Goal: Information Seeking & Learning: Learn about a topic

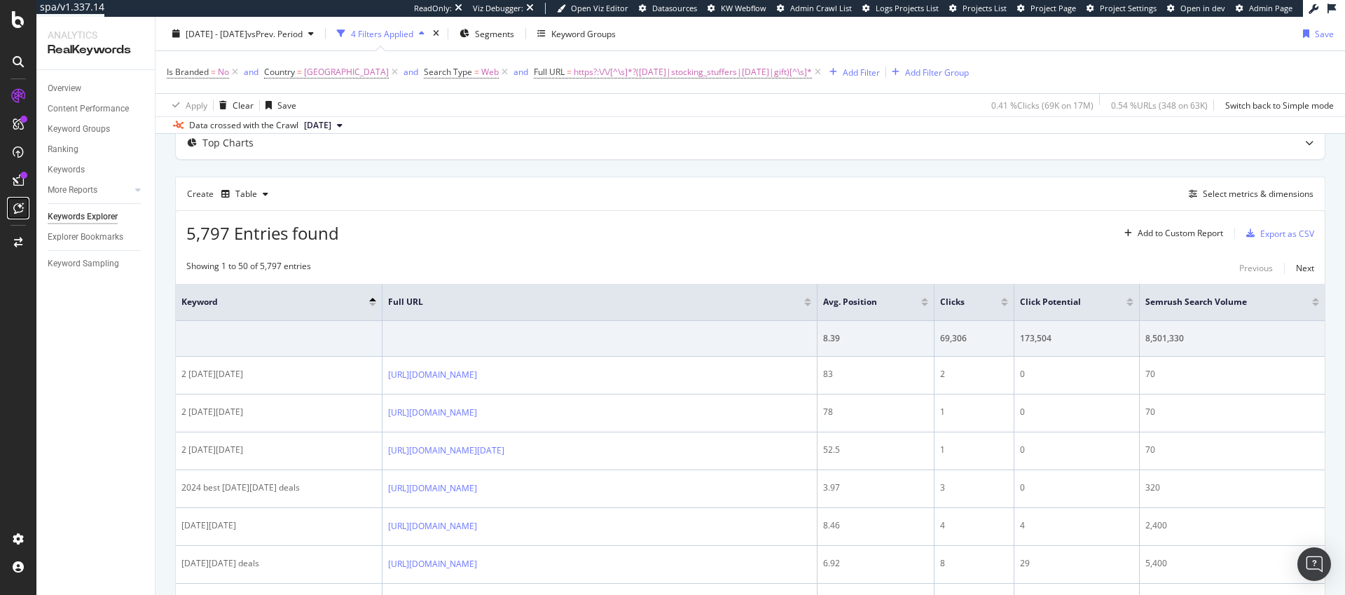
scroll to position [83, 0]
click at [1256, 196] on div "Select metrics & dimensions" at bounding box center [1258, 194] width 111 height 12
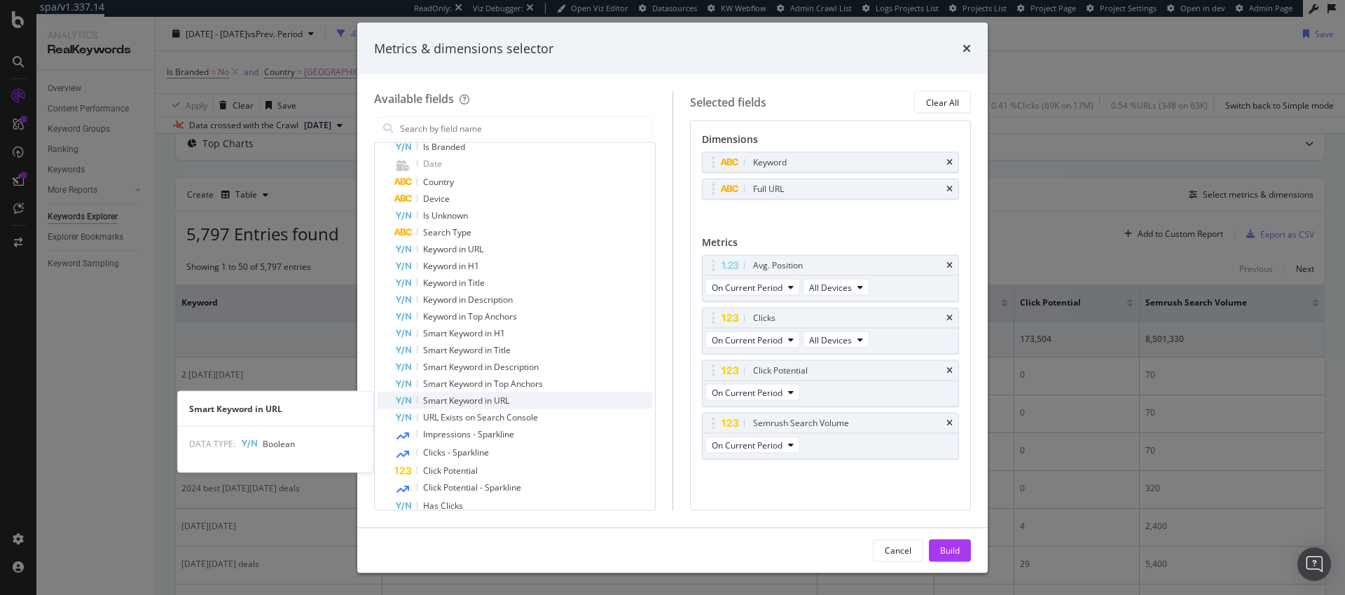
scroll to position [556, 0]
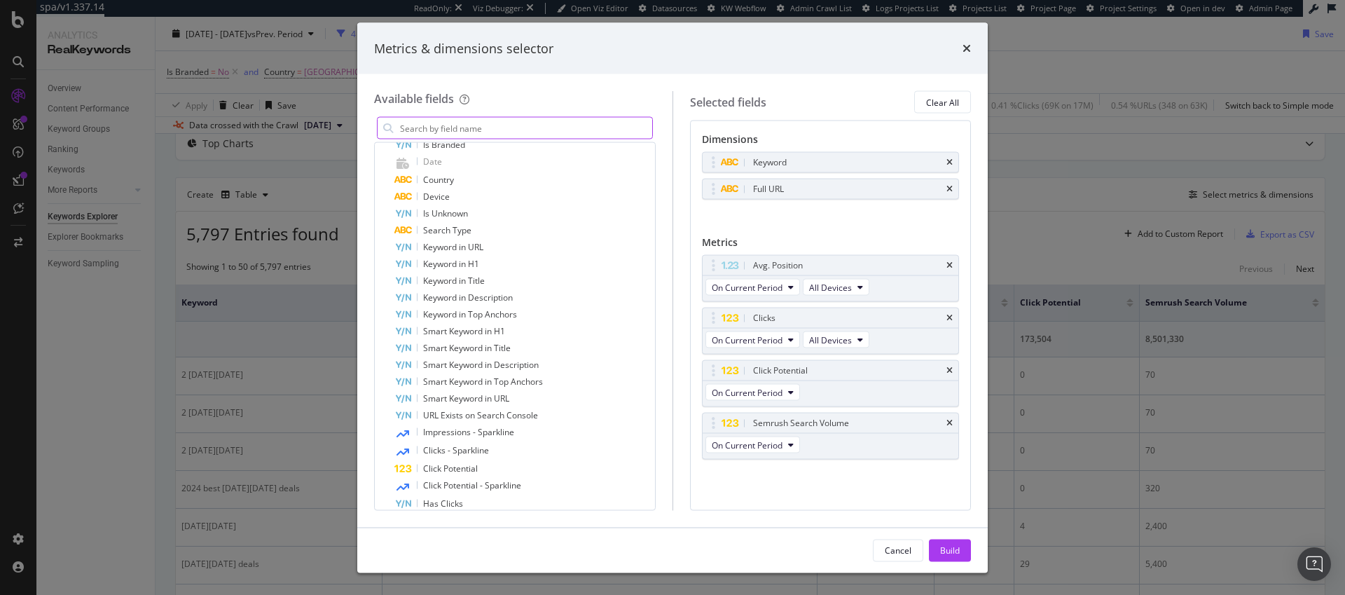
click at [498, 126] on input "modal" at bounding box center [526, 128] width 254 height 21
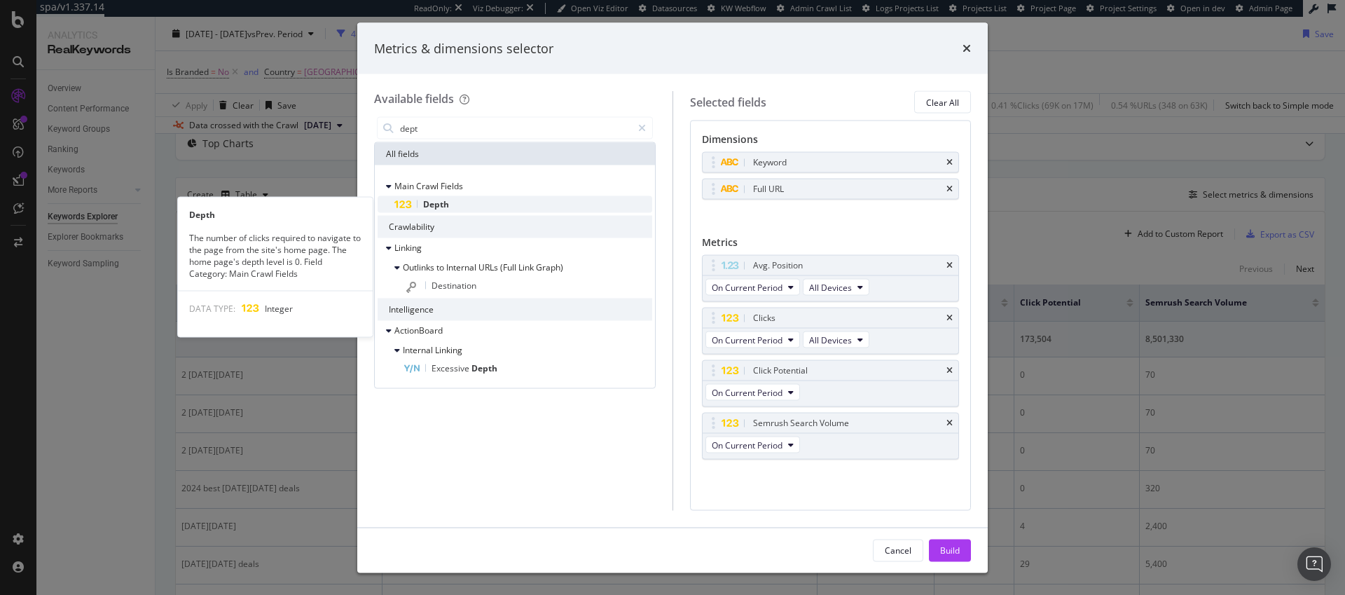
type input "dept"
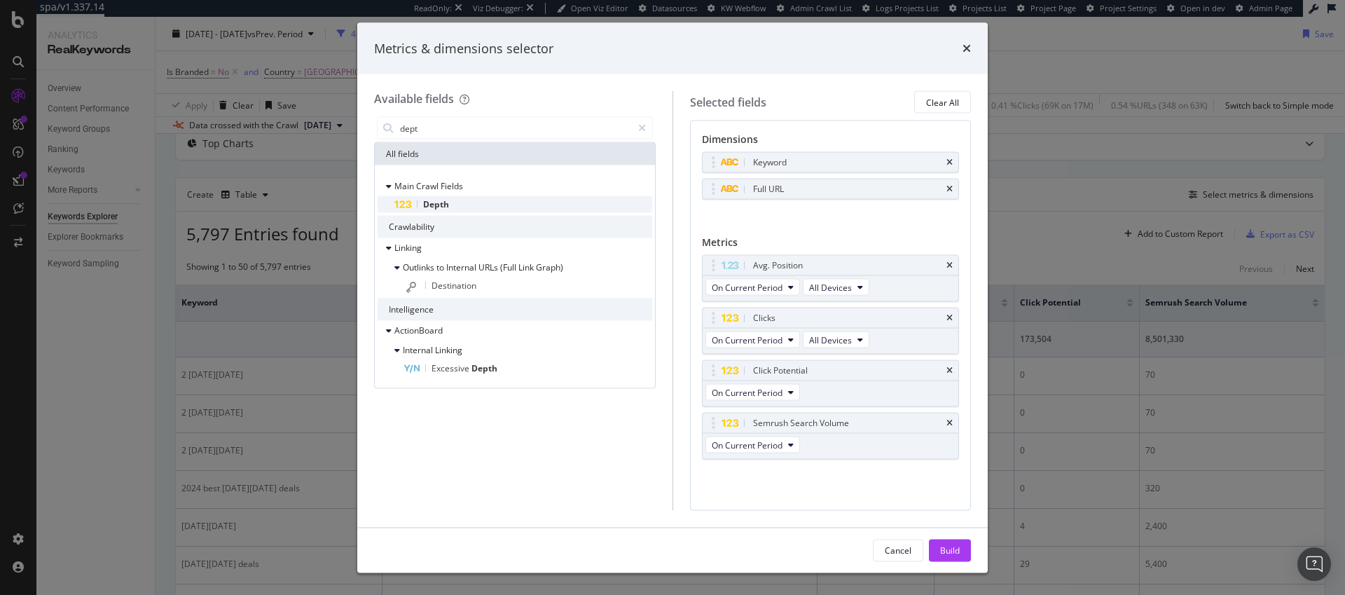
click at [441, 207] on span "Depth" at bounding box center [436, 204] width 26 height 12
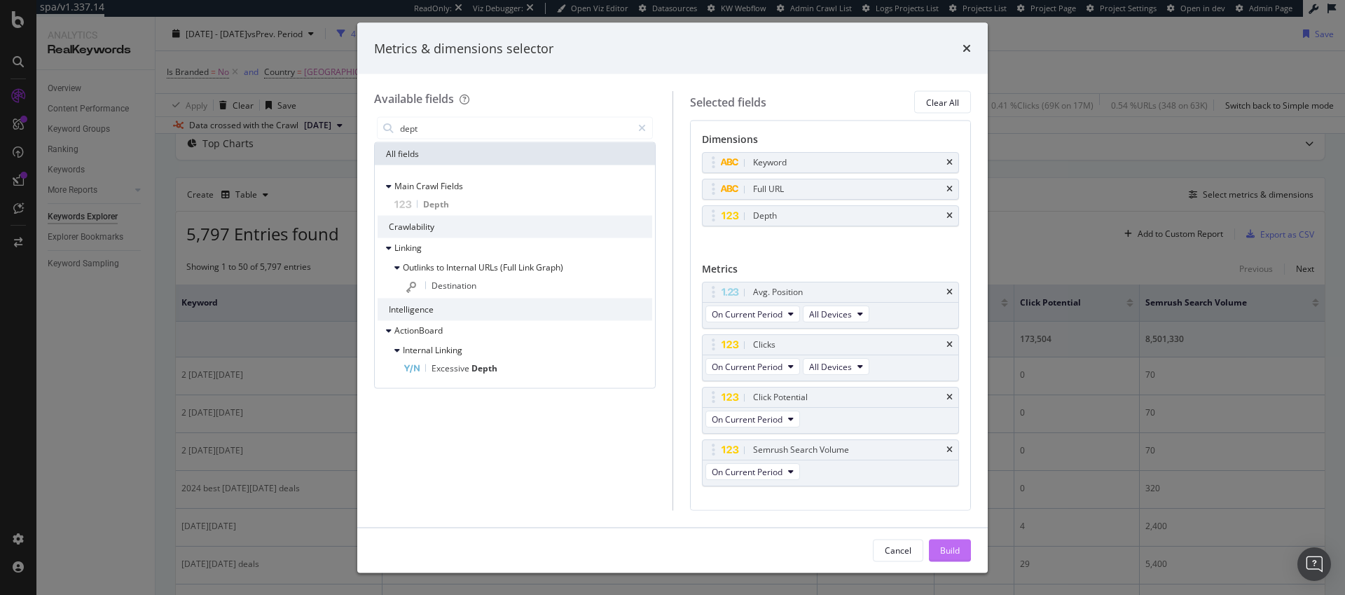
click at [948, 549] on div "Build" at bounding box center [950, 550] width 20 height 12
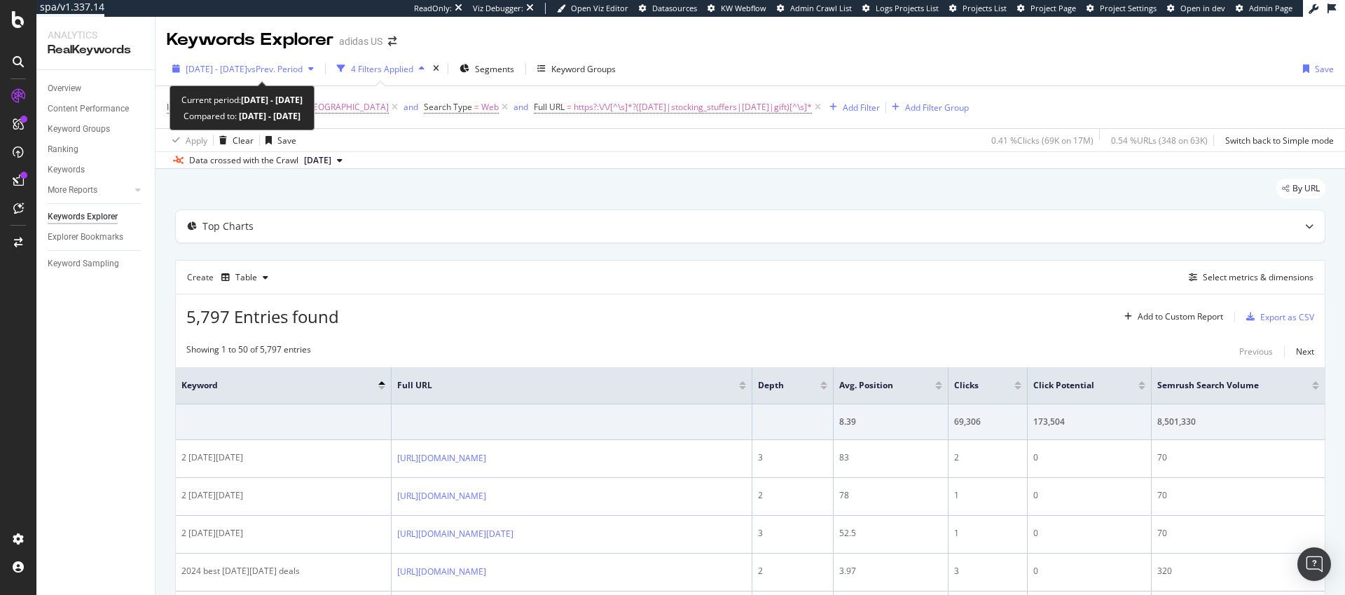
click at [247, 71] on span "2024 Oct. 1st - Dec. 31st" at bounding box center [217, 69] width 62 height 12
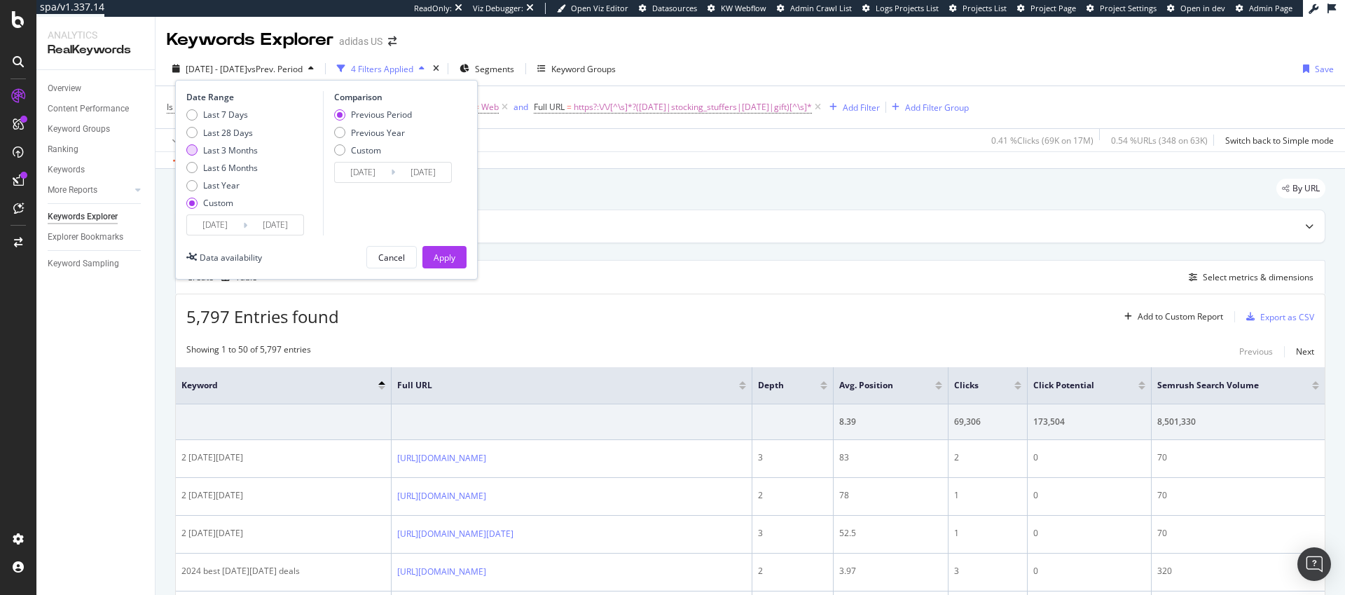
click at [192, 149] on div "Last 3 Months" at bounding box center [191, 149] width 11 height 11
type input "2025/06/03"
type input "2025/09/02"
type input "2025/03/03"
type input "2025/06/02"
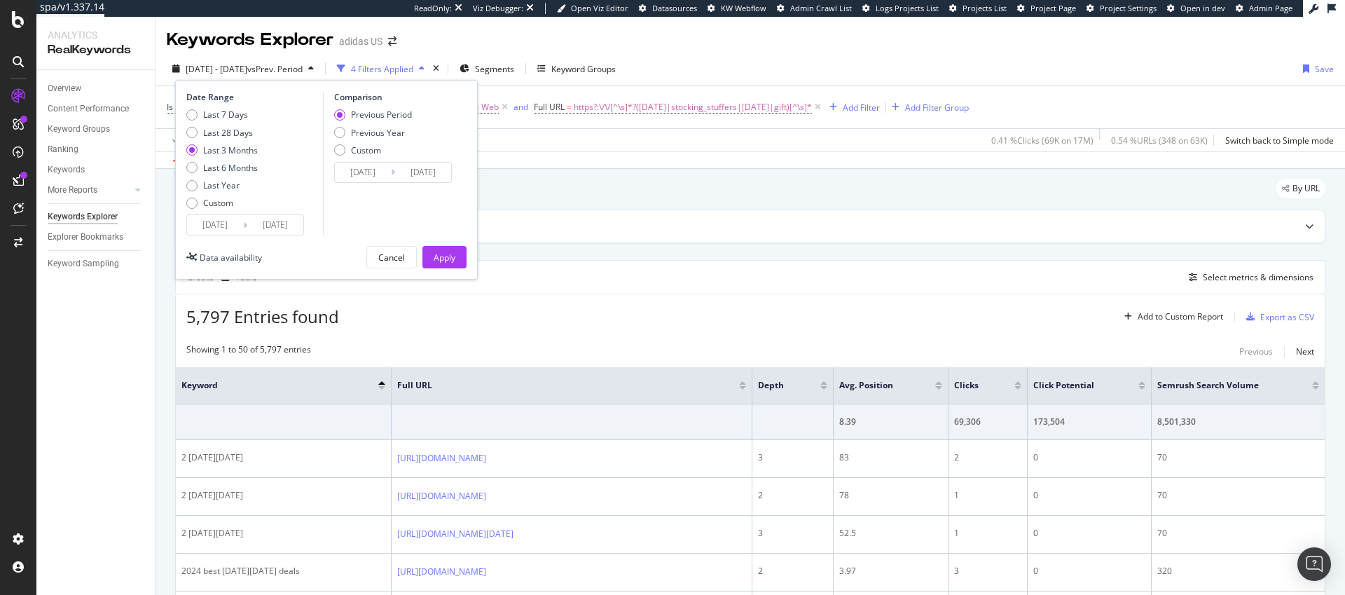
click at [341, 115] on div "Previous Period" at bounding box center [339, 114] width 11 height 11
click at [342, 135] on div "Previous Year" at bounding box center [339, 132] width 11 height 11
type input "2024/06/04"
type input "2024/09/03"
click at [447, 259] on div "Apply" at bounding box center [445, 258] width 22 height 12
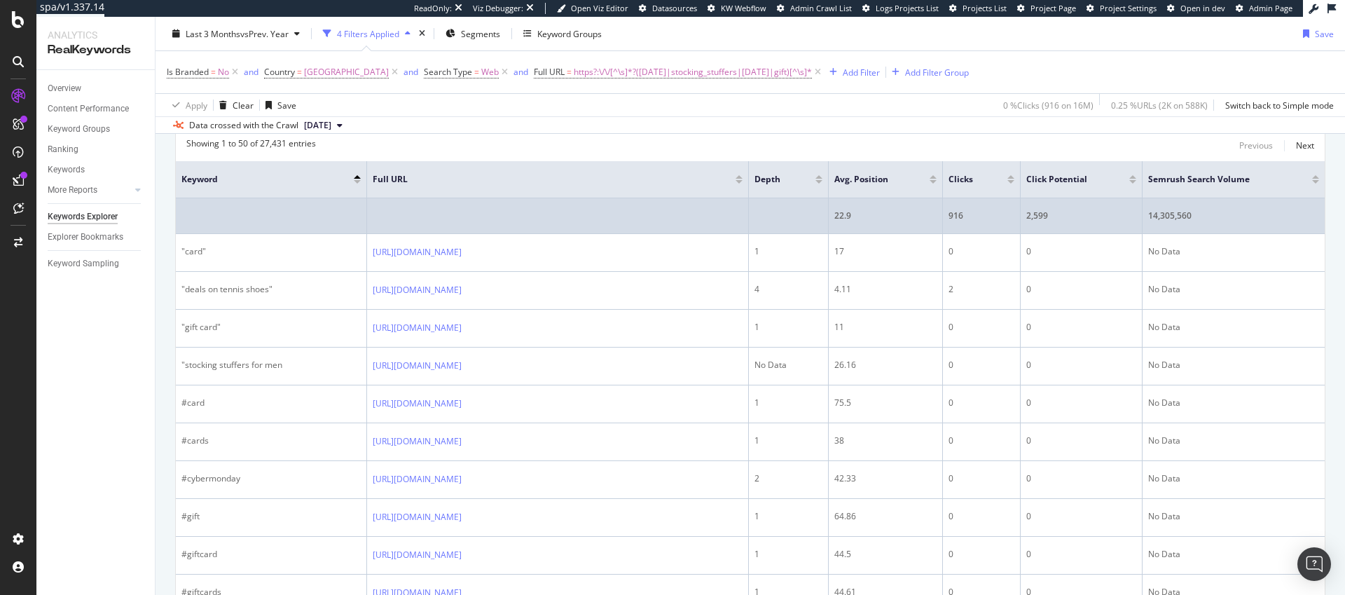
scroll to position [207, 0]
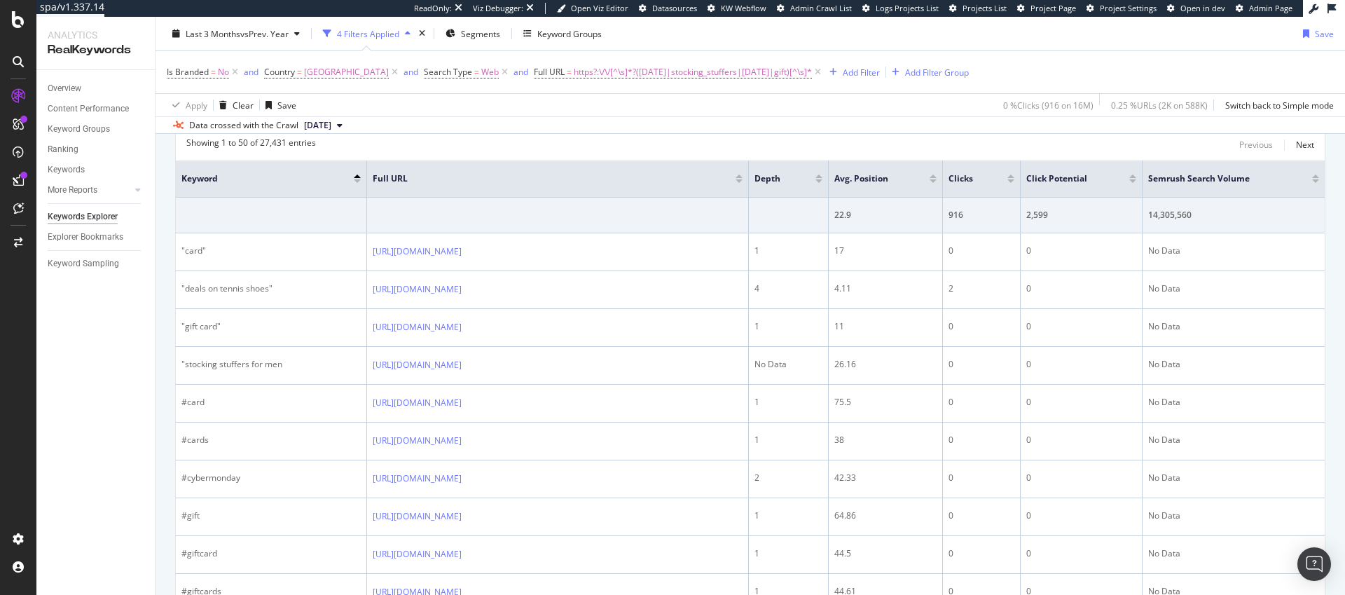
click at [1013, 181] on div at bounding box center [1011, 181] width 7 height 4
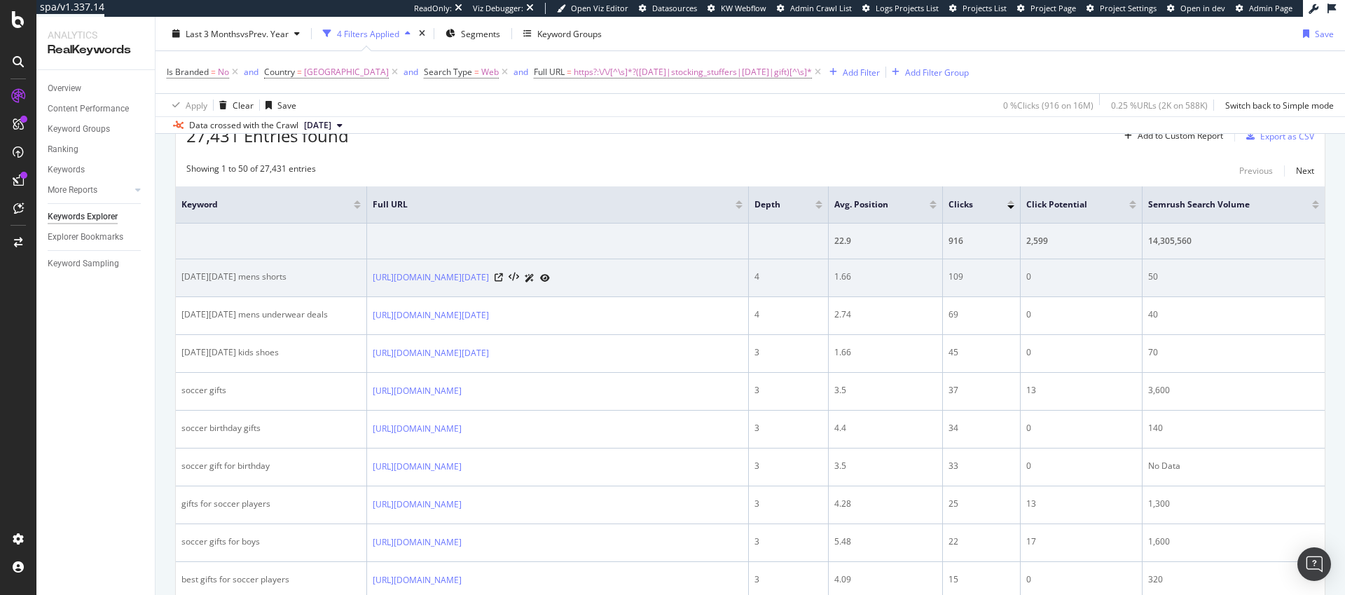
scroll to position [228, 0]
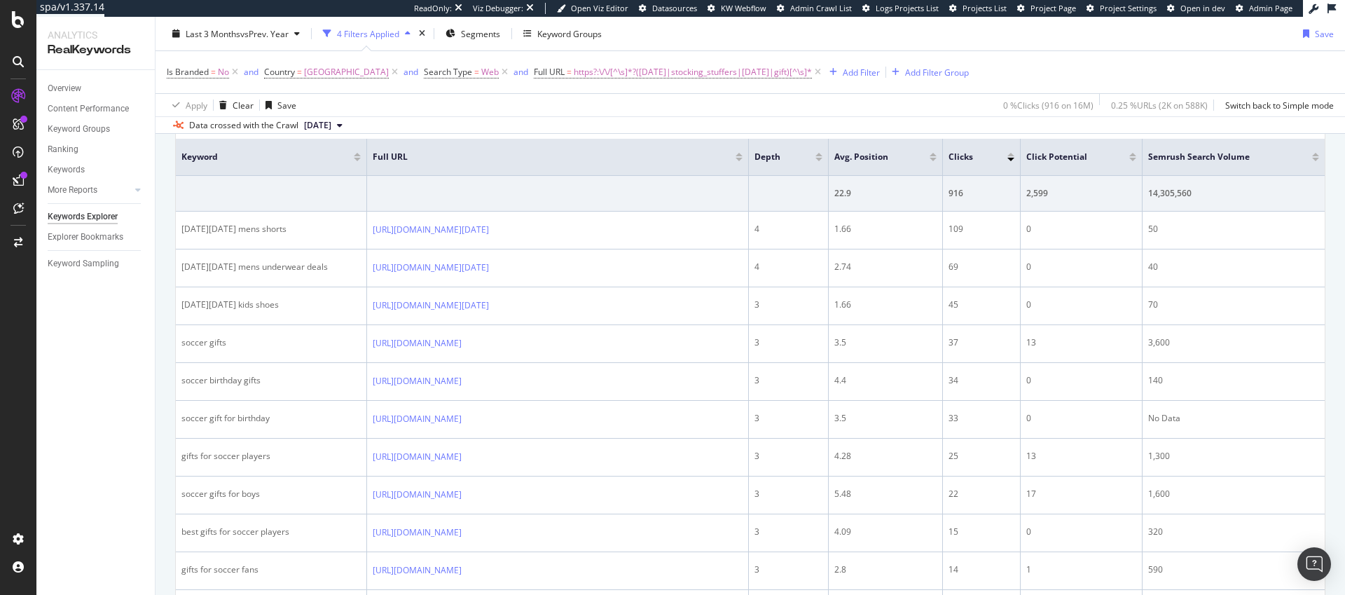
click at [1312, 160] on div at bounding box center [1315, 160] width 7 height 4
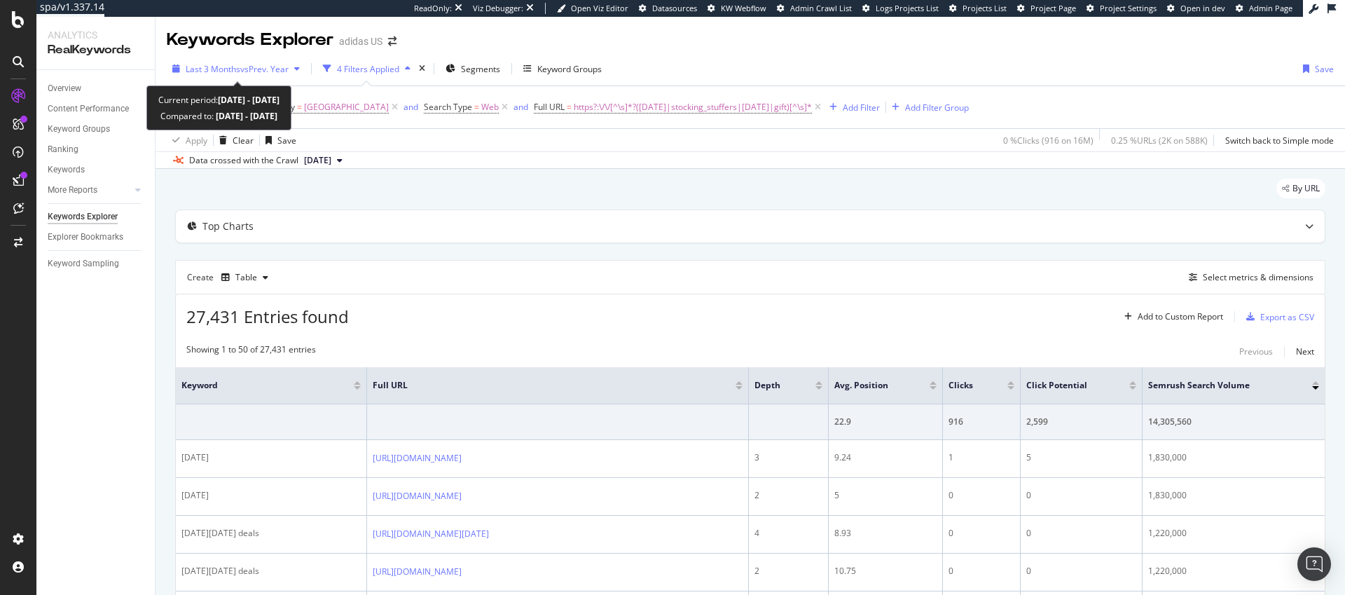
click at [277, 71] on span "vs Prev. Year" at bounding box center [264, 69] width 48 height 12
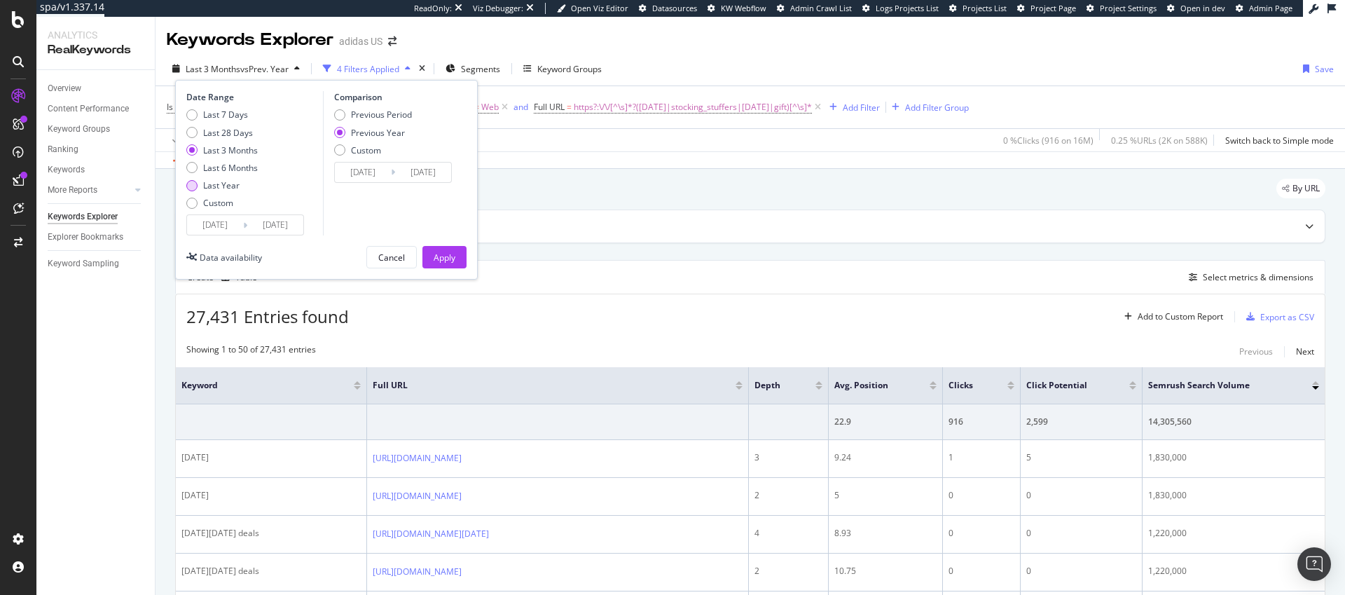
click at [191, 187] on div "Last Year" at bounding box center [191, 185] width 11 height 11
type input "2024/09/03"
type input "2023/09/05"
click at [194, 167] on div "Last 6 Months" at bounding box center [191, 167] width 11 height 11
type input "2025/03/03"
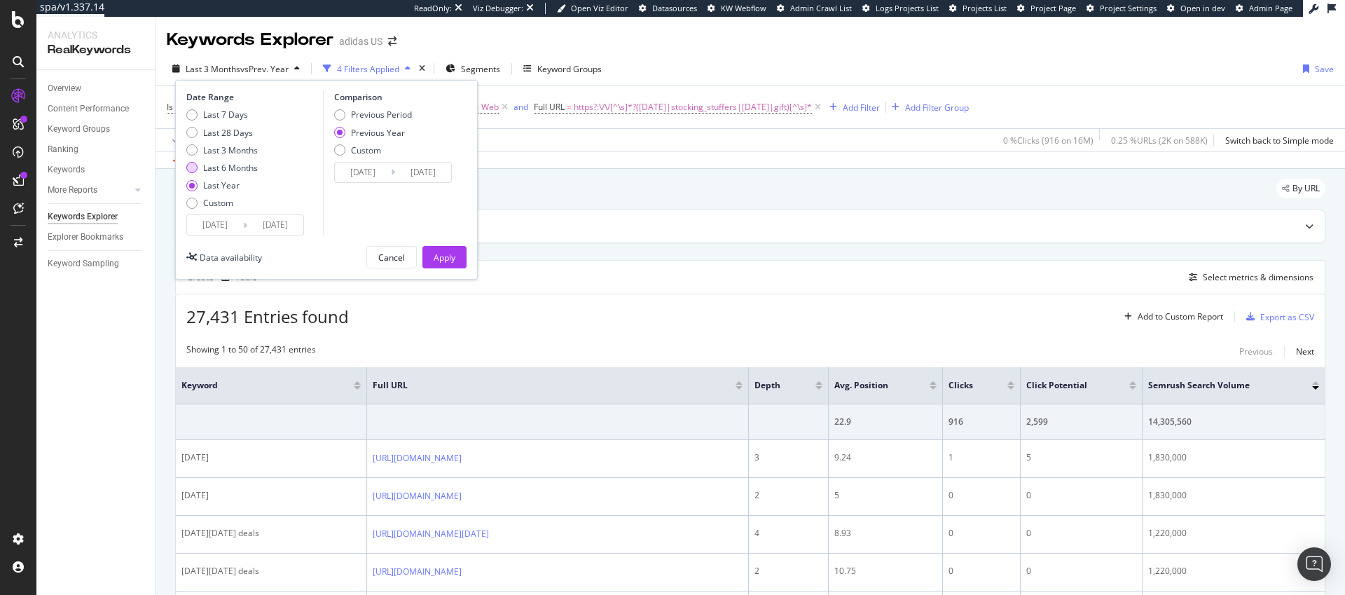
type input "2024/03/04"
click at [192, 188] on div "Last Year" at bounding box center [191, 185] width 11 height 11
type input "2024/09/03"
type input "2023/09/05"
click at [190, 203] on div "Custom" at bounding box center [191, 203] width 11 height 11
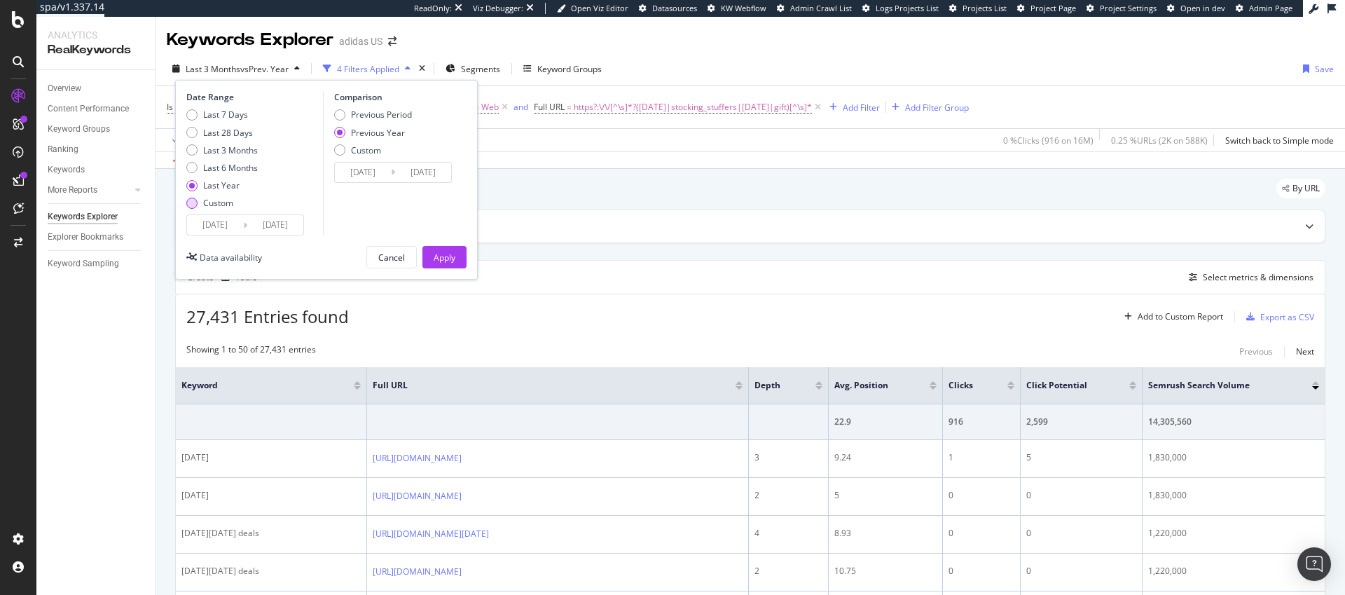
type input "2025/08/06"
type input "2024/08/07"
click at [226, 224] on input "2025/08/06" at bounding box center [215, 225] width 56 height 20
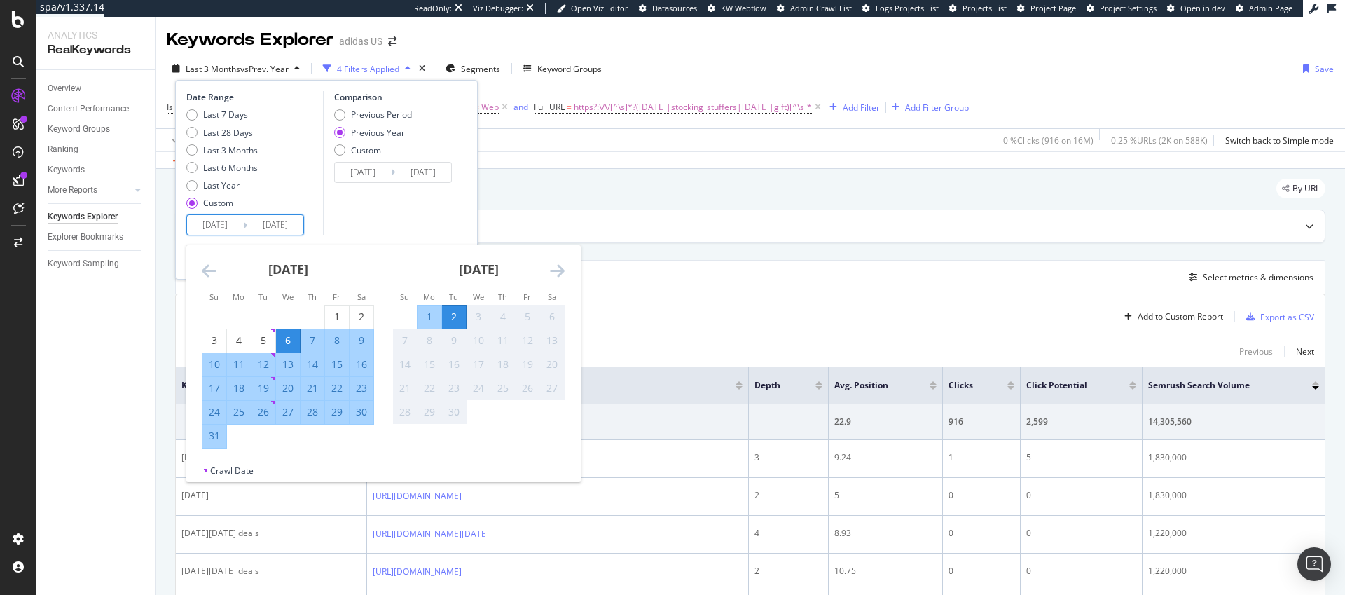
click at [210, 266] on icon "Move backward to switch to the previous month." at bounding box center [209, 270] width 15 height 17
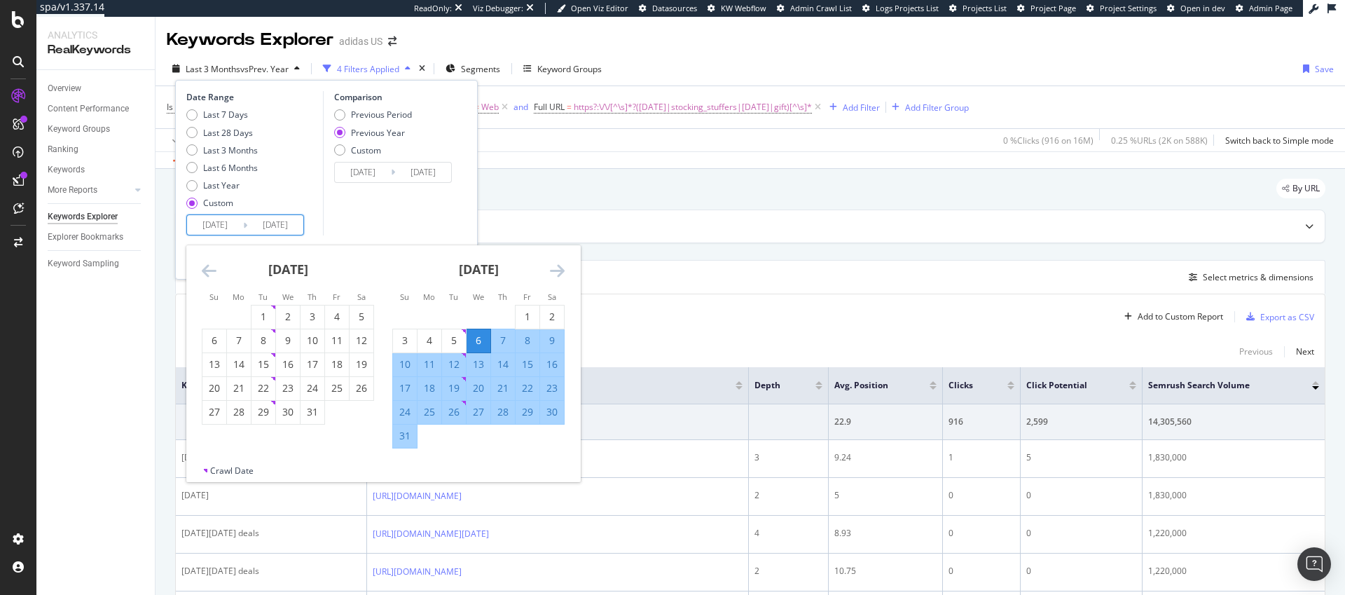
click at [210, 266] on icon "Move backward to switch to the previous month." at bounding box center [209, 270] width 15 height 17
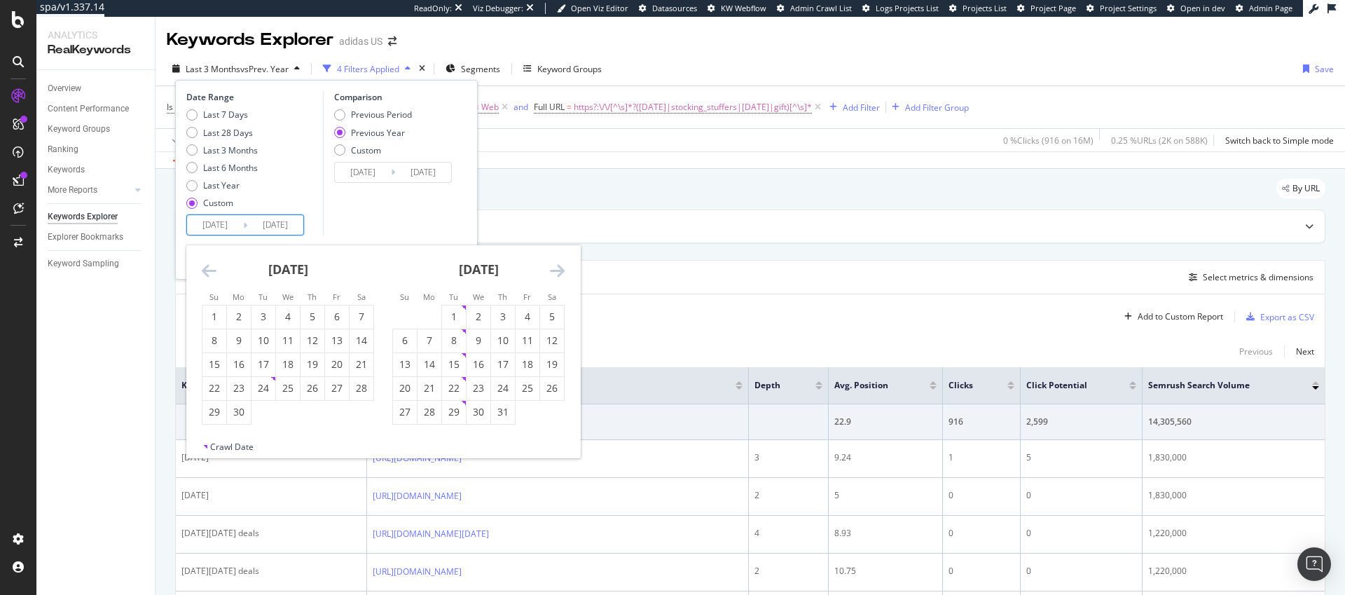
click at [210, 266] on icon "Move backward to switch to the previous month." at bounding box center [209, 270] width 15 height 17
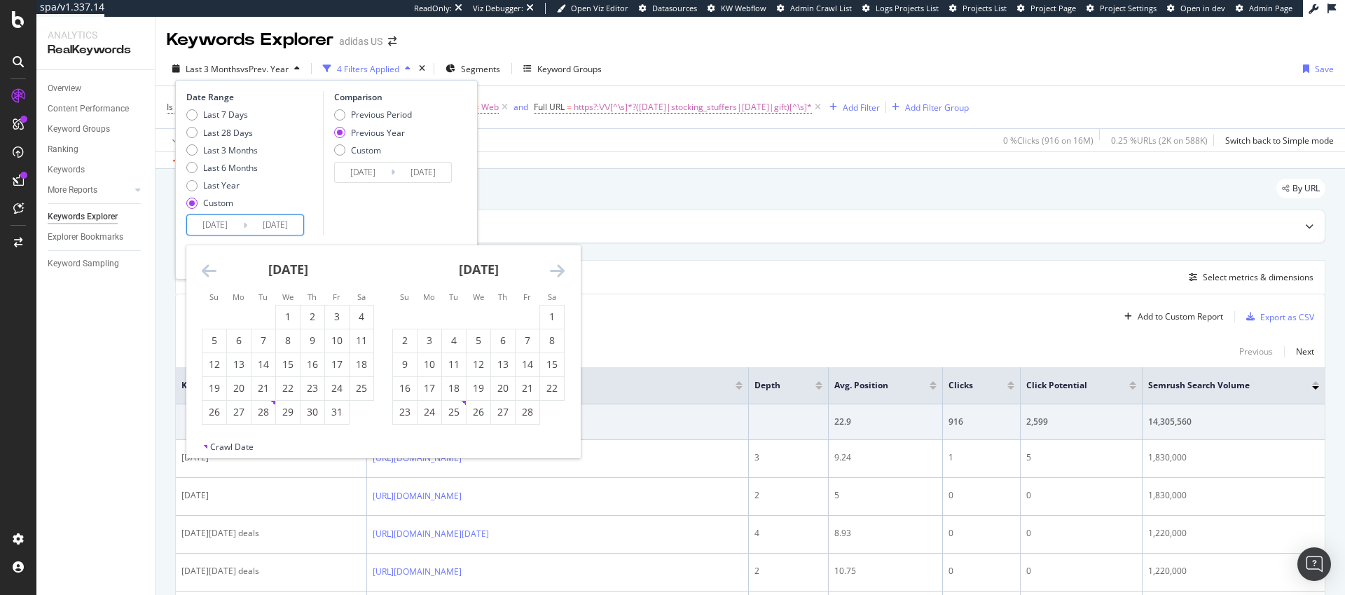
click at [210, 266] on icon "Move backward to switch to the previous month." at bounding box center [209, 270] width 15 height 17
click at [209, 315] on div "1" at bounding box center [215, 317] width 24 height 14
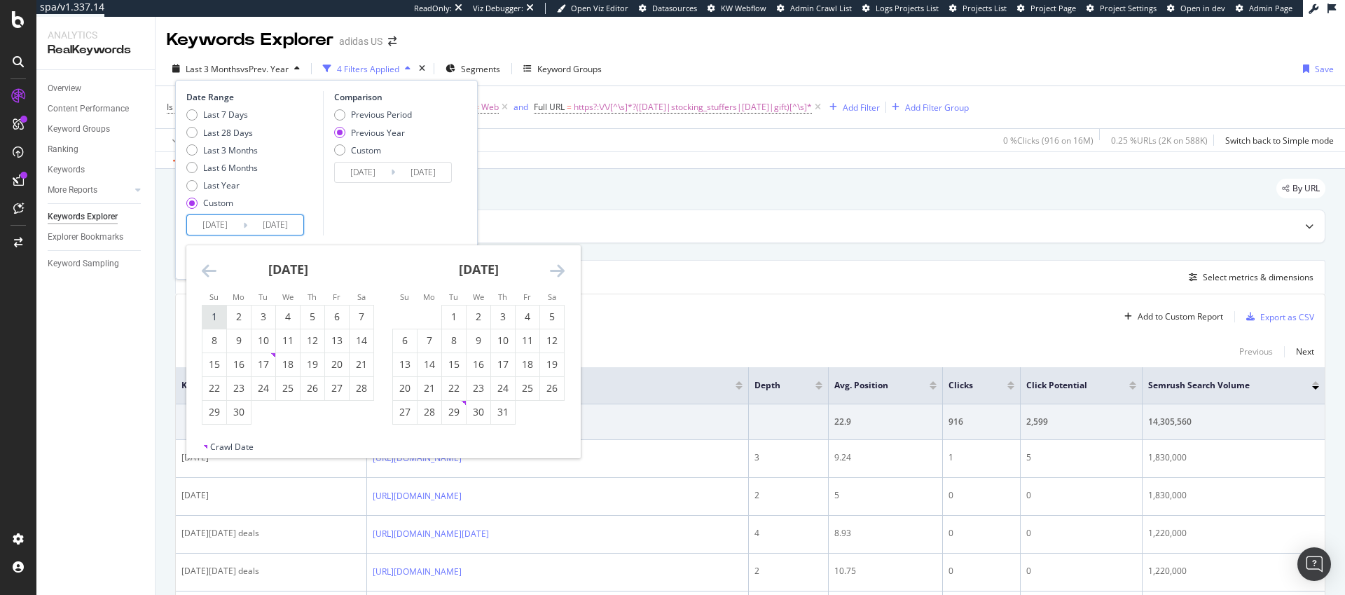
type input "2024/09/01"
type input "2023/09/03"
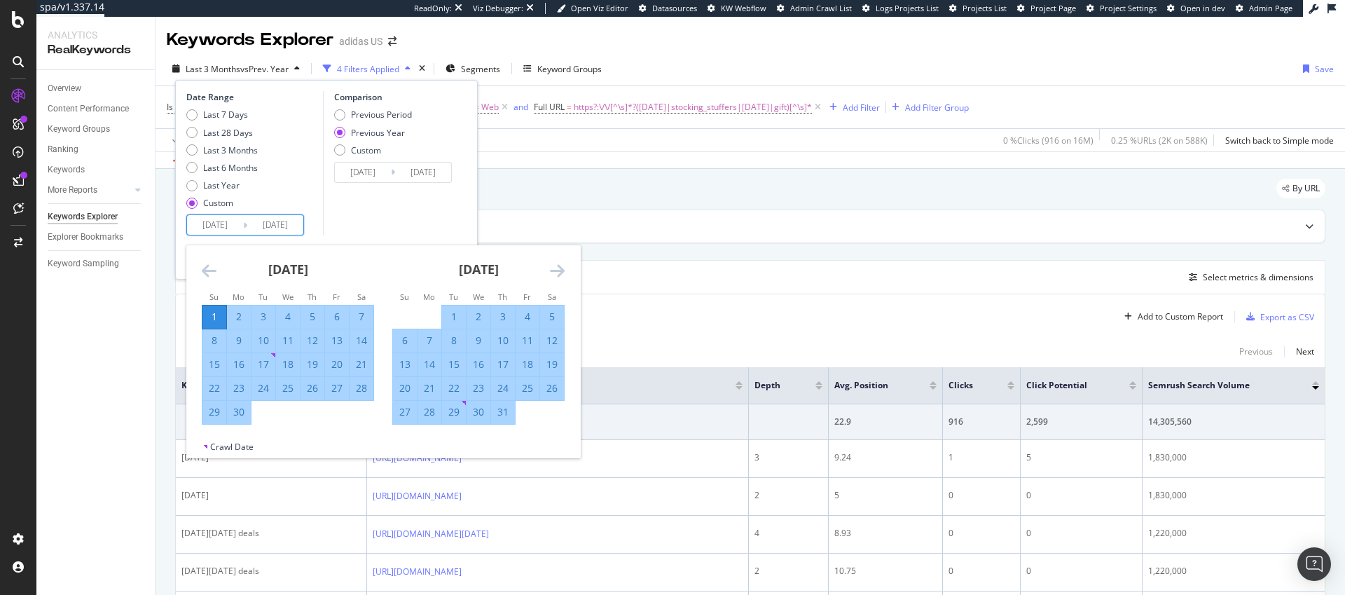
click at [561, 270] on icon "Move forward to switch to the next month." at bounding box center [557, 270] width 15 height 17
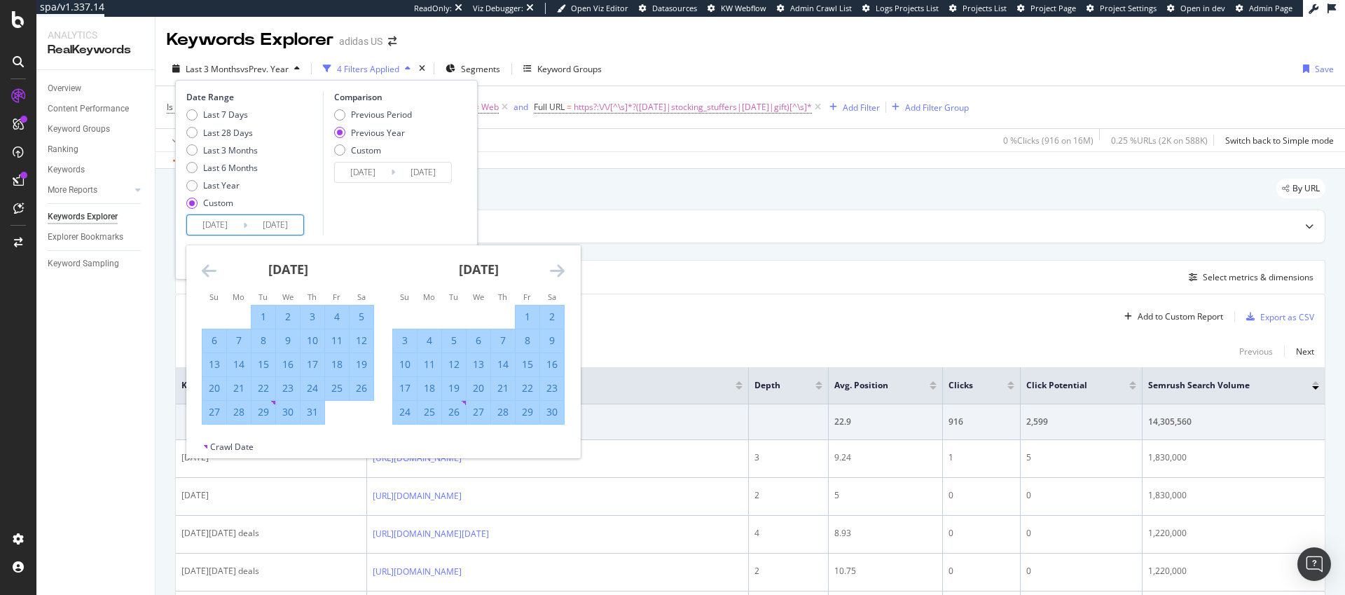
click at [561, 270] on icon "Move forward to switch to the next month." at bounding box center [557, 270] width 15 height 17
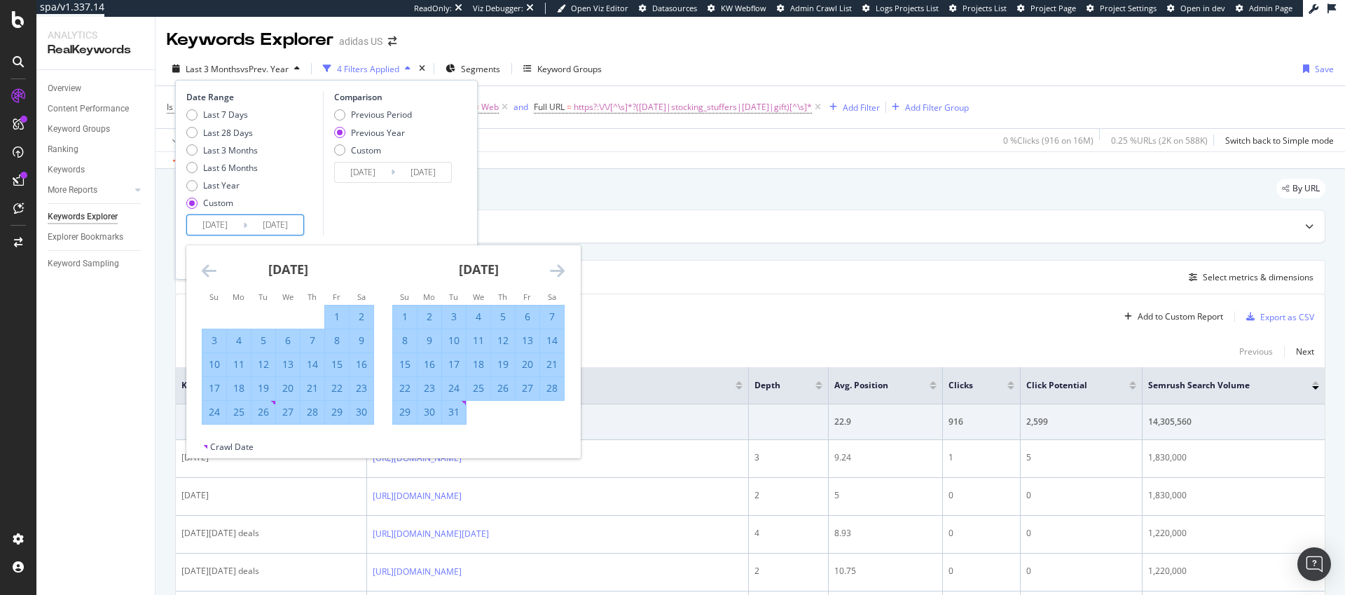
click at [456, 413] on div "31" at bounding box center [454, 412] width 24 height 14
type input "2024/12/31"
type input "2024/01/02"
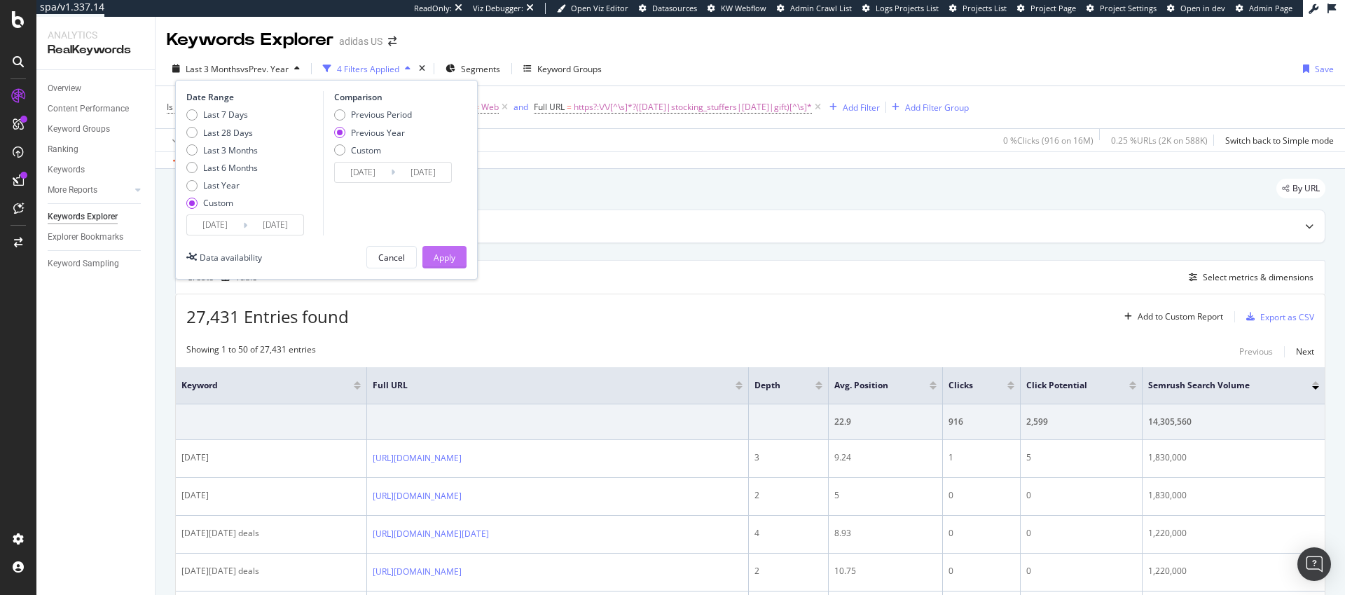
click at [450, 261] on div "Apply" at bounding box center [445, 258] width 22 height 12
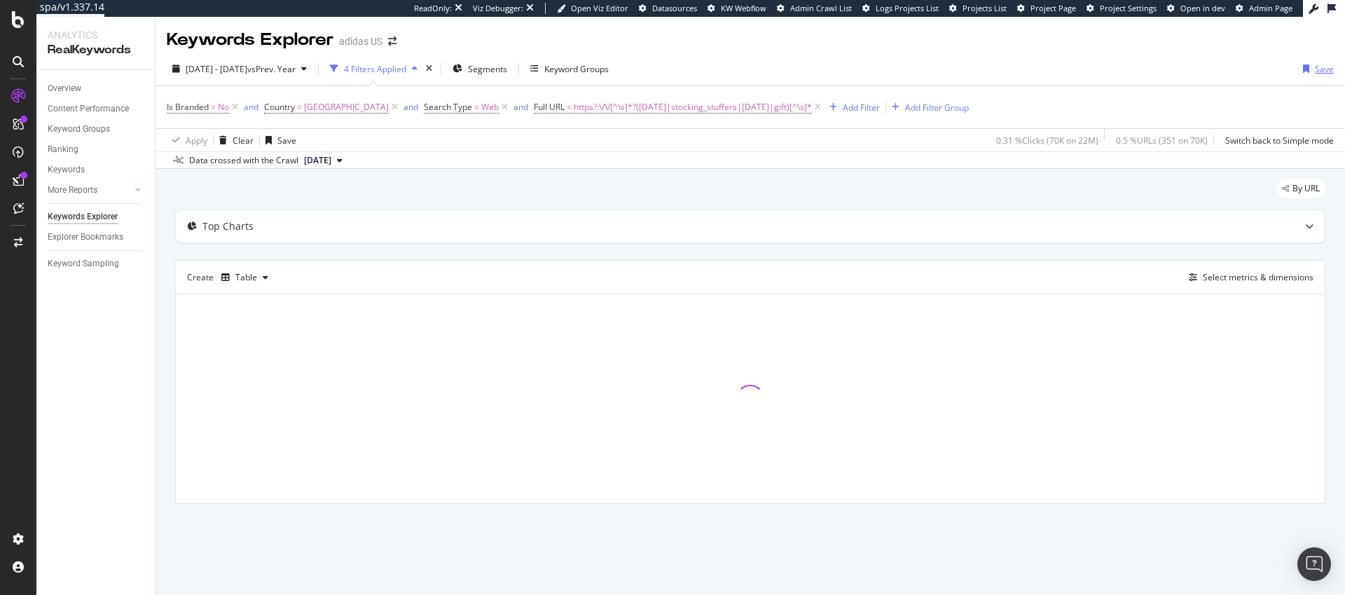
click at [1319, 67] on div "Save" at bounding box center [1324, 69] width 19 height 12
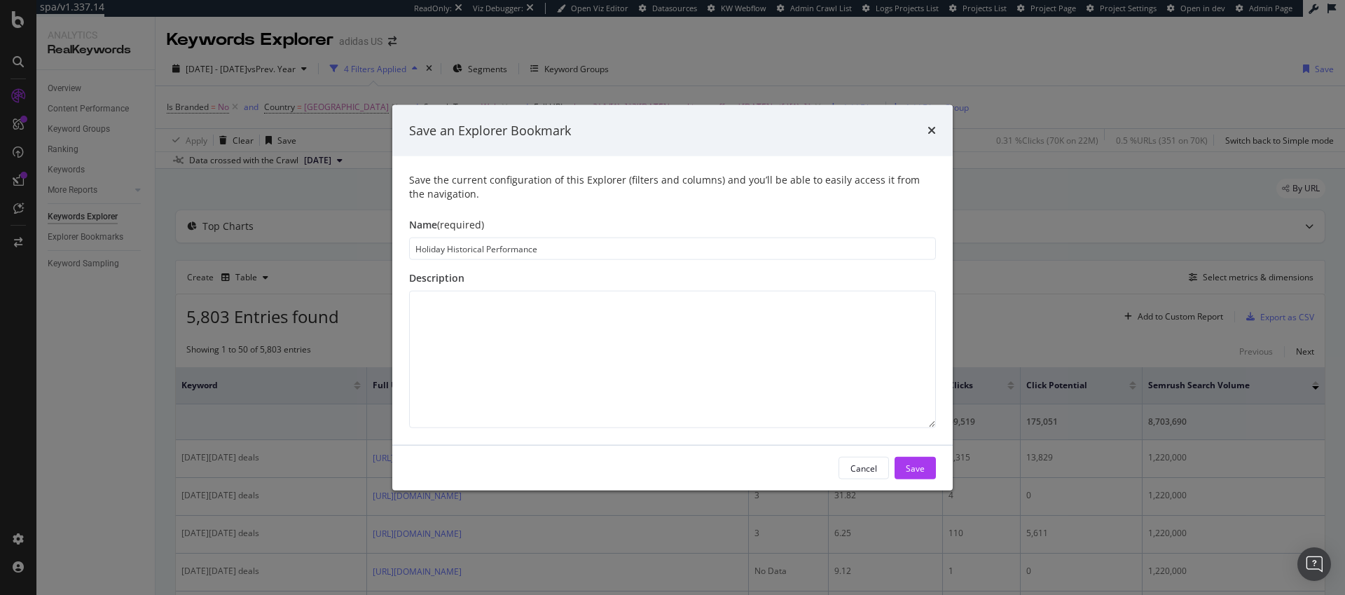
type input "Holiday Historical Performance"
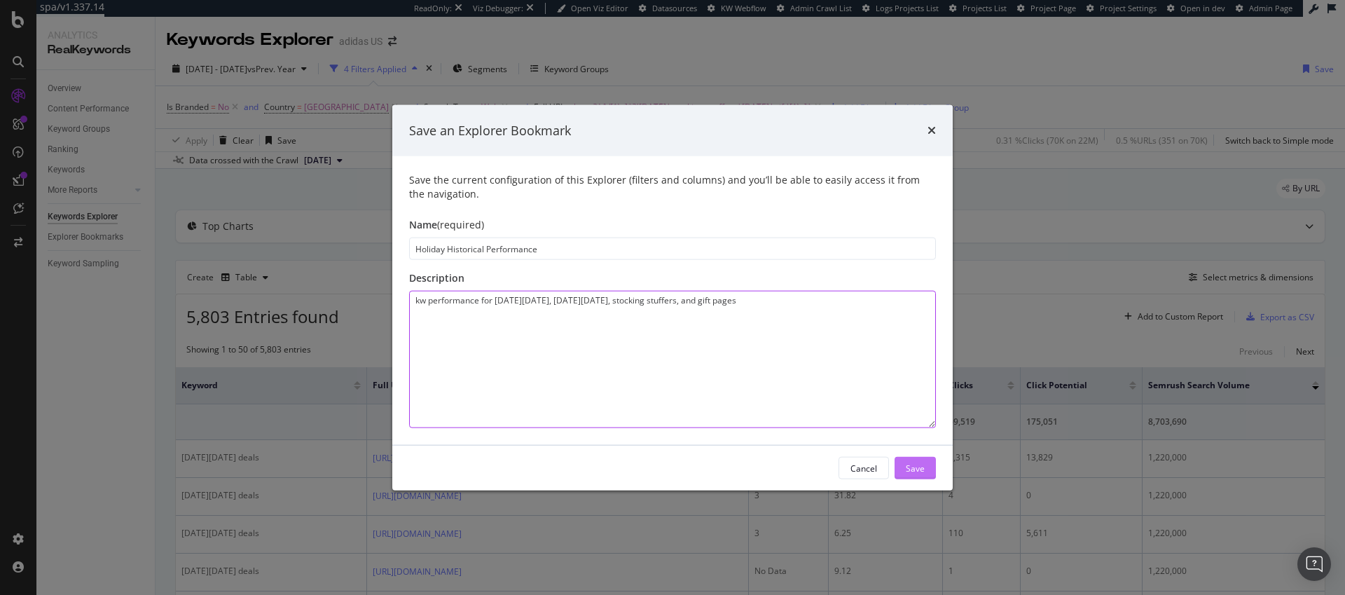
type textarea "kw performance for black friday, cyber monday, stocking stuffers, and gift pages"
click at [923, 472] on div "Save" at bounding box center [915, 468] width 19 height 12
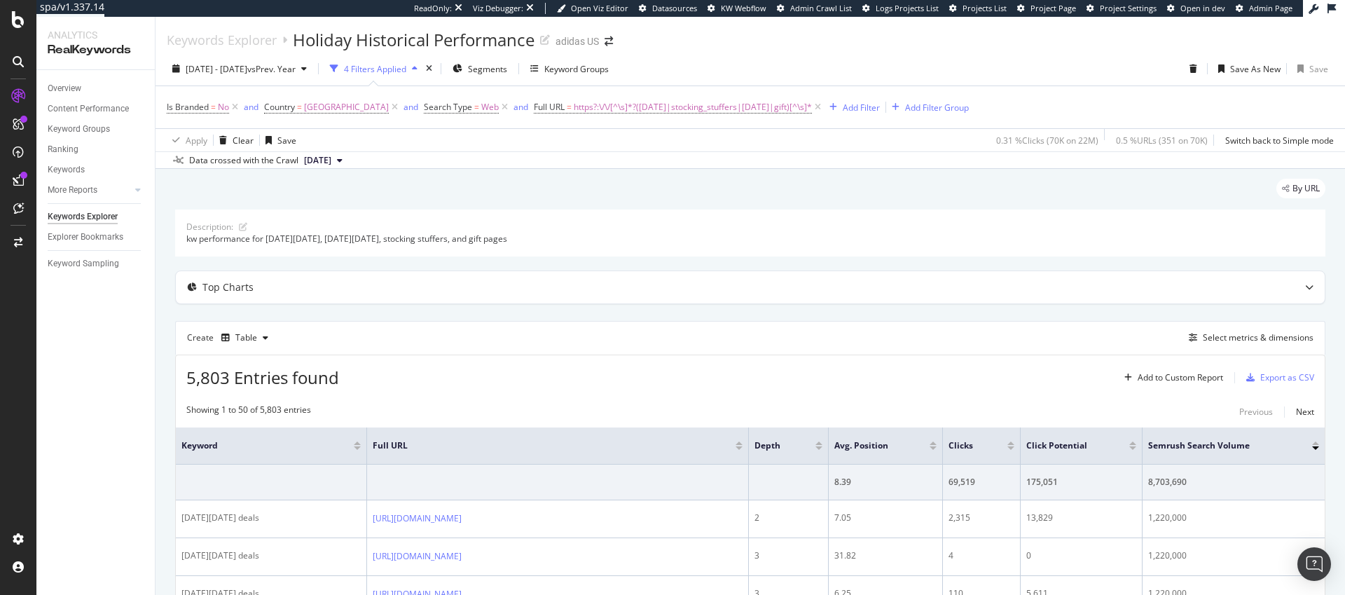
click at [331, 163] on span "[DATE]" at bounding box center [317, 160] width 27 height 13
click at [341, 203] on div "[DATE]" at bounding box center [353, 208] width 103 height 13
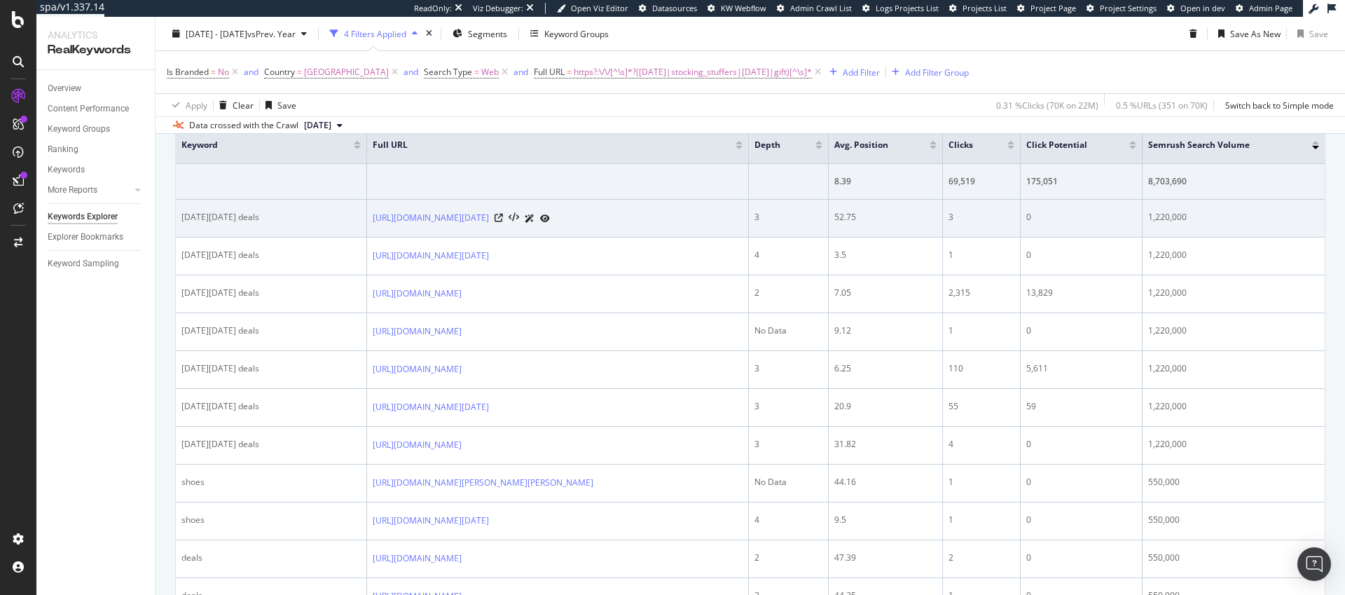
scroll to position [303, 0]
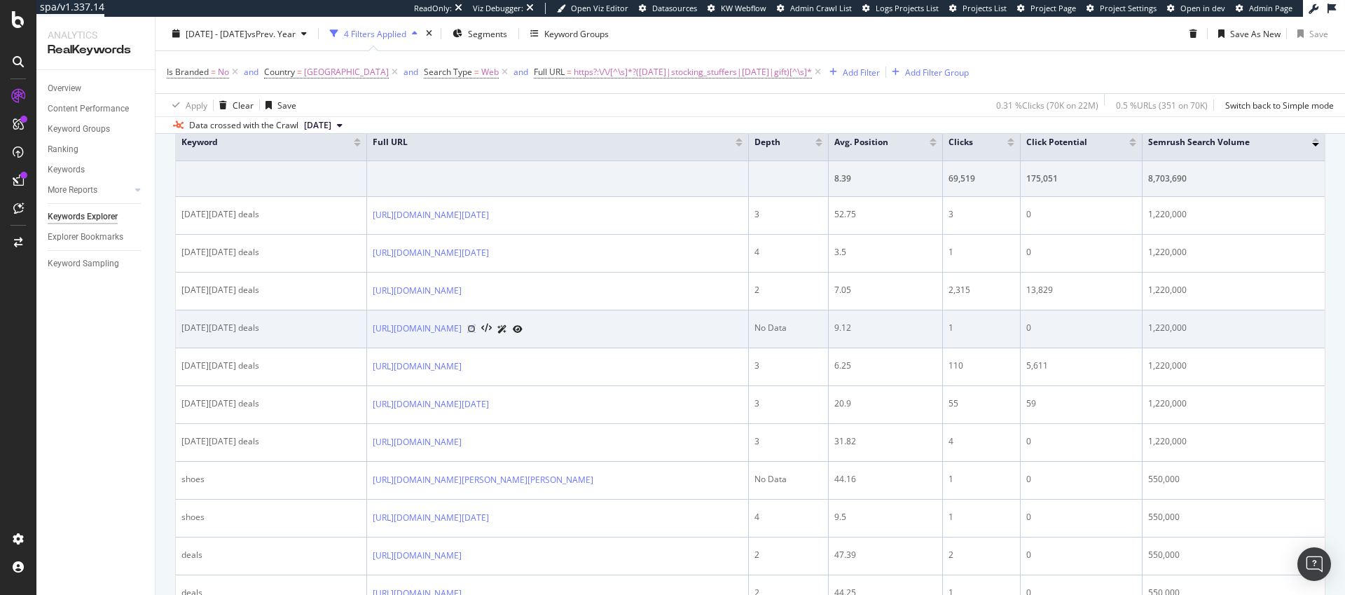
click at [476, 329] on icon at bounding box center [471, 328] width 8 height 8
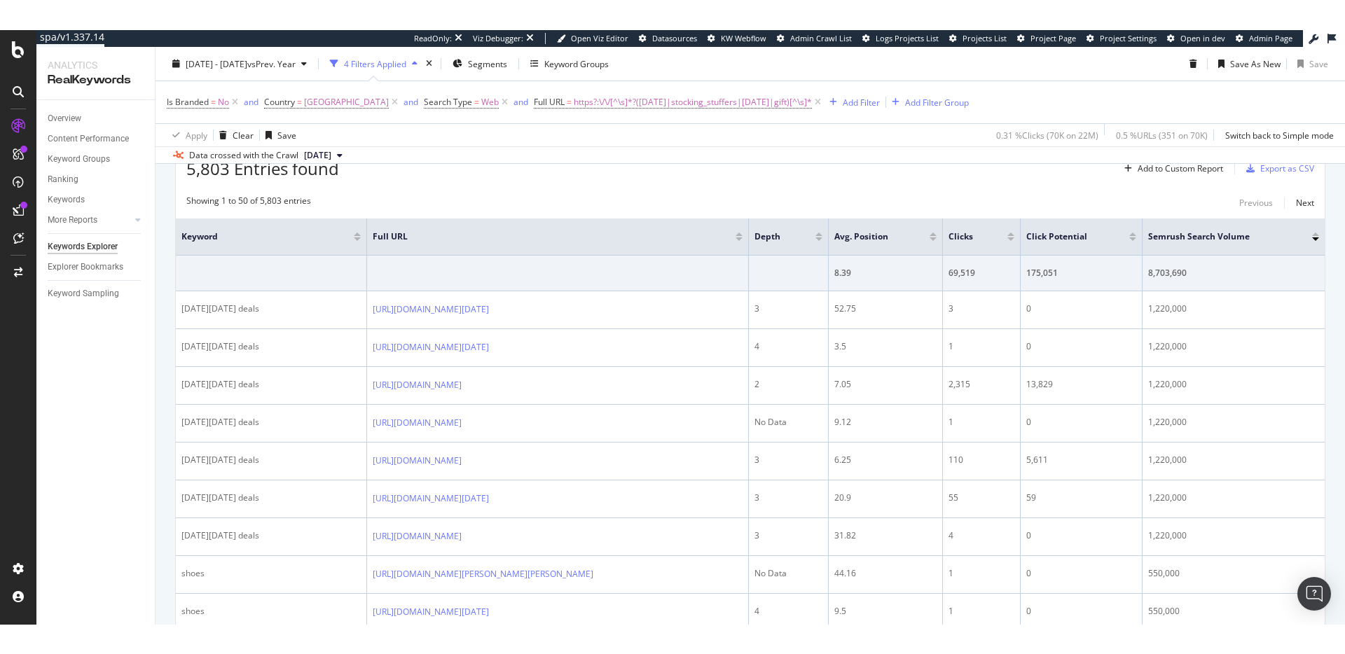
scroll to position [0, 0]
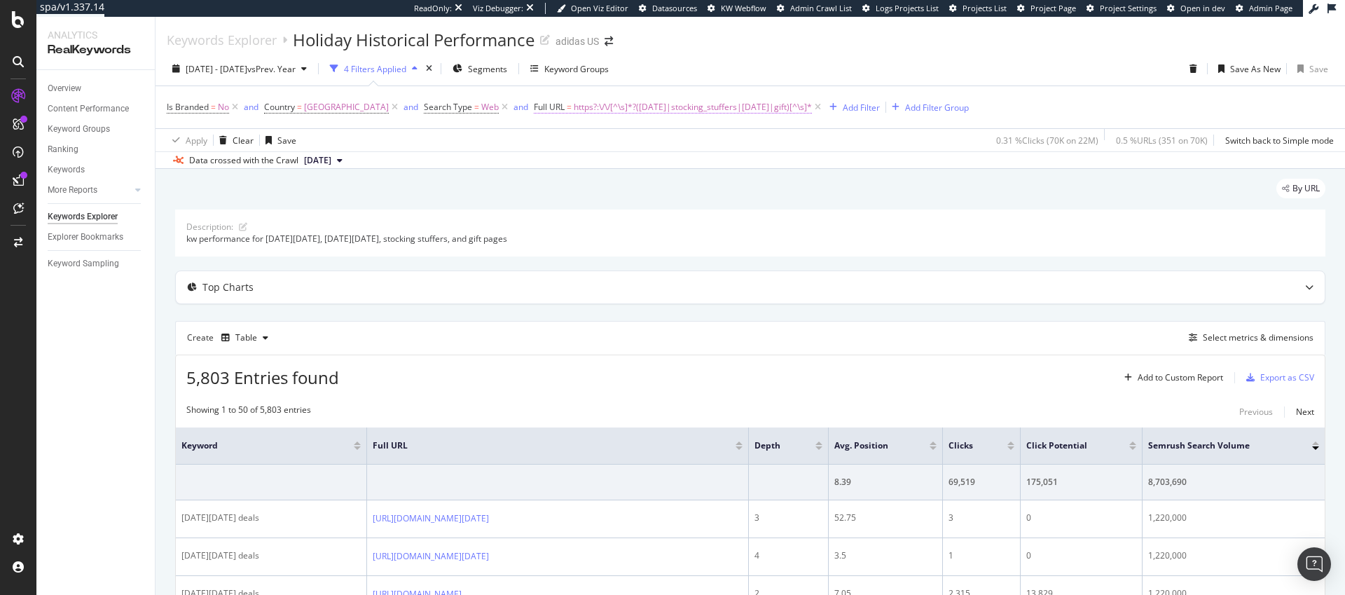
click at [673, 106] on span "https?:\/\/[^\s]*?(black_friday|stocking_stuffers|cyber_monday|gift)[^\s]*" at bounding box center [693, 107] width 238 height 20
click at [629, 166] on input "https?:\/\/[^\s]*?(black_friday|stocking_stuffers|cyber_monday|gift)[^\s]*" at bounding box center [626, 165] width 132 height 22
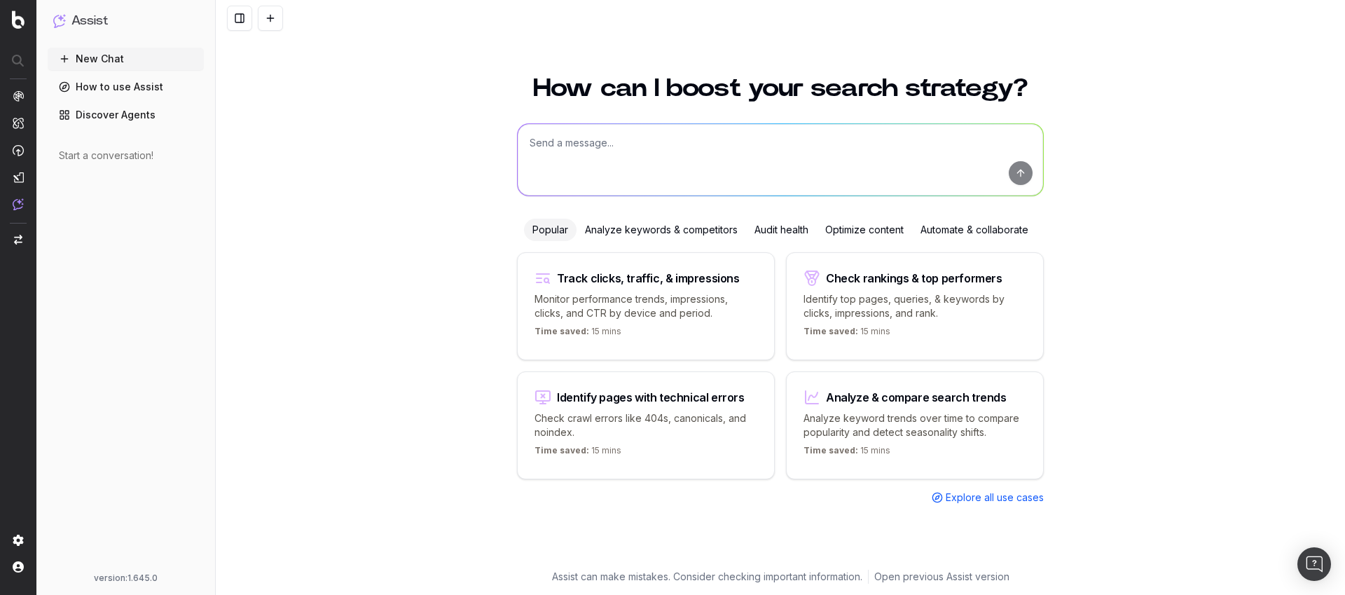
click at [641, 231] on div "Analyze keywords & competitors" at bounding box center [662, 230] width 170 height 22
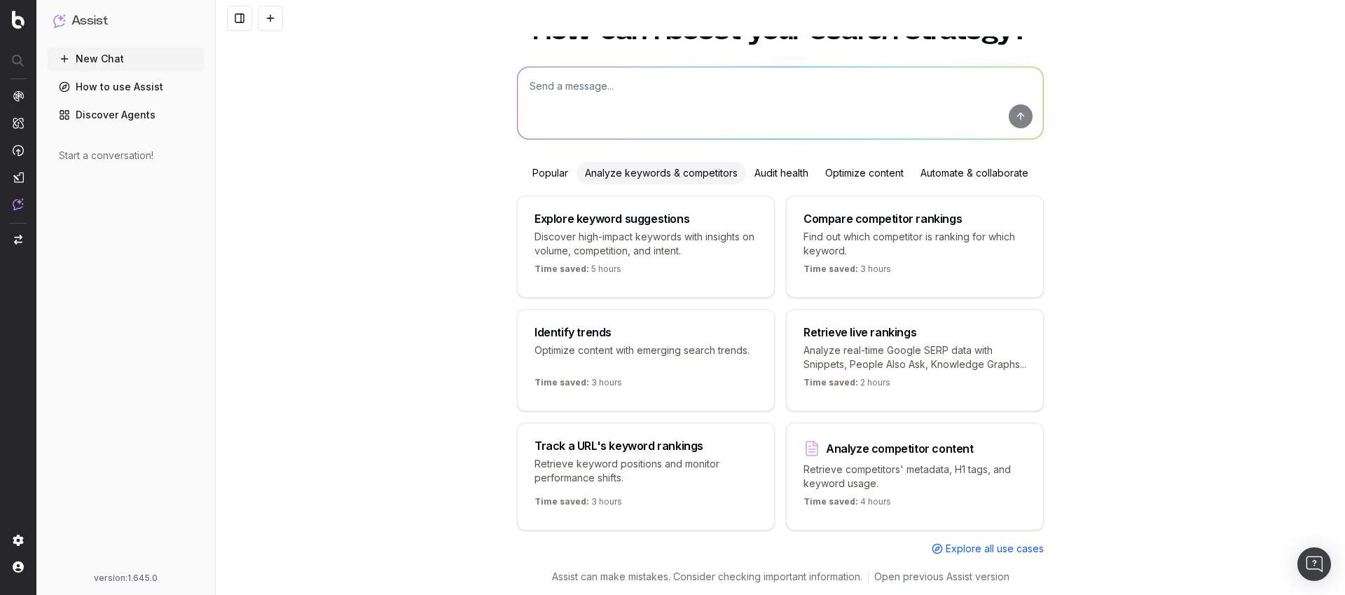
scroll to position [82, 0]
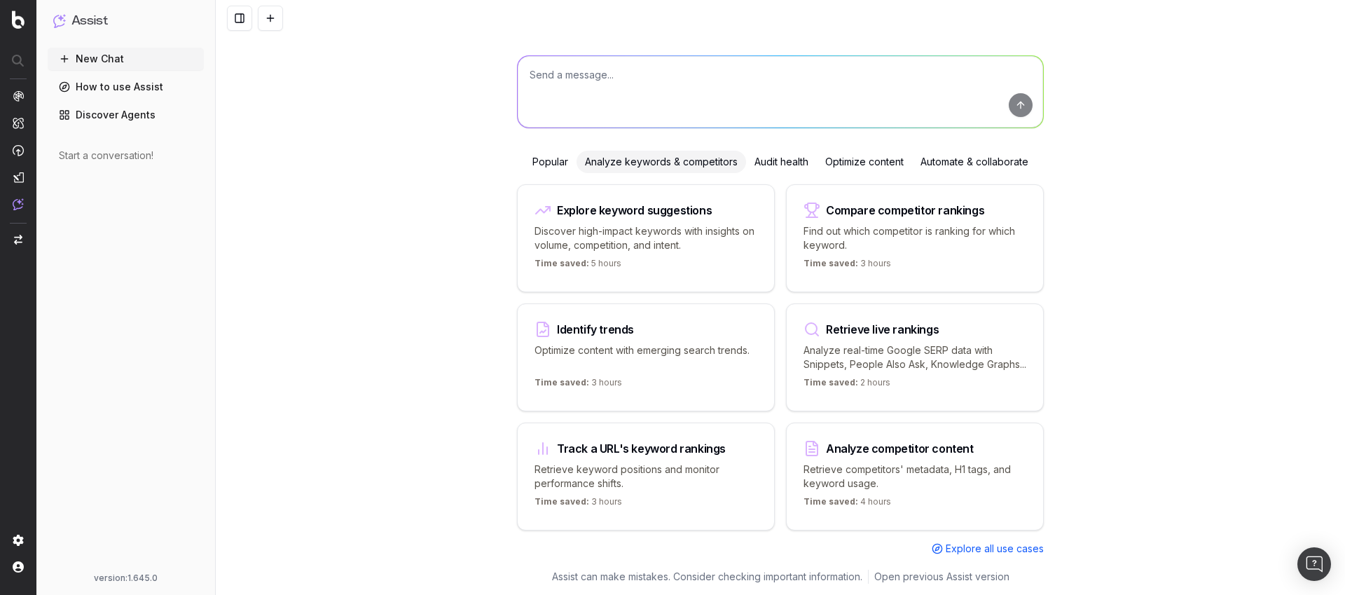
click at [841, 204] on div "Compare competitor rankings Find out which competitor is ranking for which keyw…" at bounding box center [915, 238] width 258 height 108
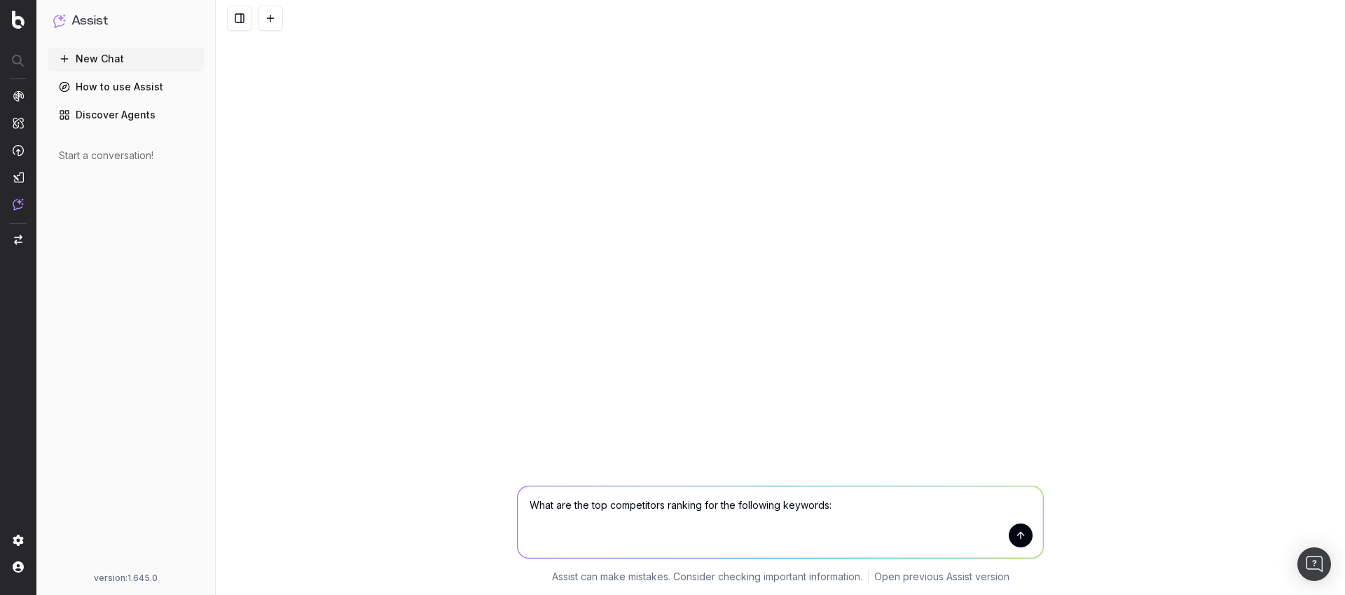
paste textarea "black friday cyber monday black friday shoe deals black friday sale black frida…"
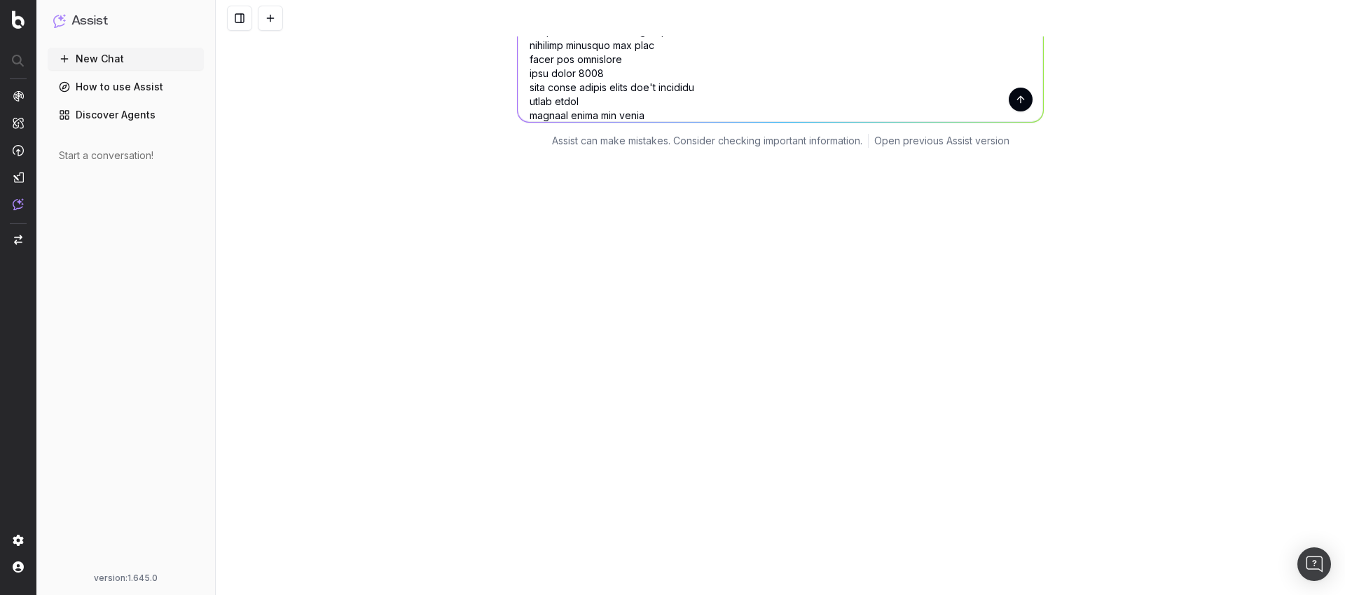
type textarea "What are the top competitors ranking for the following keywords:black friday cy…"
click at [1022, 101] on button "submit" at bounding box center [1021, 100] width 24 height 24
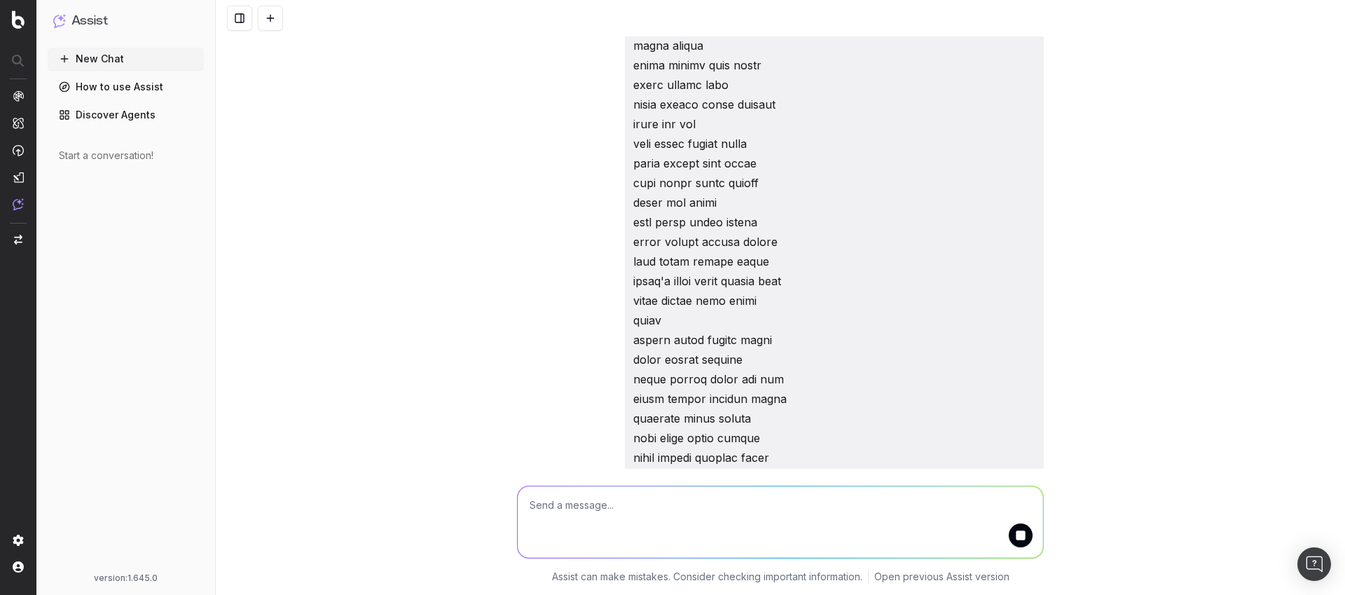
scroll to position [0, 0]
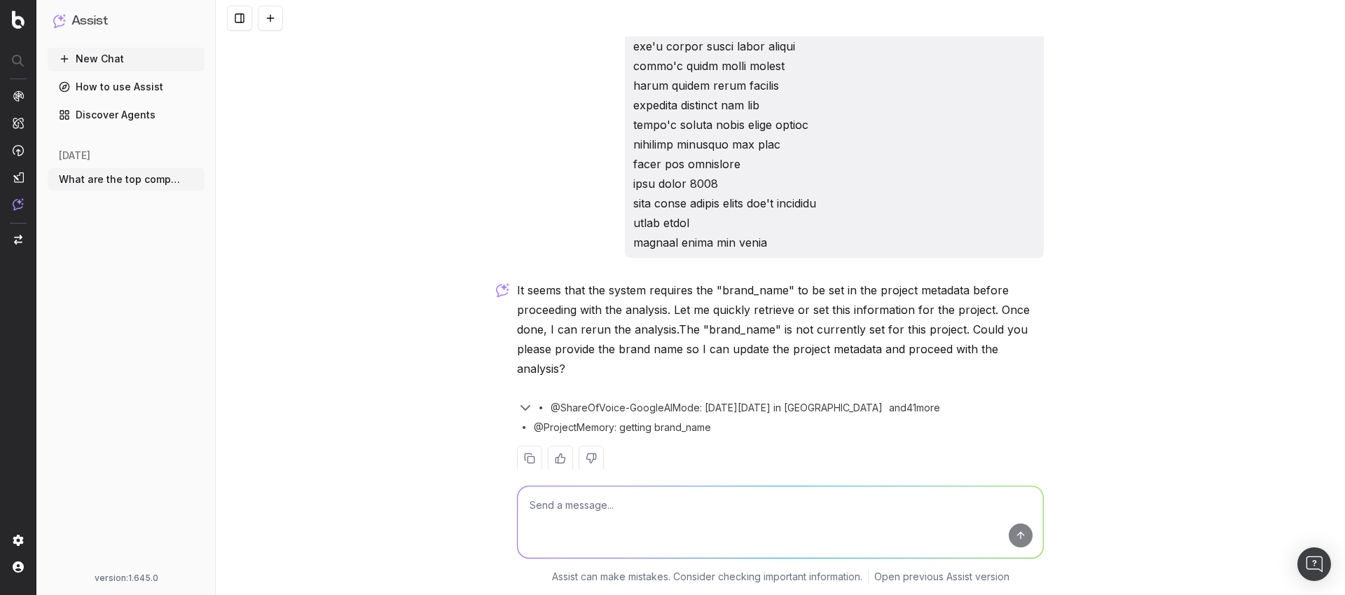
scroll to position [638, 0]
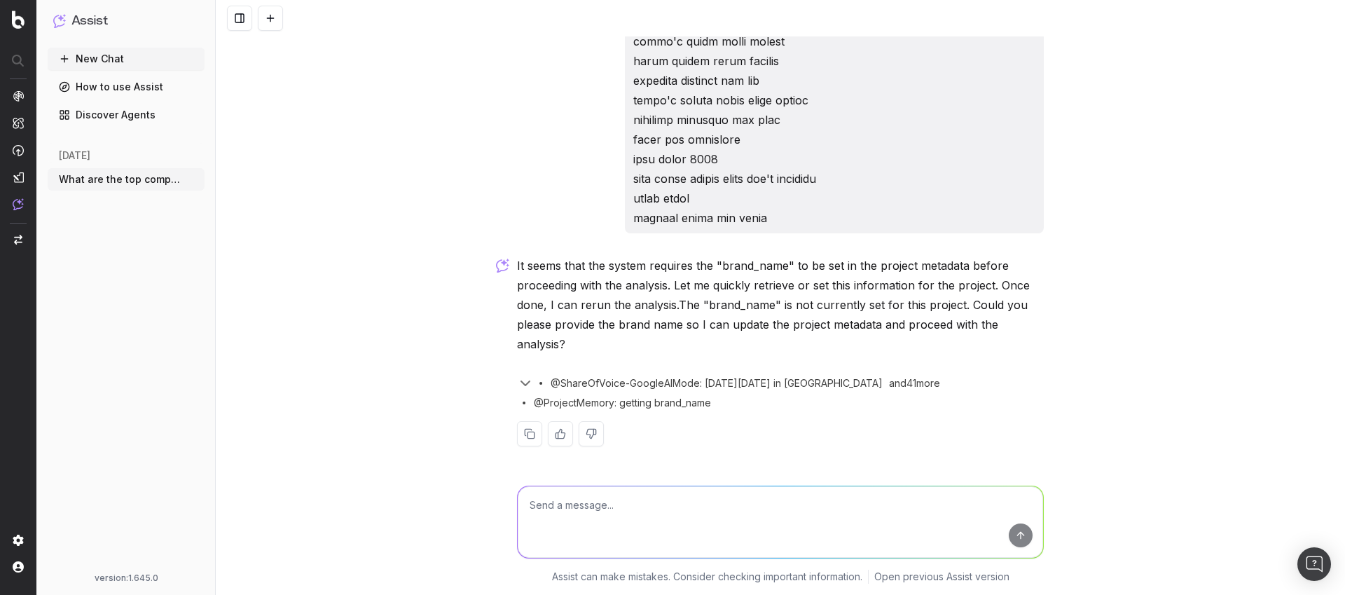
click at [592, 505] on textarea at bounding box center [781, 521] width 526 height 71
type textarea "the brand name is adidas"
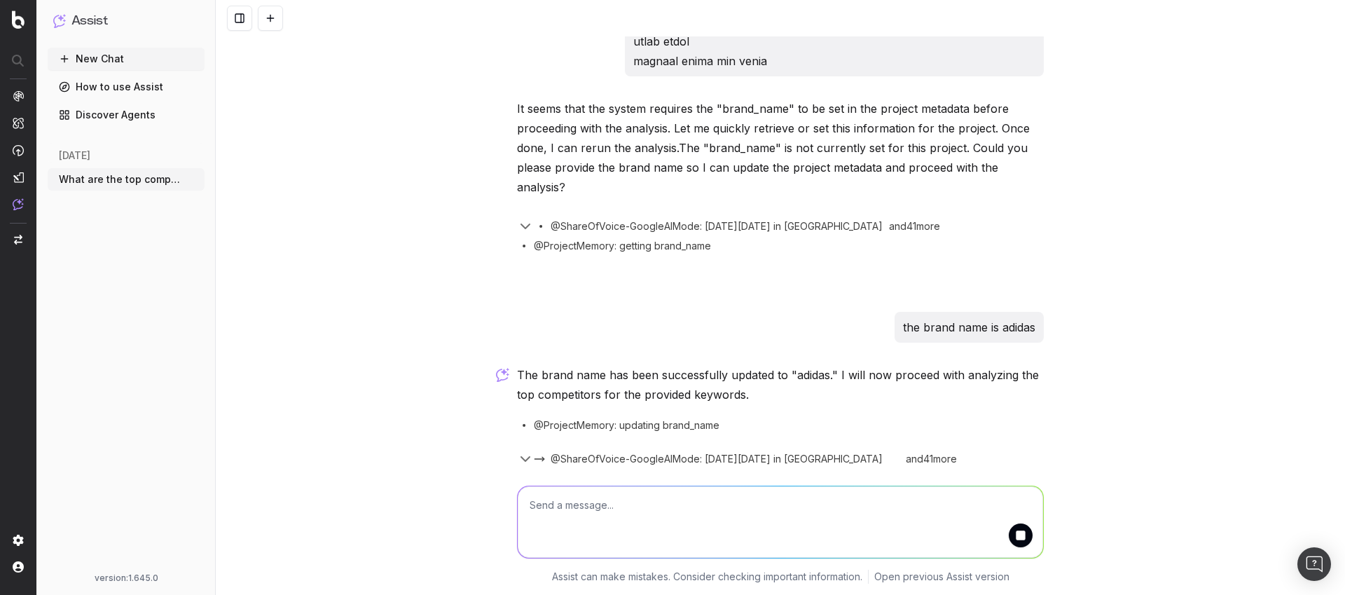
scroll to position [843, 0]
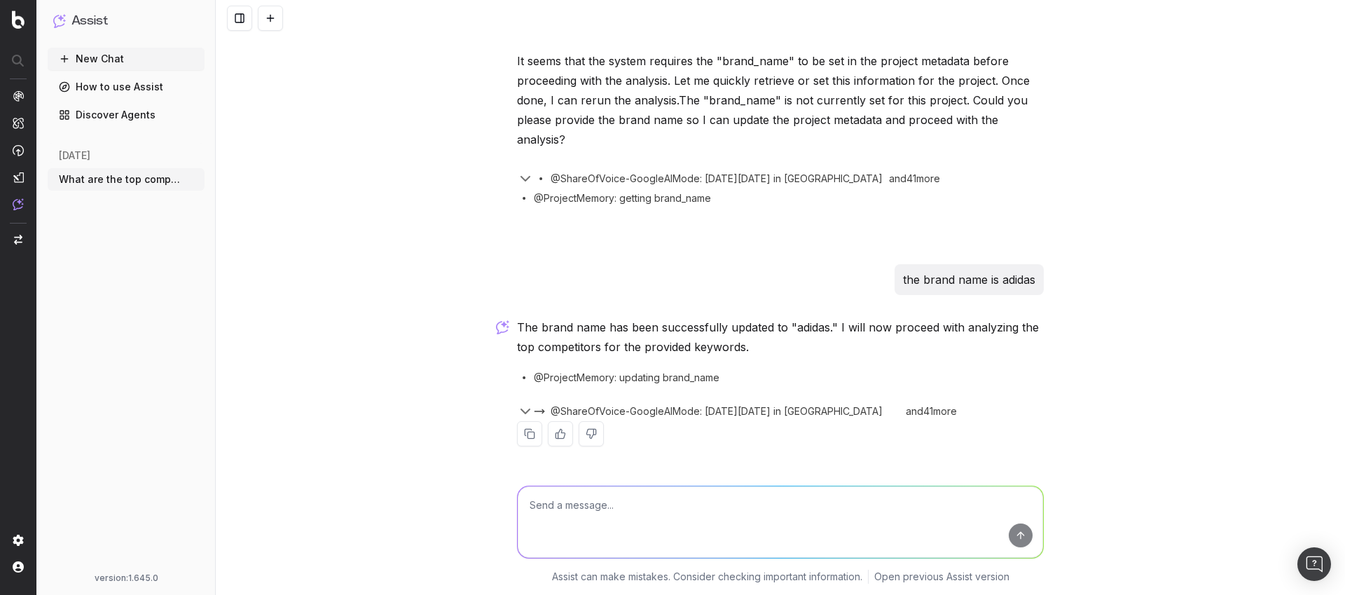
click at [521, 413] on icon "button" at bounding box center [525, 411] width 8 height 4
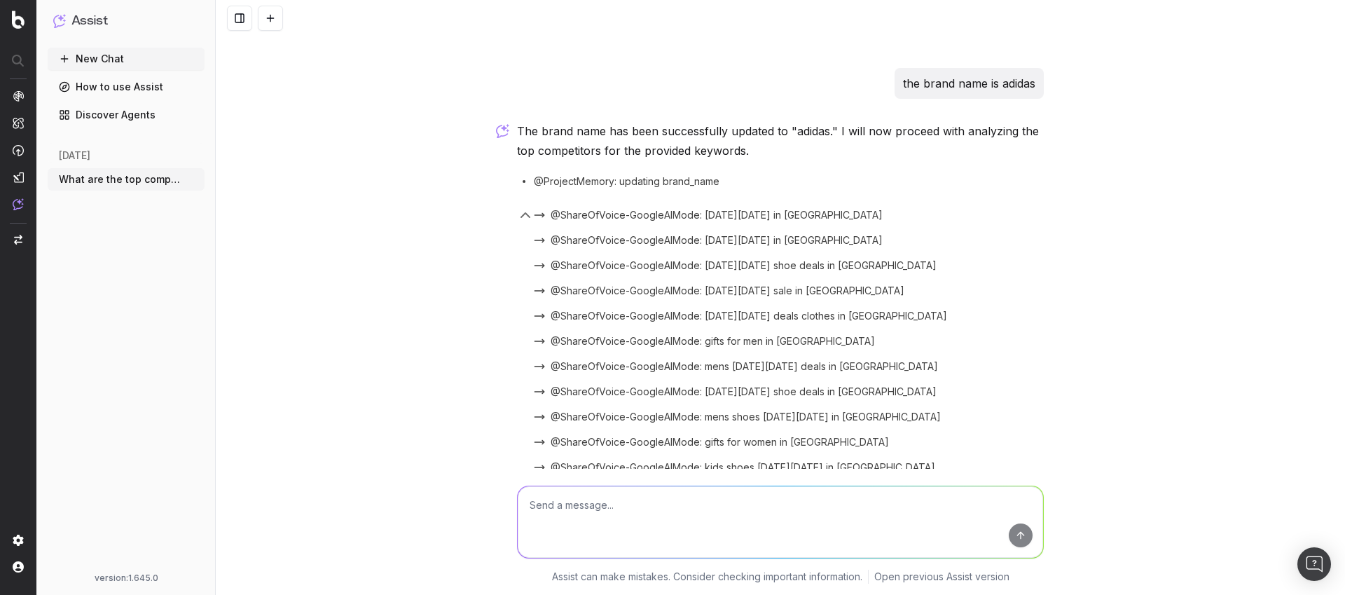
scroll to position [1038, 0]
click at [735, 214] on span "@ShareOfVoice-GoogleAIMode: black friday in US" at bounding box center [717, 216] width 332 height 14
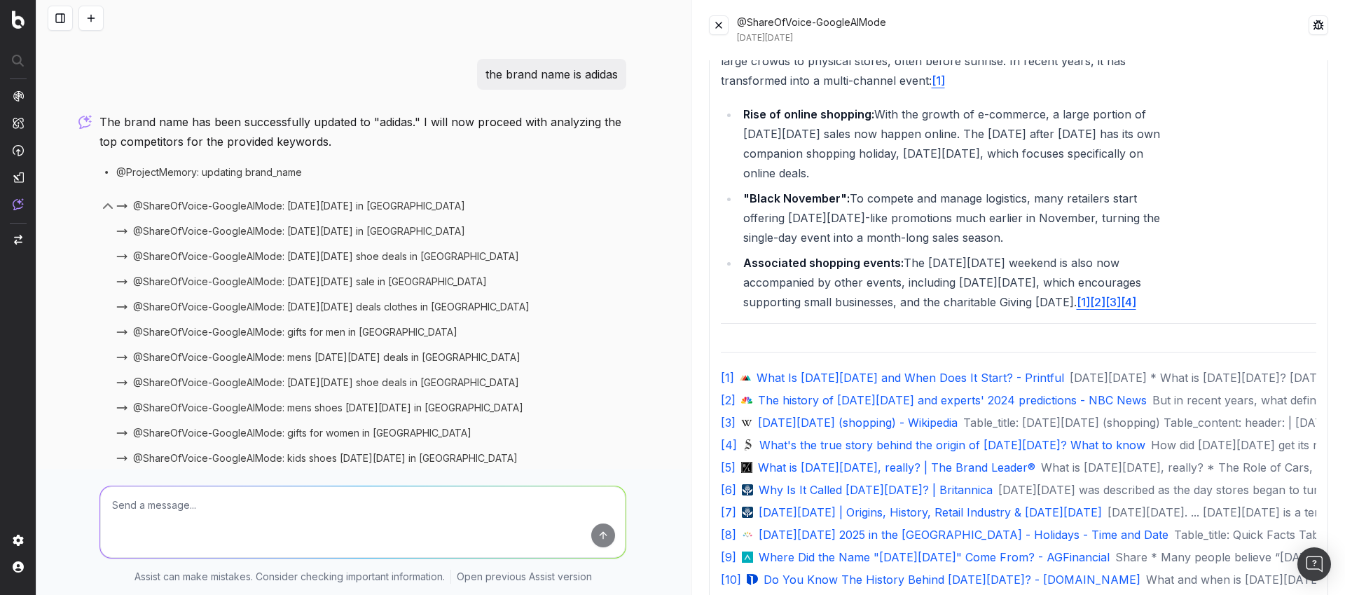
scroll to position [0, 0]
click at [395, 377] on span "@ShareOfVoice-GoogleAIMode: cyber monday shoe deals in US" at bounding box center [326, 383] width 386 height 14
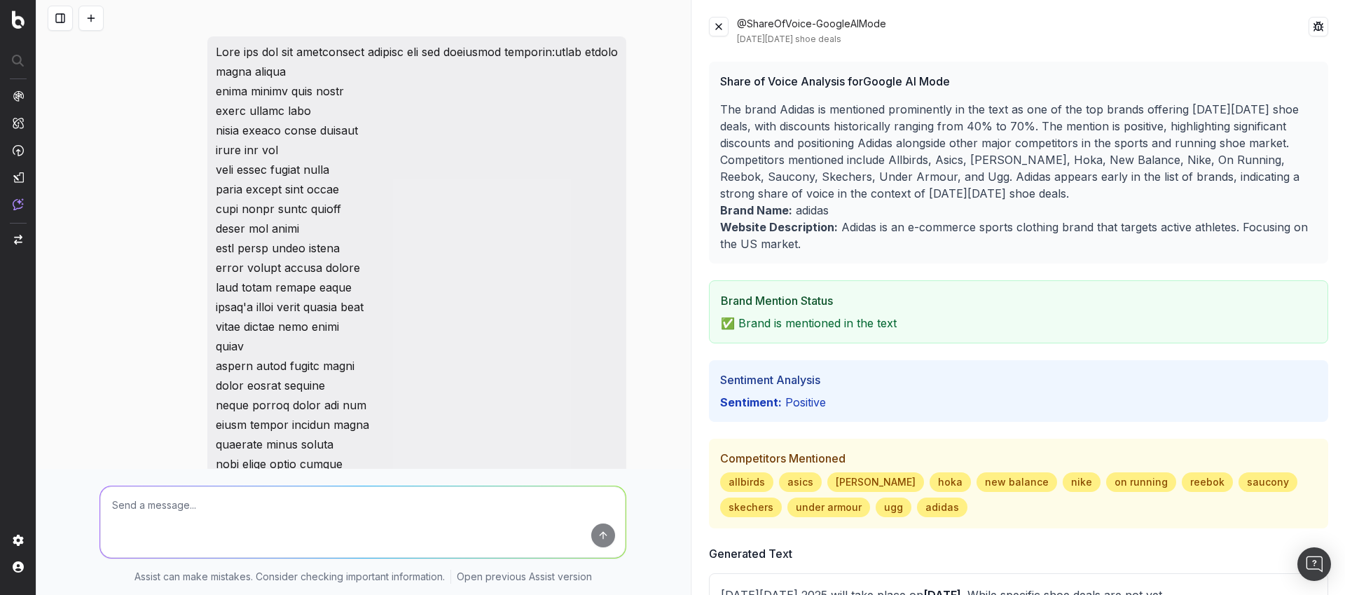
click at [1309, 25] on button at bounding box center [1319, 27] width 20 height 20
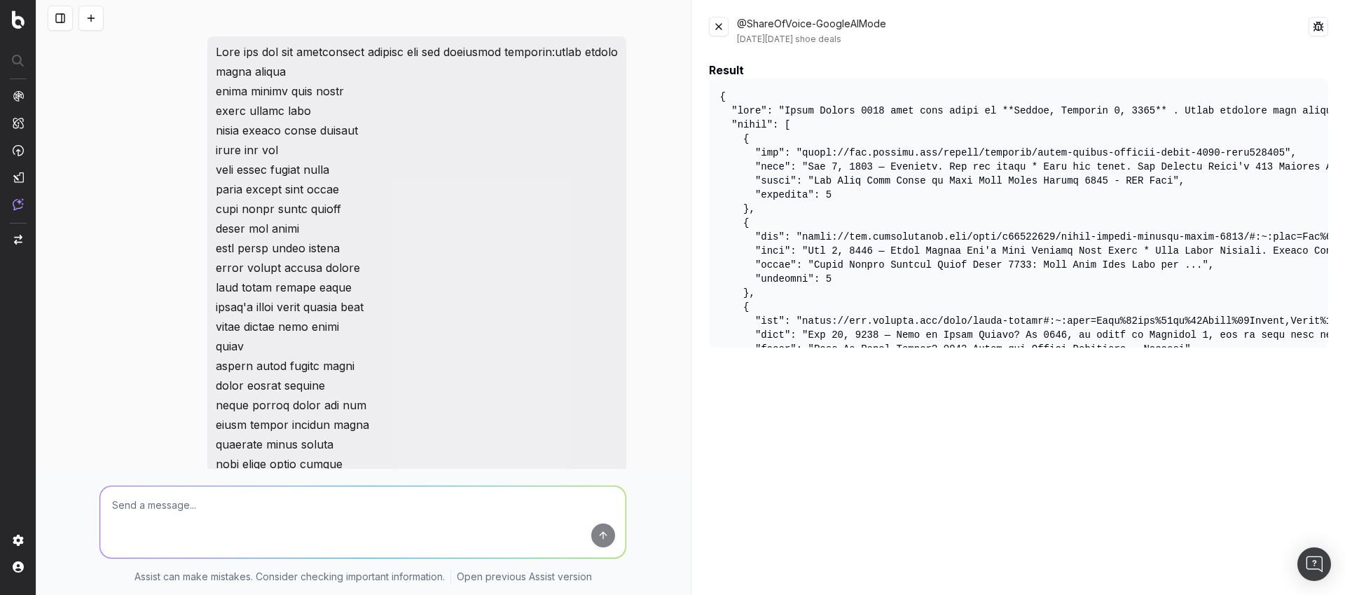
click at [718, 32] on button at bounding box center [719, 27] width 20 height 20
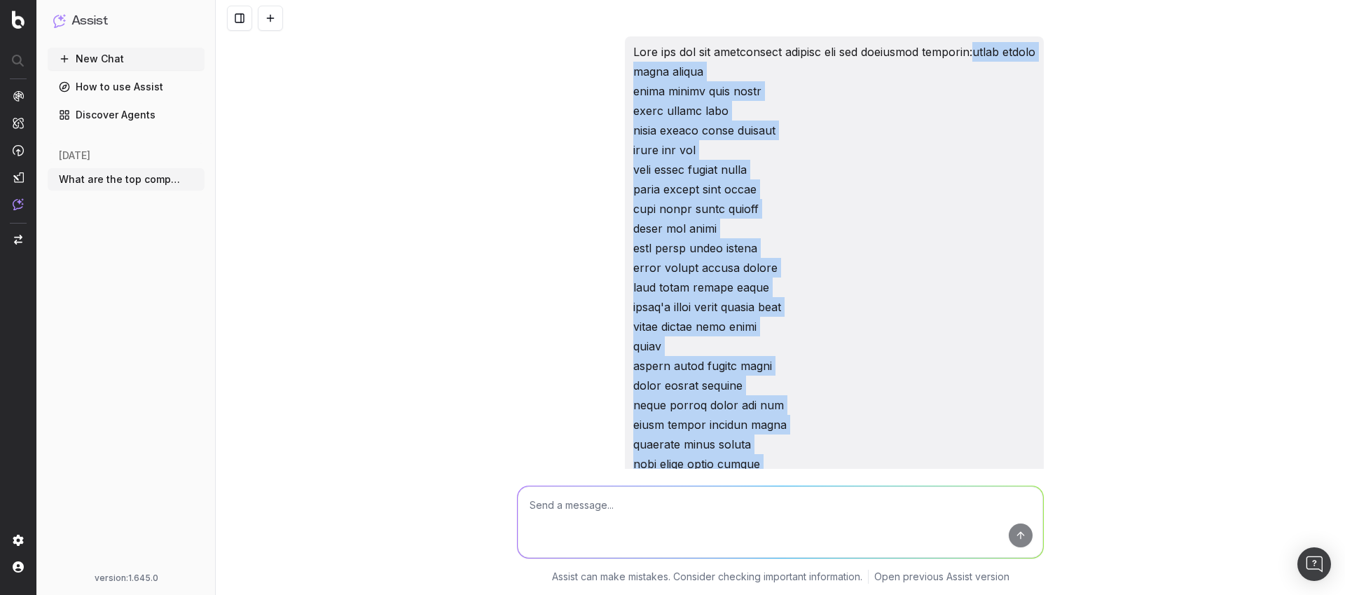
drag, startPoint x: 759, startPoint y: 204, endPoint x: 970, endPoint y: 55, distance: 258.4
click at [970, 55] on p at bounding box center [834, 454] width 402 height 824
copy p "black friday cyber monday black friday shoe deals black friday sale black frida…"
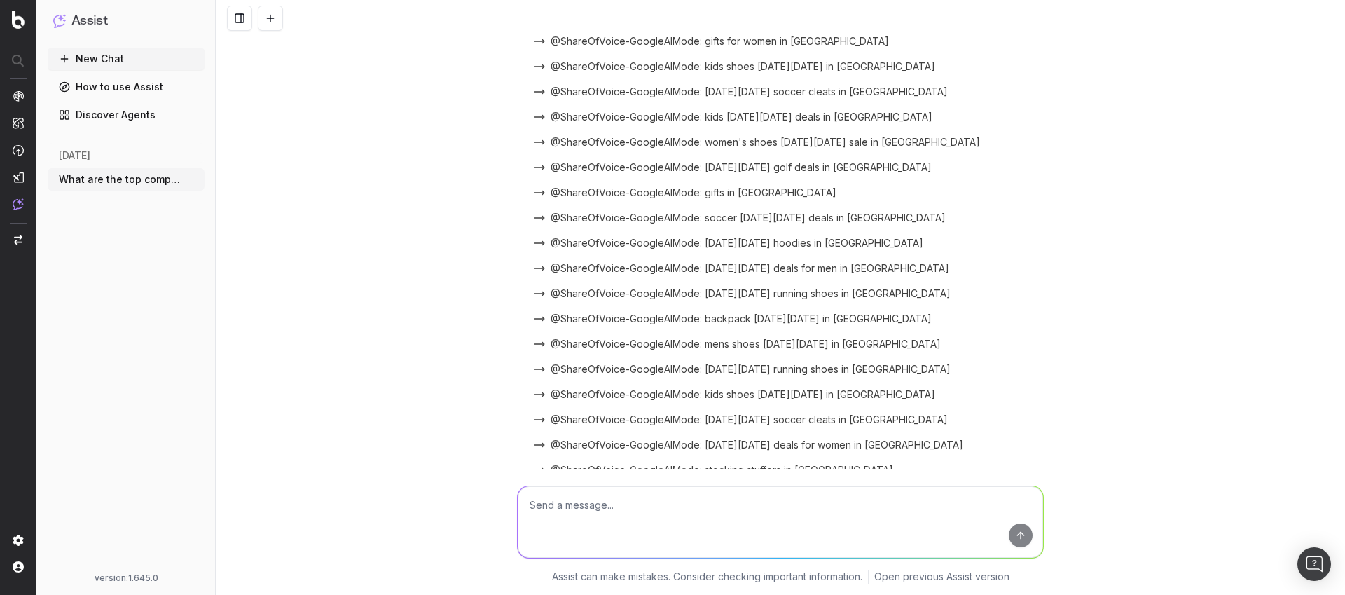
scroll to position [1877, 0]
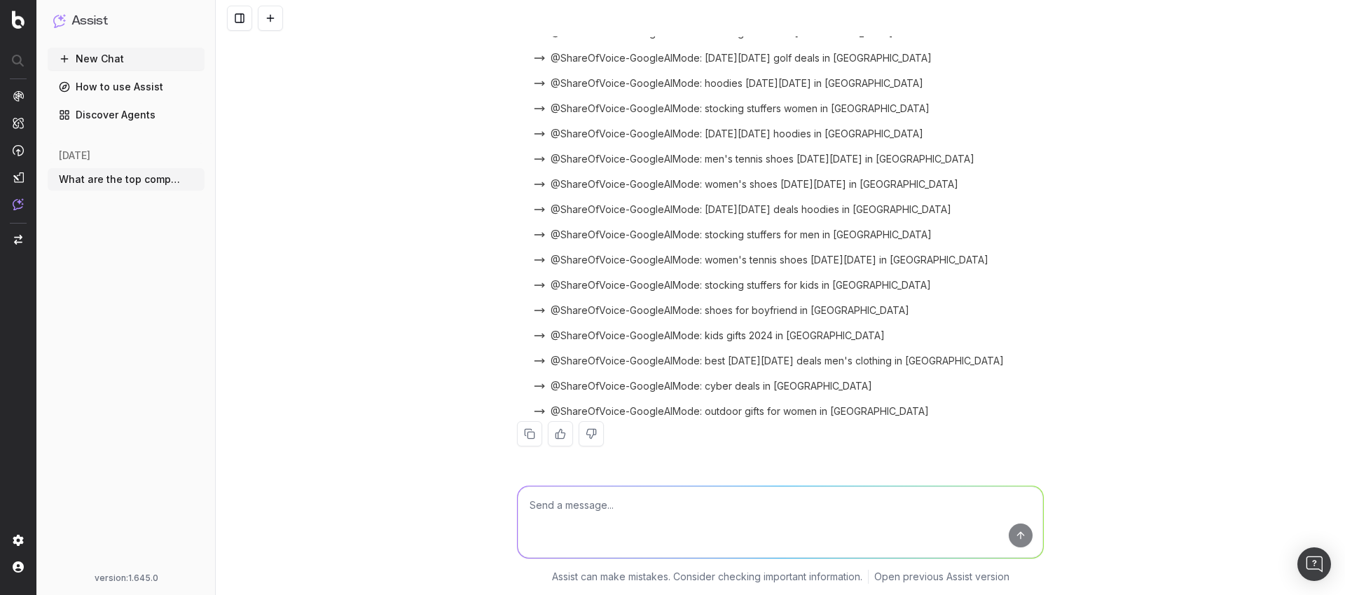
click at [695, 498] on textarea at bounding box center [781, 521] width 526 height 71
paste textarea "black friday cyber monday black friday shoe deals black friday sale black frida…"
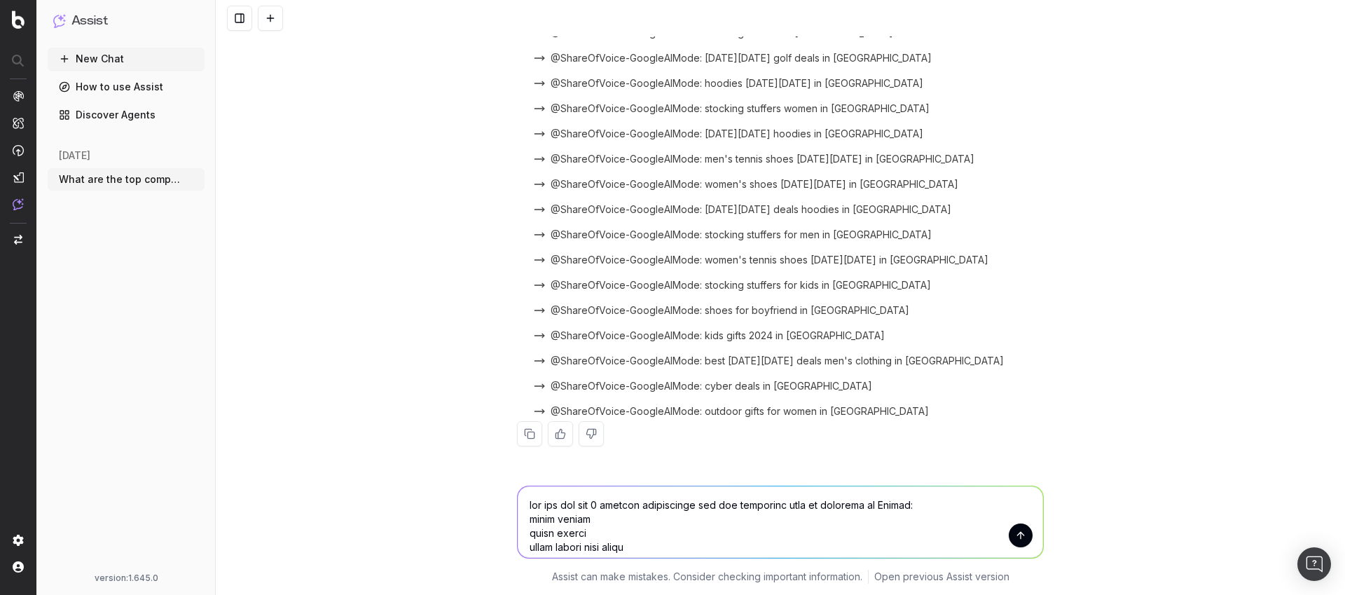
scroll to position [492, 0]
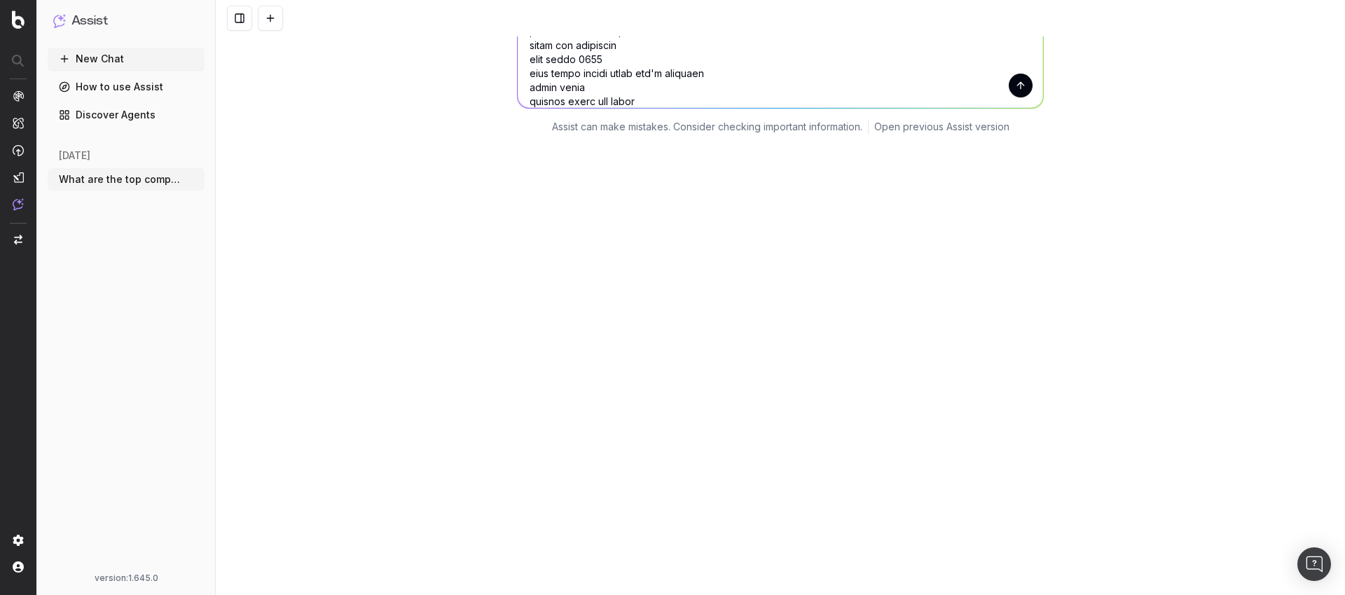
type textarea "who are the top 3 ranking competitors for the following list of keywords in Goo…"
click at [1009, 90] on button "submit" at bounding box center [1021, 86] width 24 height 24
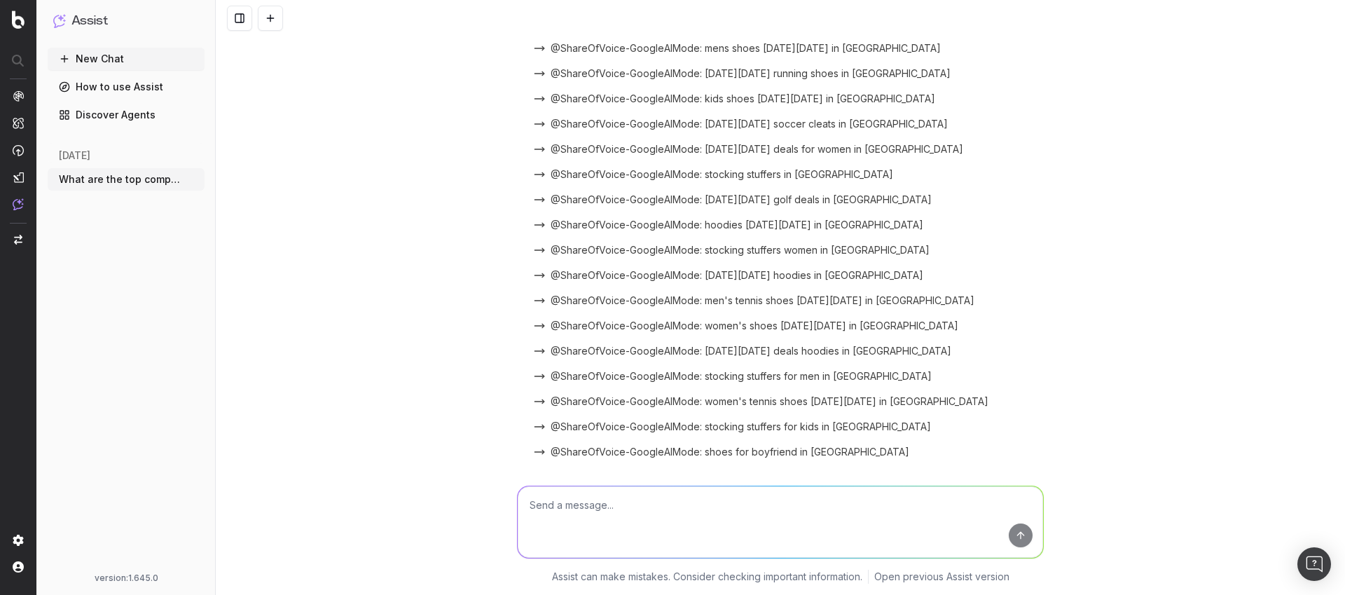
scroll to position [2206, 0]
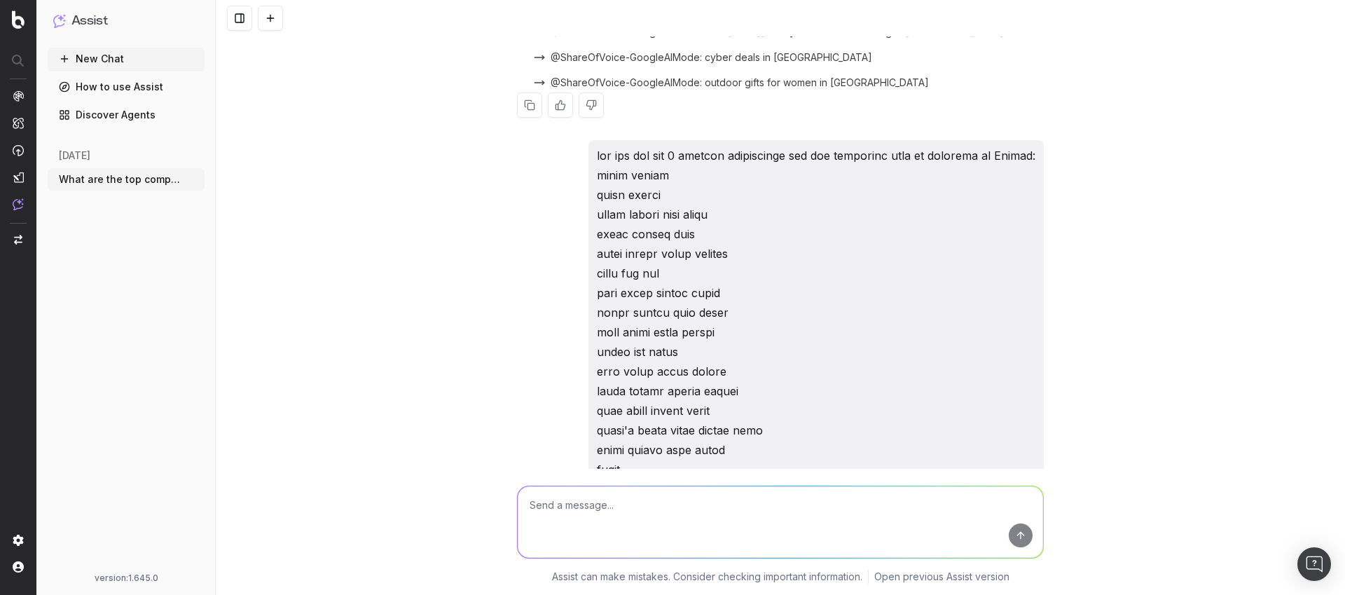
click at [584, 106] on button at bounding box center [591, 104] width 25 height 25
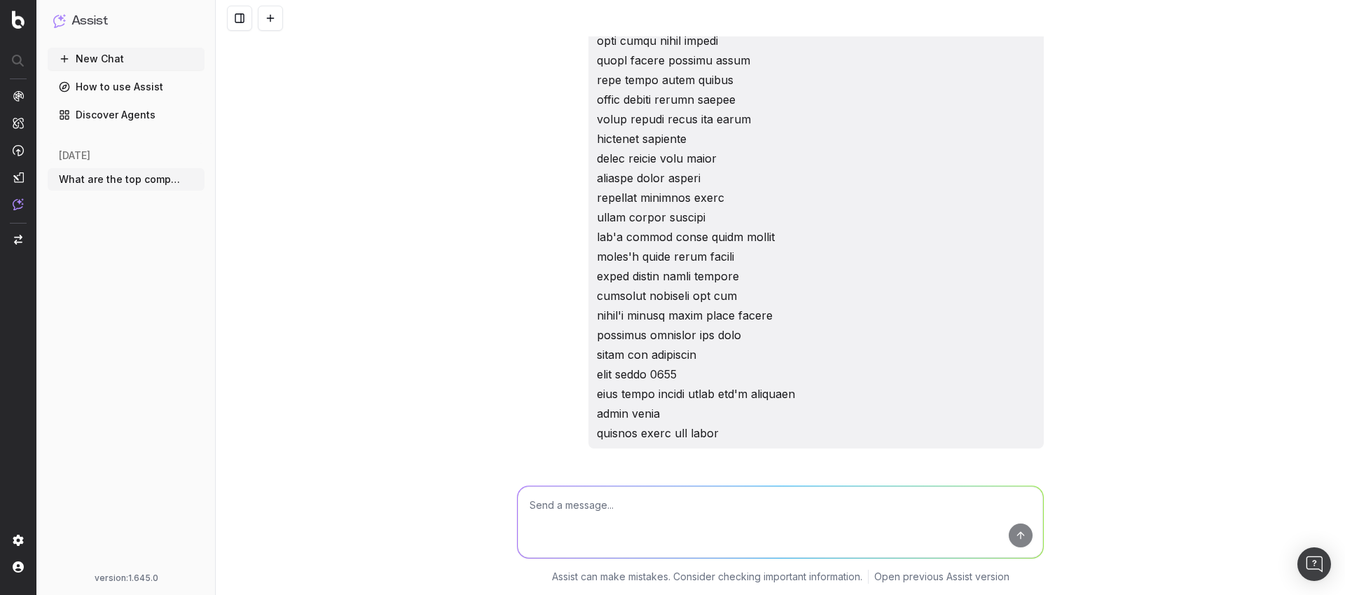
scroll to position [2813, 0]
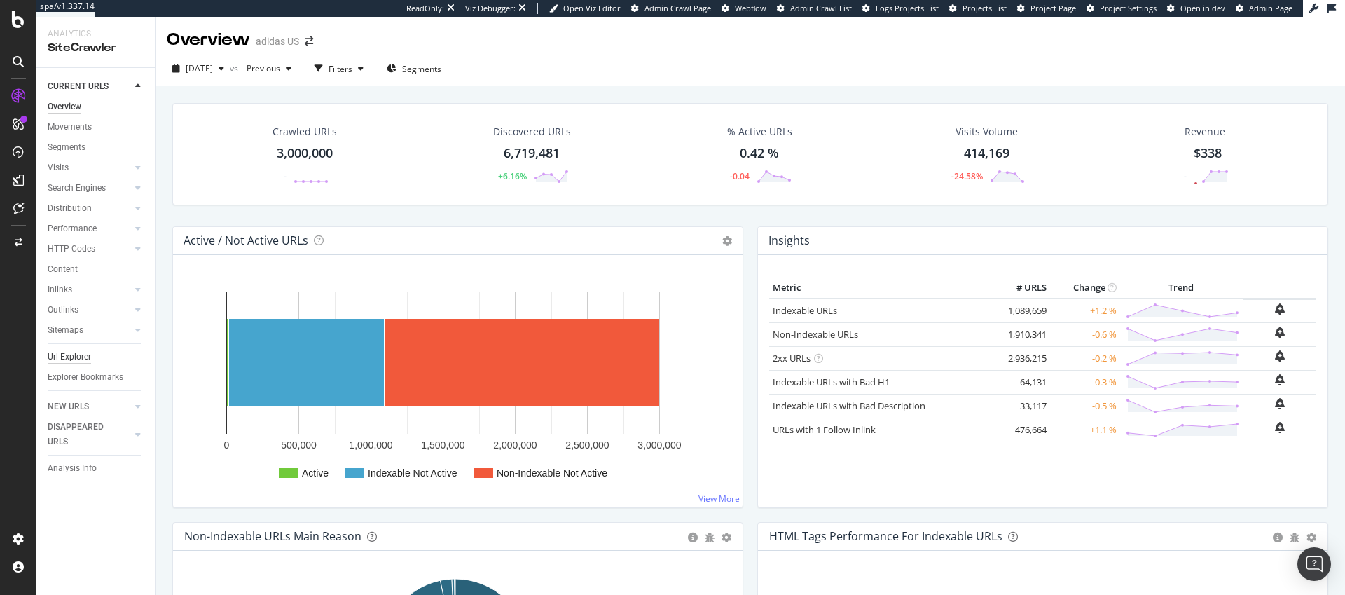
click at [75, 357] on div "Url Explorer" at bounding box center [69, 357] width 43 height 15
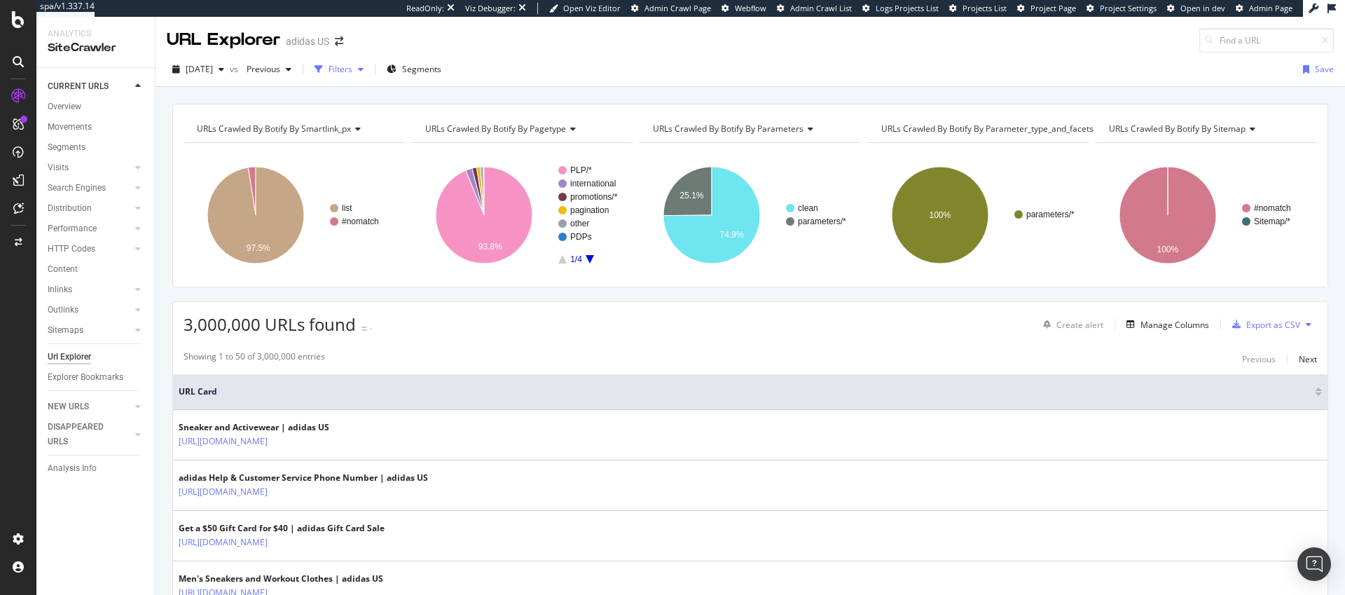
click at [352, 70] on div "Filters" at bounding box center [341, 69] width 24 height 12
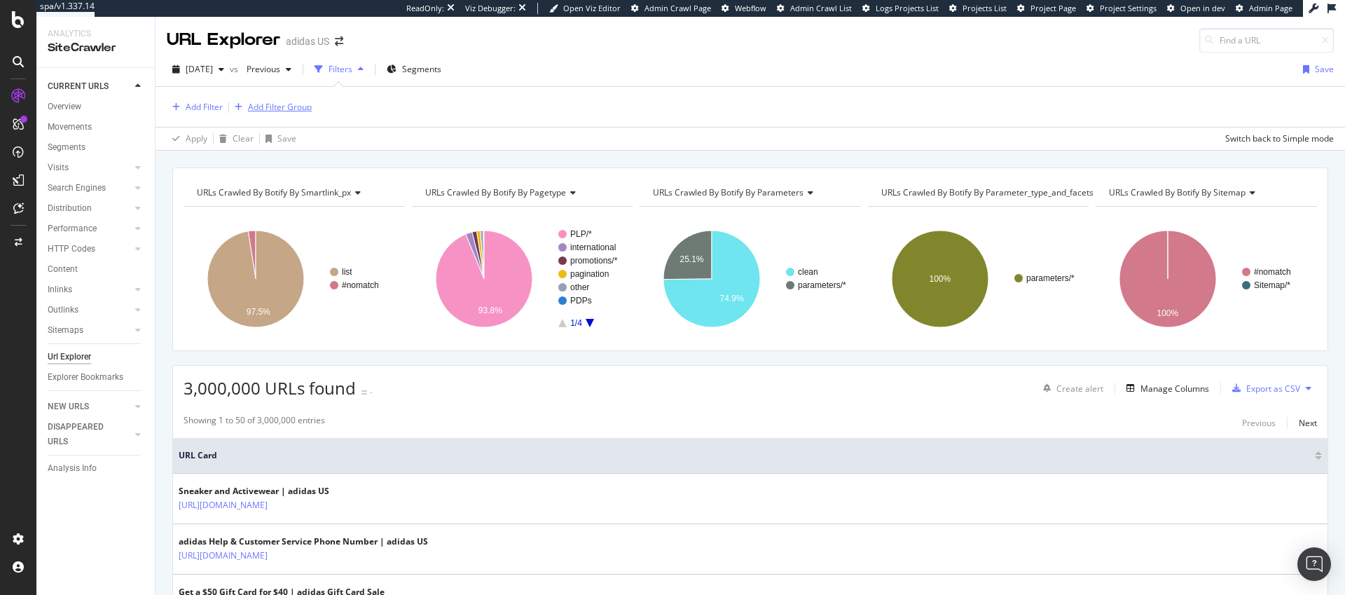
click at [268, 104] on div "Add Filter Group" at bounding box center [280, 107] width 64 height 12
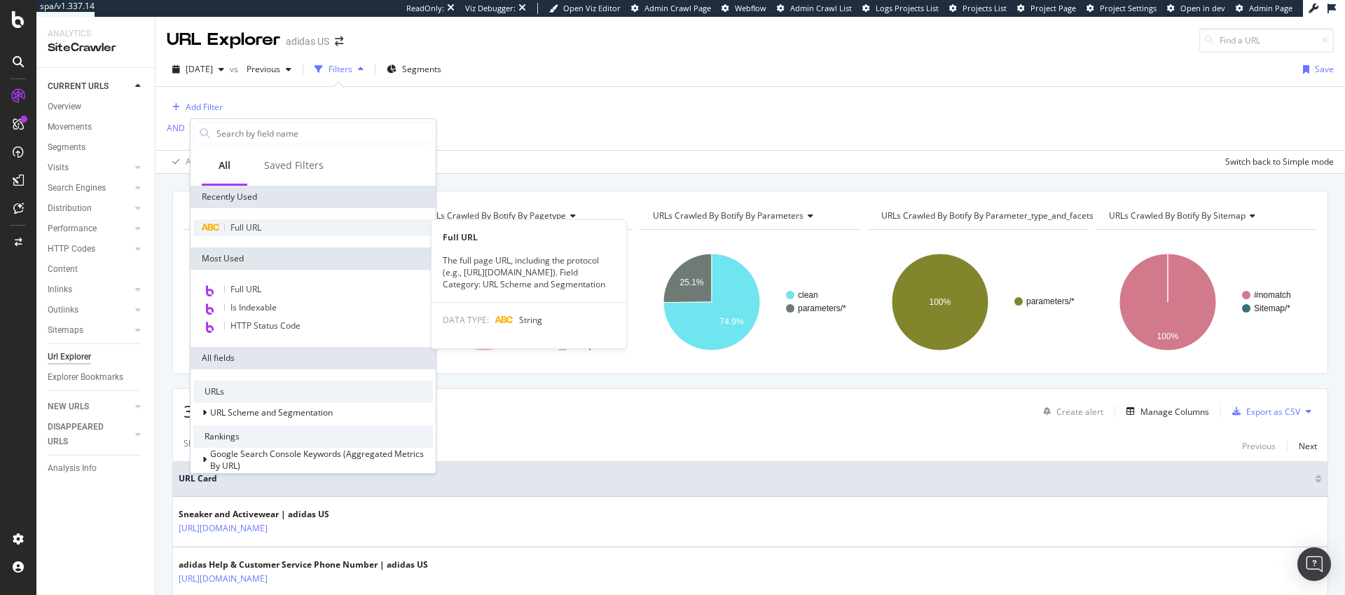
click at [250, 230] on span "Full URL" at bounding box center [246, 227] width 31 height 12
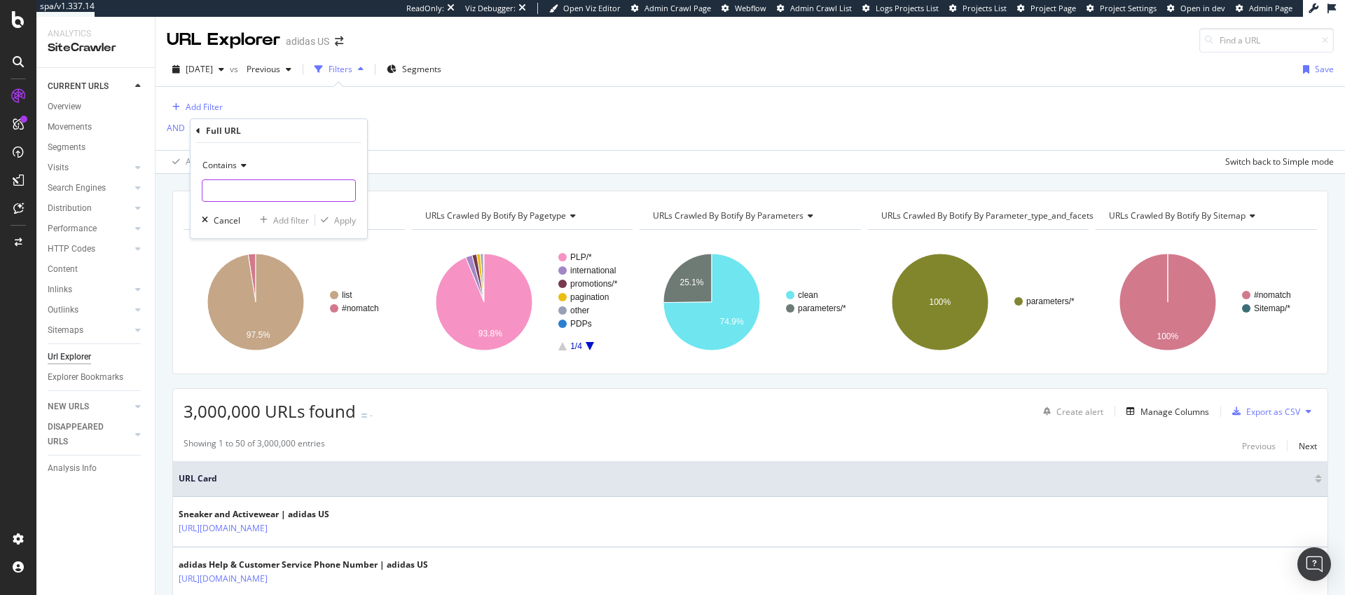
click at [249, 188] on input "text" at bounding box center [279, 190] width 153 height 22
click at [244, 161] on icon at bounding box center [242, 165] width 10 height 8
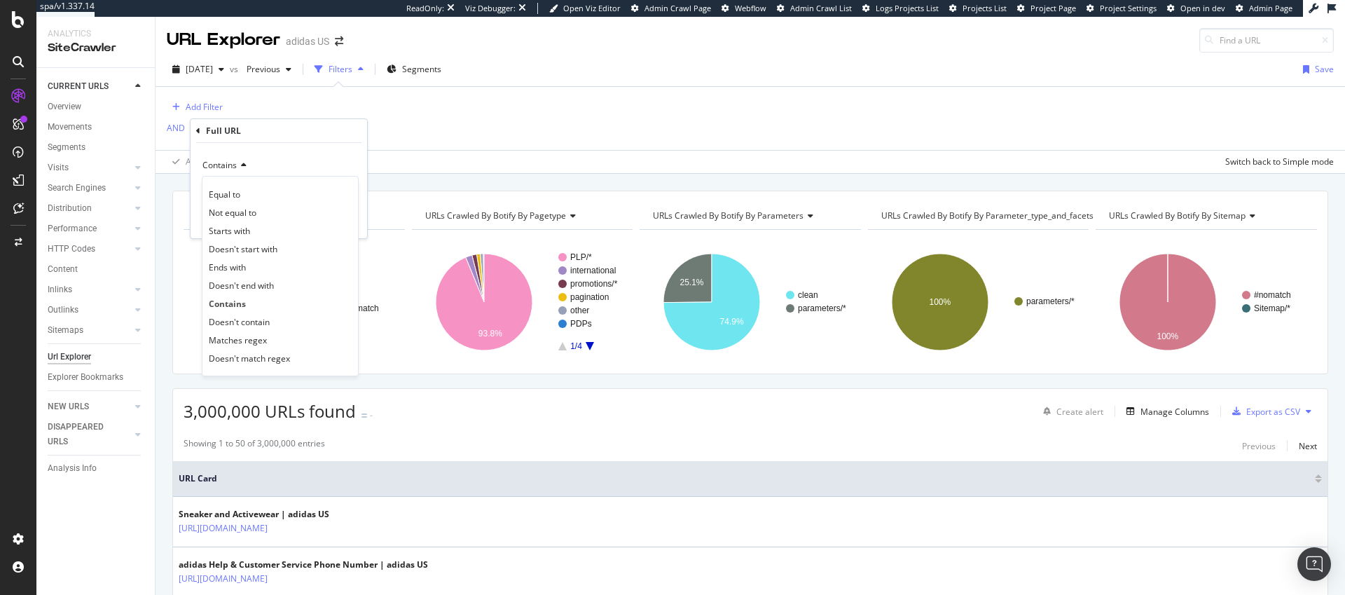
click at [466, 107] on div "Add Filter AND Add Filter" at bounding box center [750, 118] width 1167 height 63
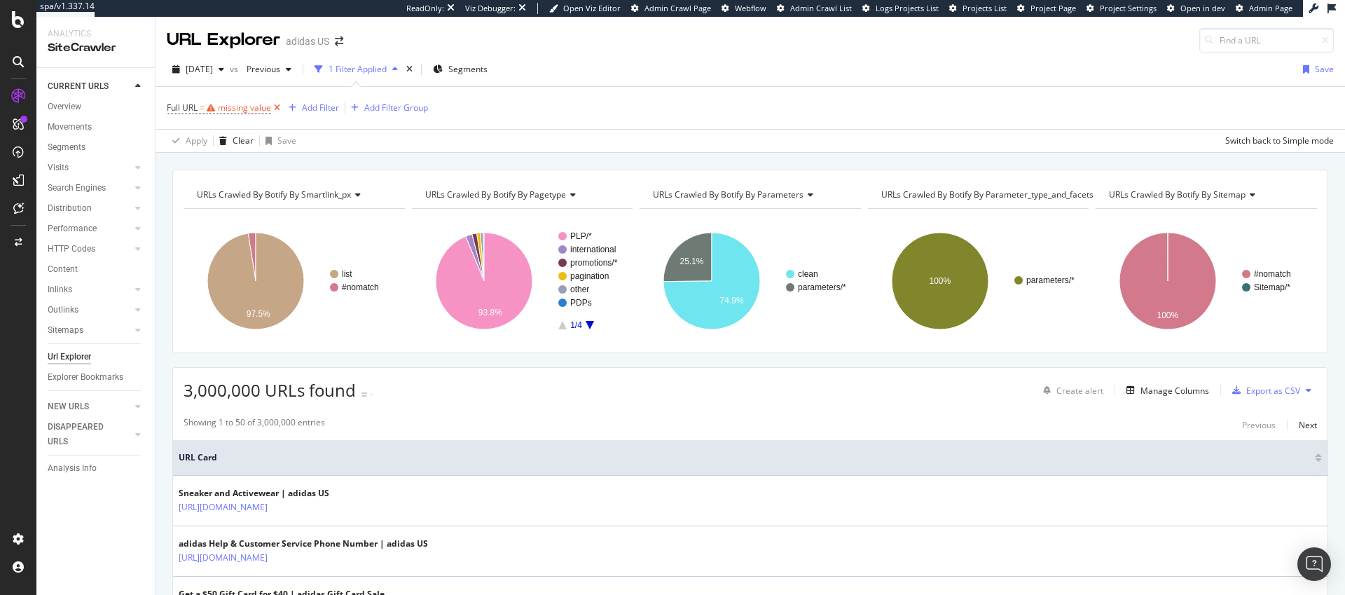
click at [277, 108] on icon at bounding box center [277, 108] width 12 height 14
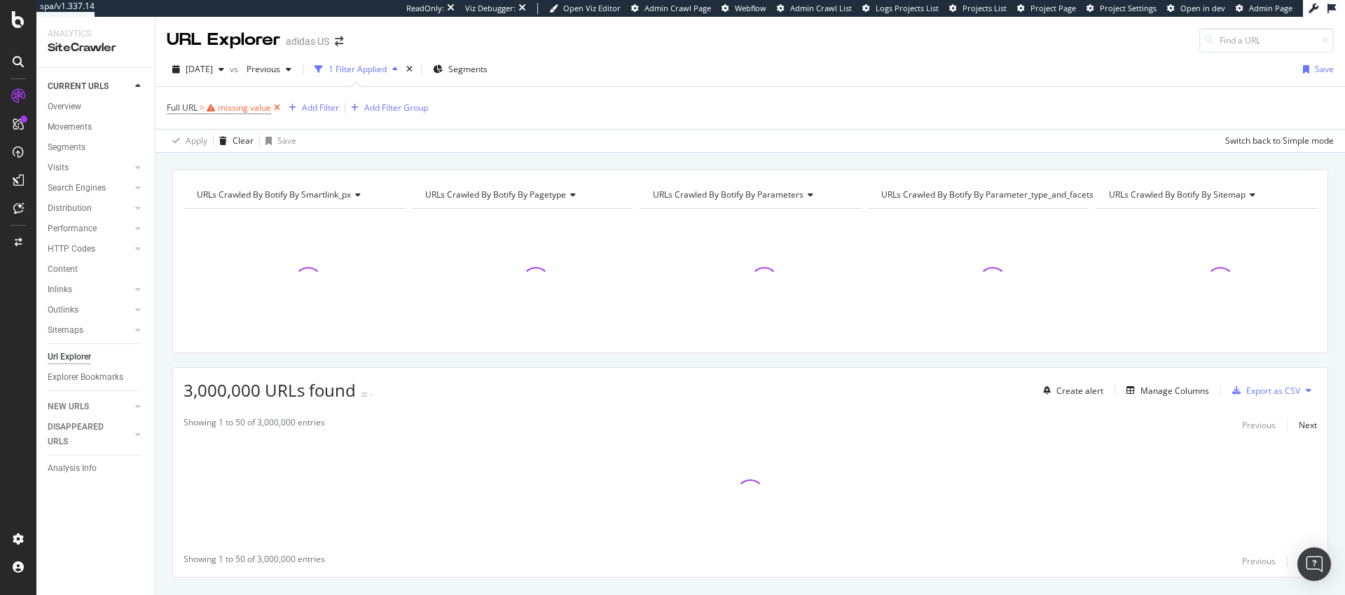
click at [278, 109] on icon at bounding box center [277, 108] width 12 height 14
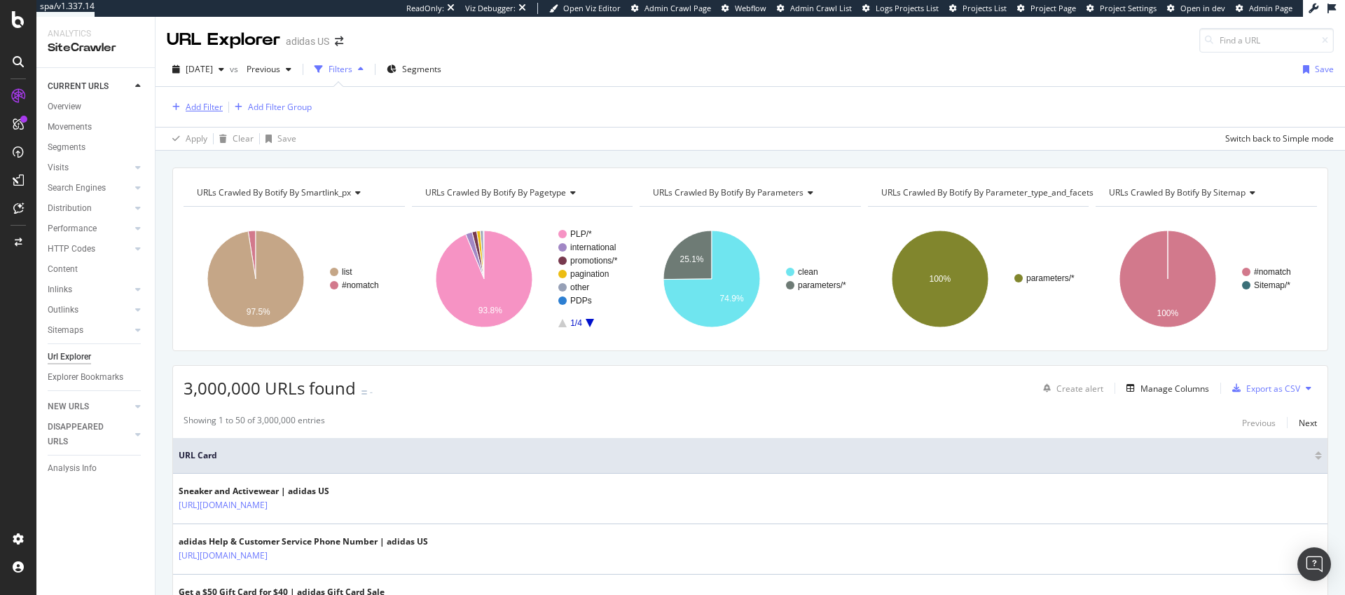
click at [194, 109] on div "Add Filter" at bounding box center [204, 107] width 37 height 12
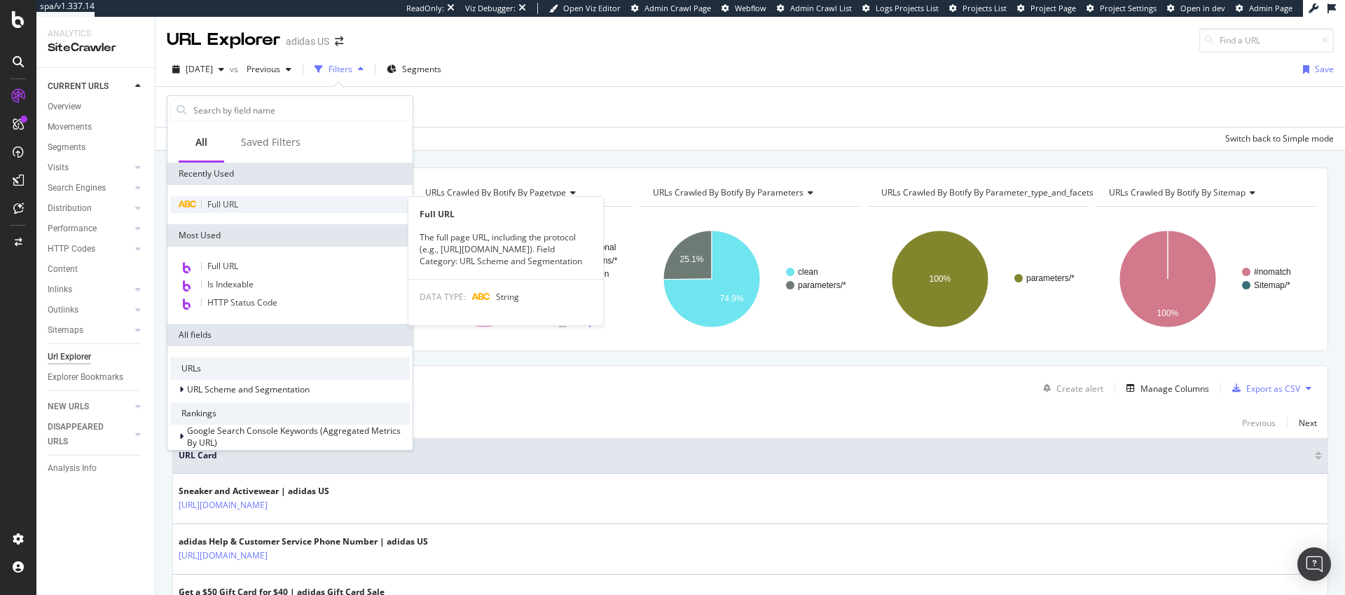
click at [231, 202] on span "Full URL" at bounding box center [222, 204] width 31 height 12
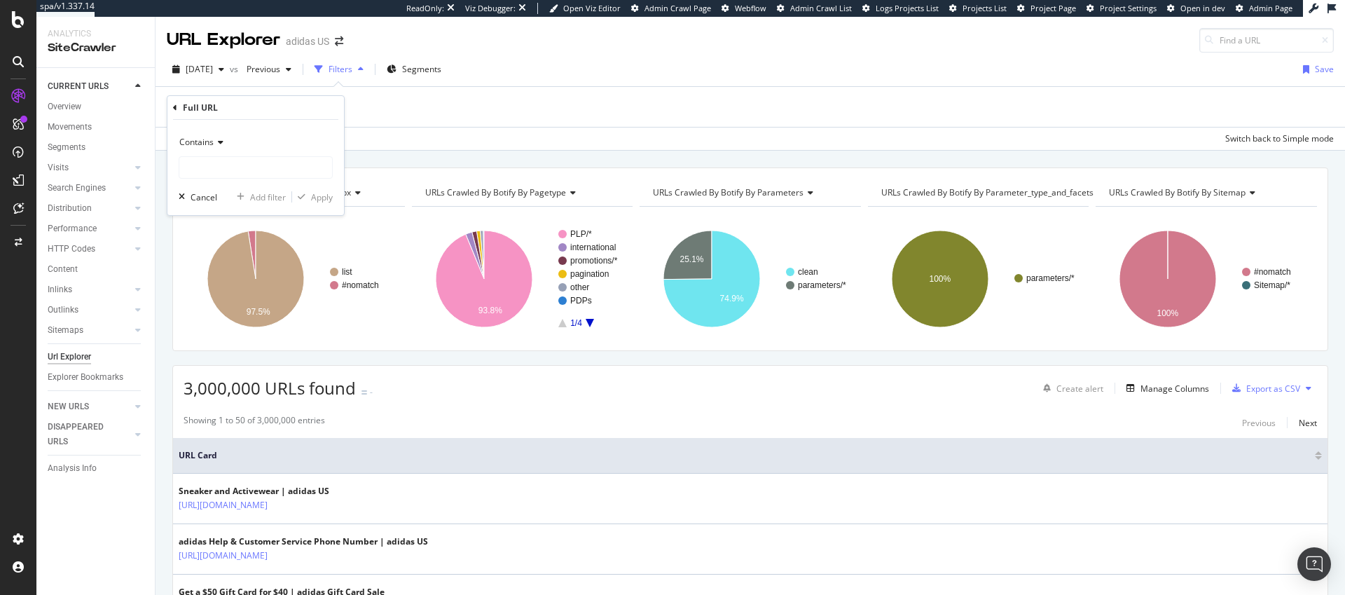
click at [210, 142] on span "Contains" at bounding box center [196, 142] width 34 height 12
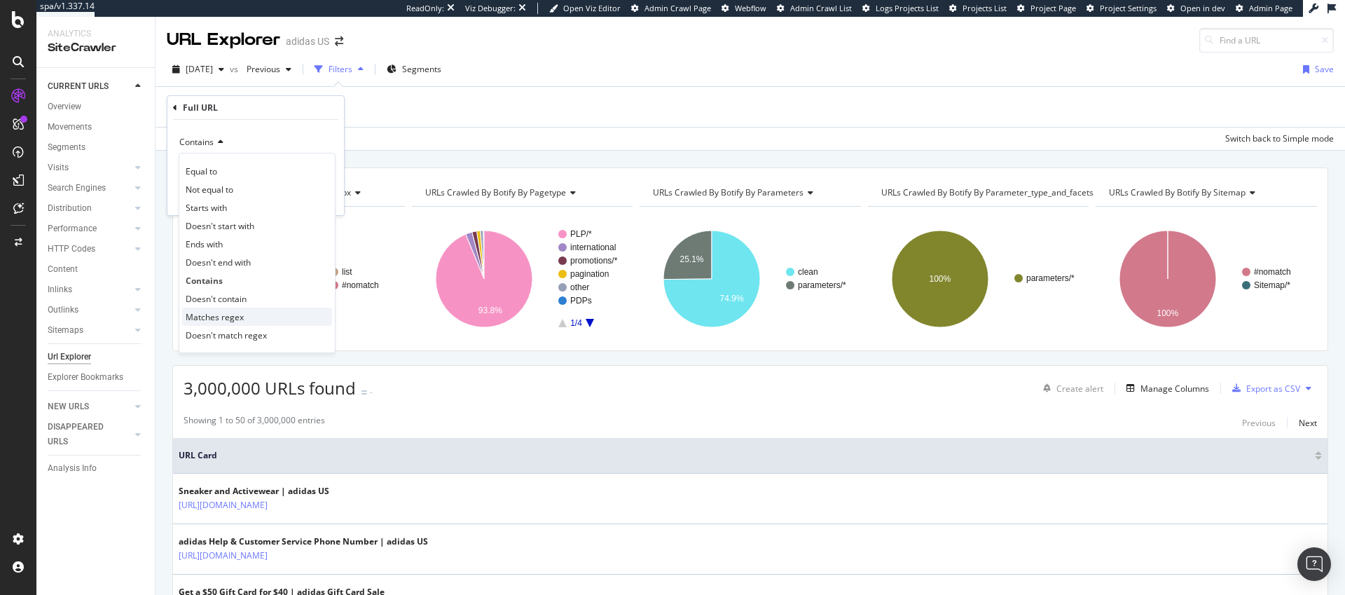
click at [234, 314] on span "Matches regex" at bounding box center [215, 317] width 58 height 12
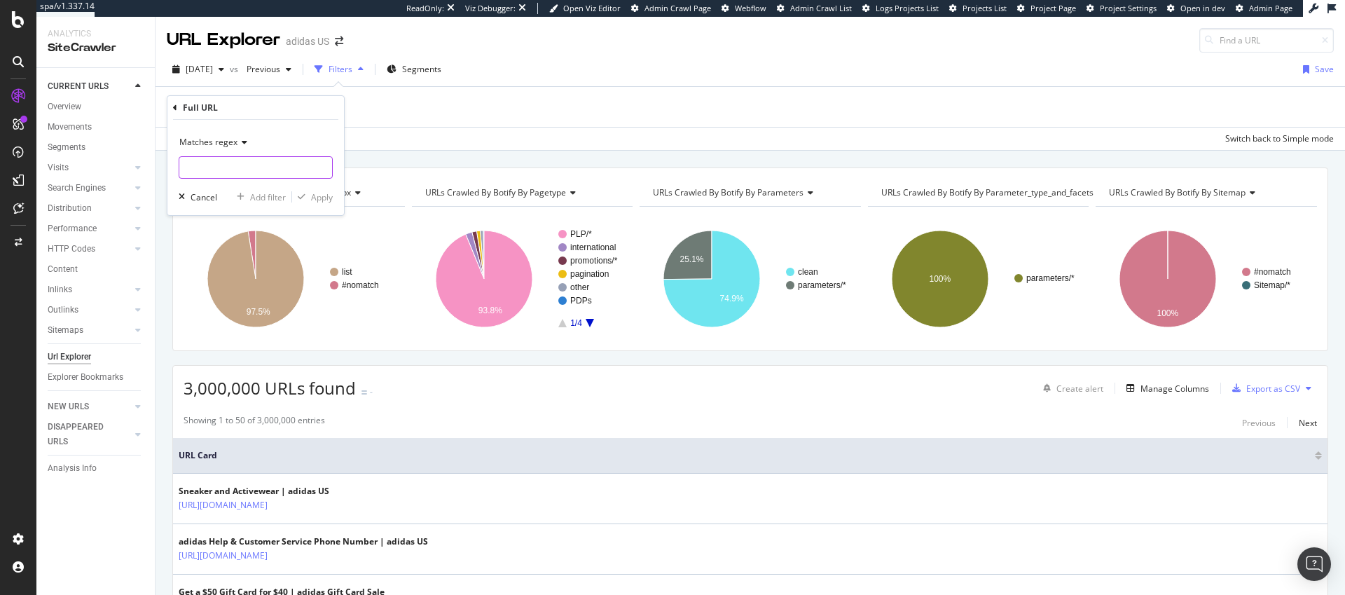
click at [241, 161] on input "text" at bounding box center [255, 167] width 153 height 22
paste input "https?:\/\/[^\s]*?(black_friday|stocking_stuffers|cyber_monday|gift)[^\s]*"
type input "https?:\/\/[^\s]*?(black_friday|stocking_stuffers|cyber_monday|gift)[^\s]*"
click at [327, 198] on div "Apply" at bounding box center [322, 197] width 22 height 12
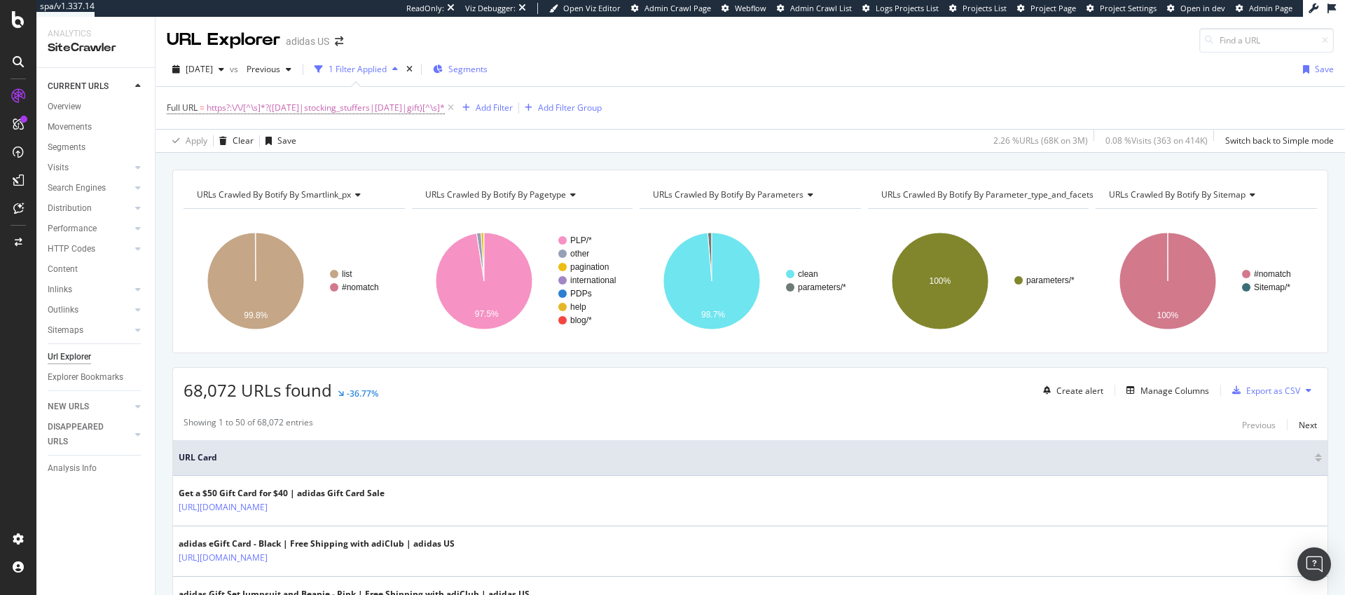
click at [488, 69] on span "Segments" at bounding box center [467, 69] width 39 height 12
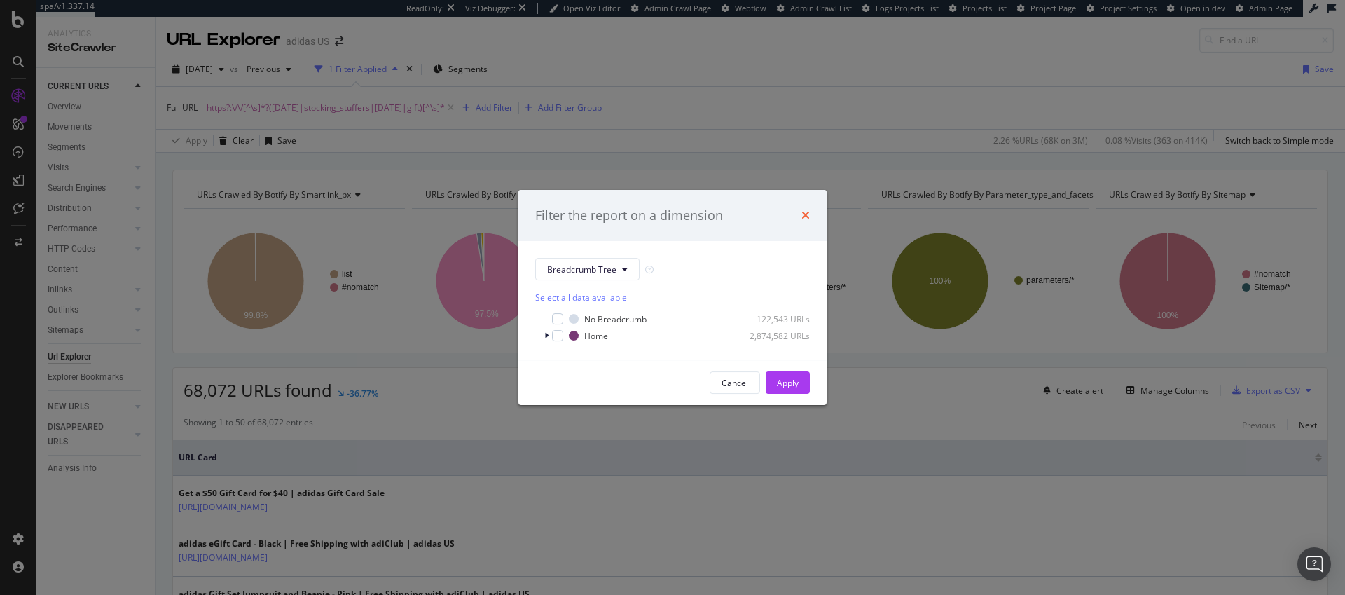
click at [806, 212] on icon "times" at bounding box center [806, 215] width 8 height 11
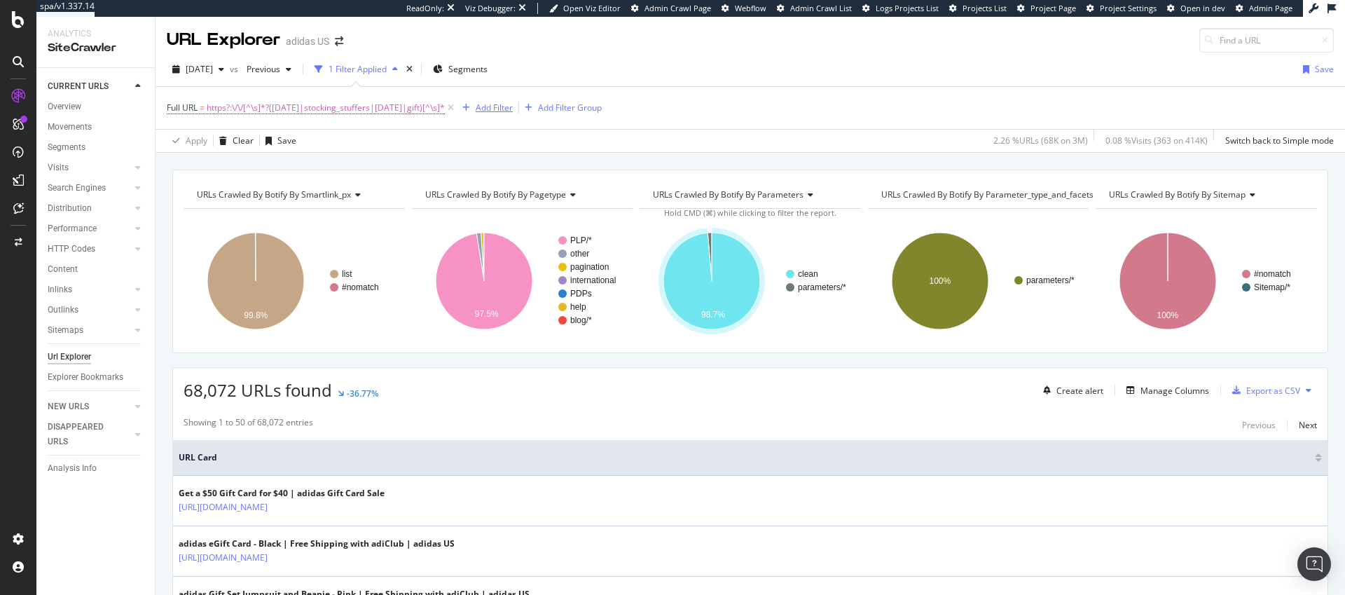
click at [513, 107] on div "Add Filter" at bounding box center [494, 108] width 37 height 12
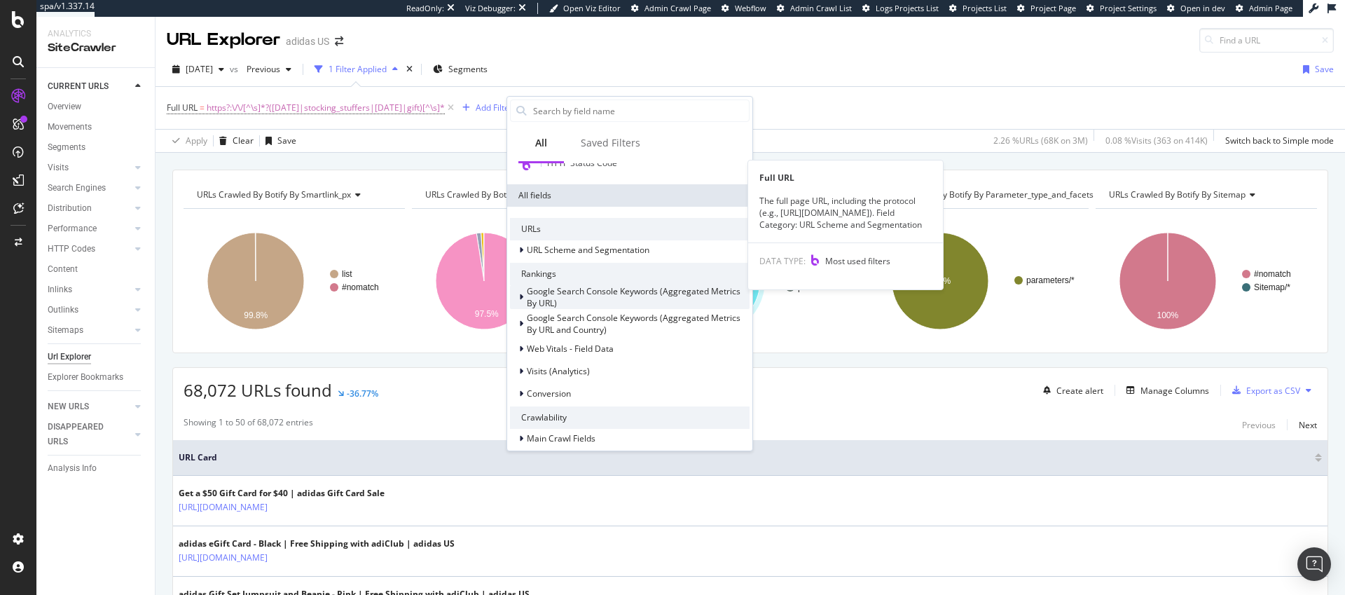
scroll to position [162, 0]
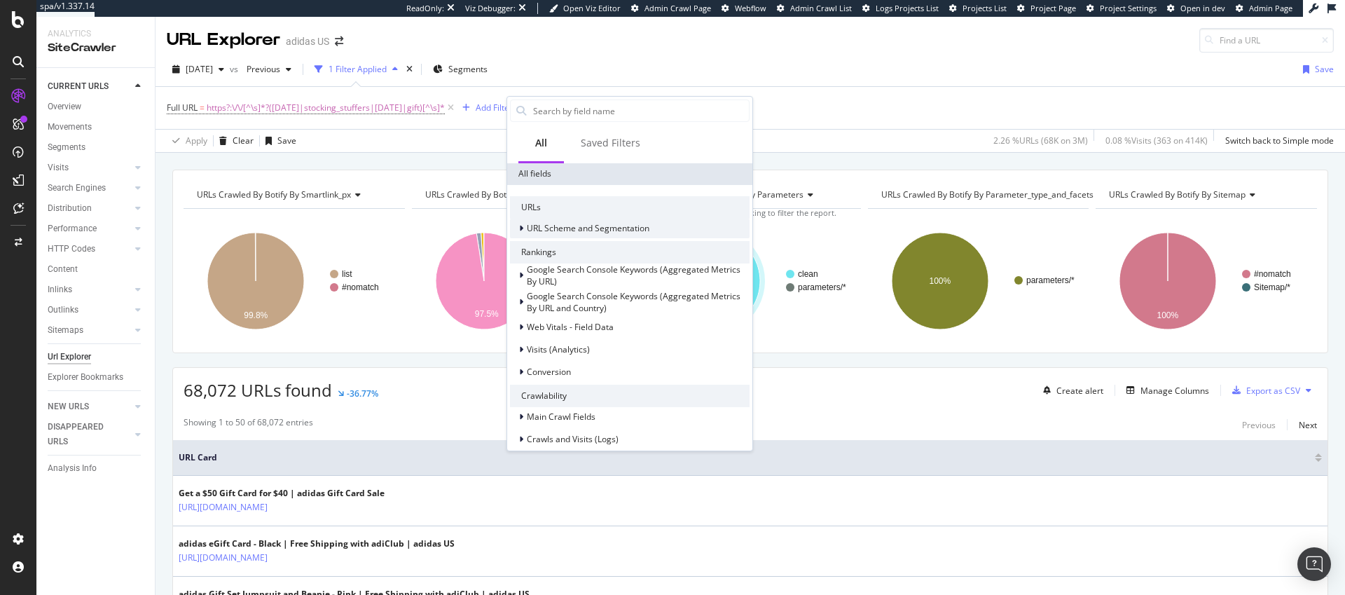
click at [523, 228] on div at bounding box center [523, 228] width 8 height 14
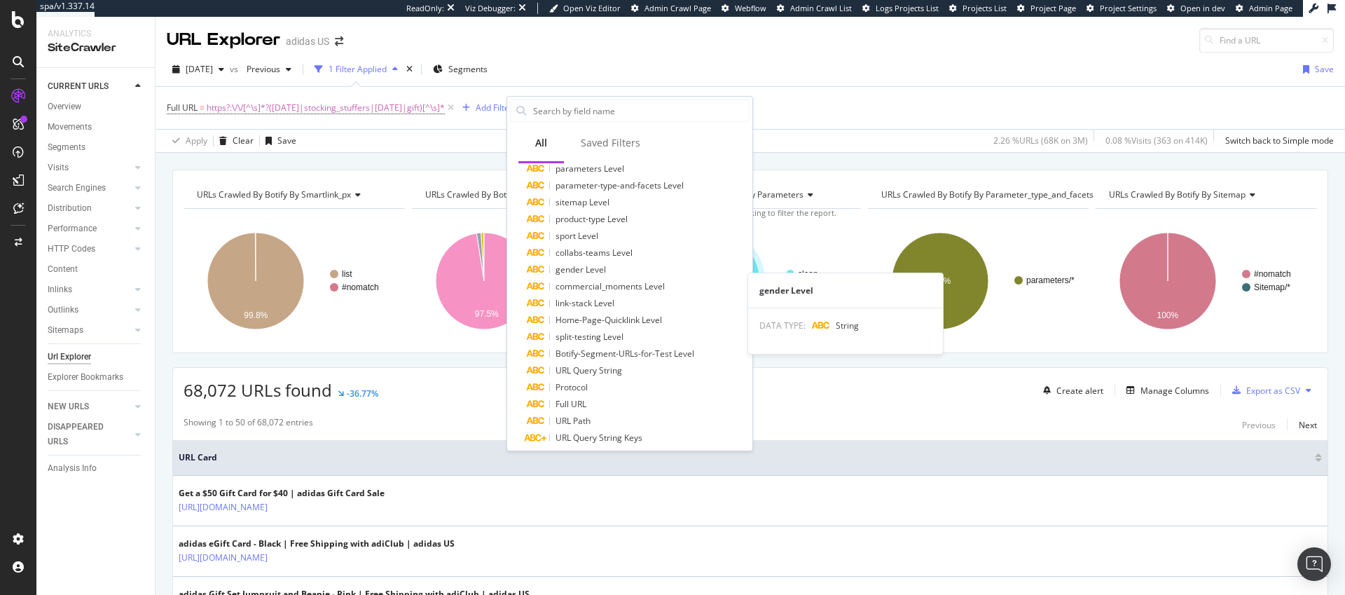
scroll to position [0, 0]
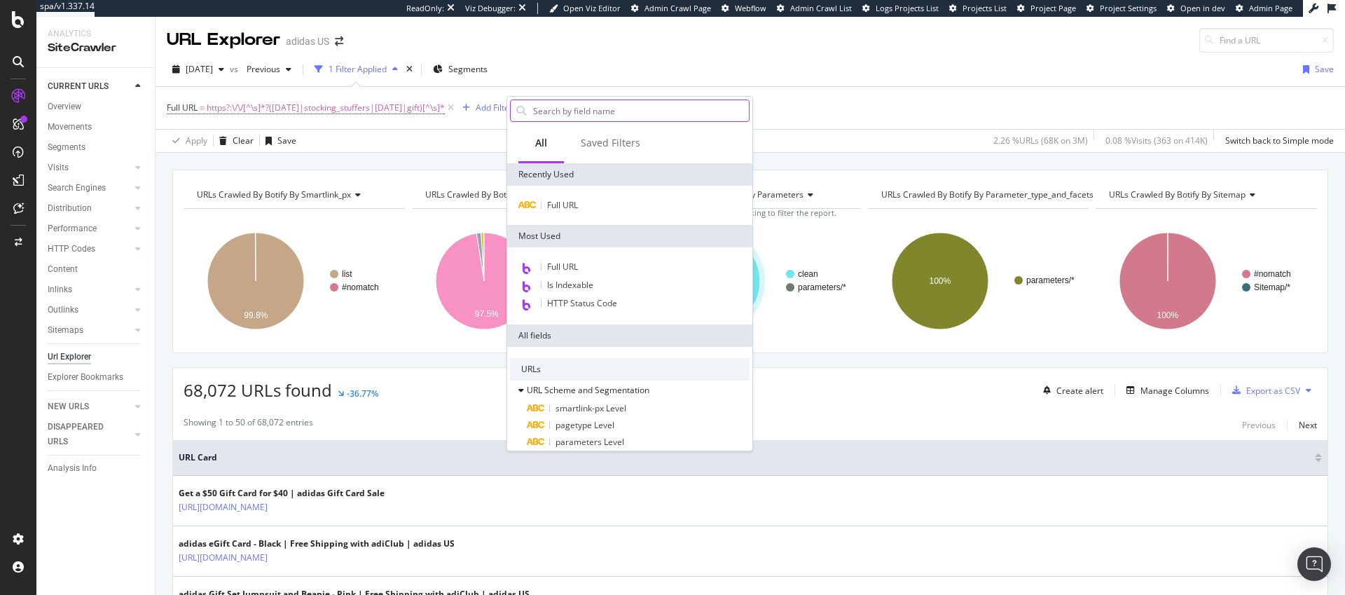
click at [575, 117] on input "text" at bounding box center [640, 110] width 217 height 21
type input "seg"
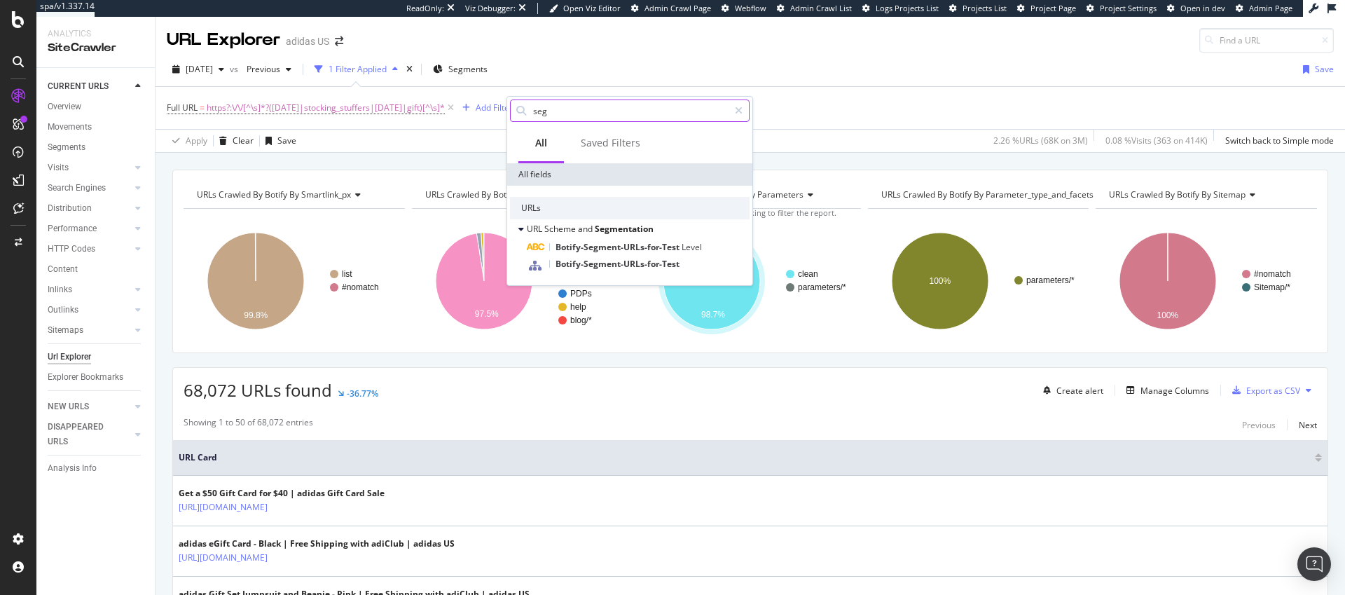
drag, startPoint x: 558, startPoint y: 111, endPoint x: 528, endPoint y: 114, distance: 30.2
click at [528, 114] on div "seg" at bounding box center [630, 111] width 240 height 22
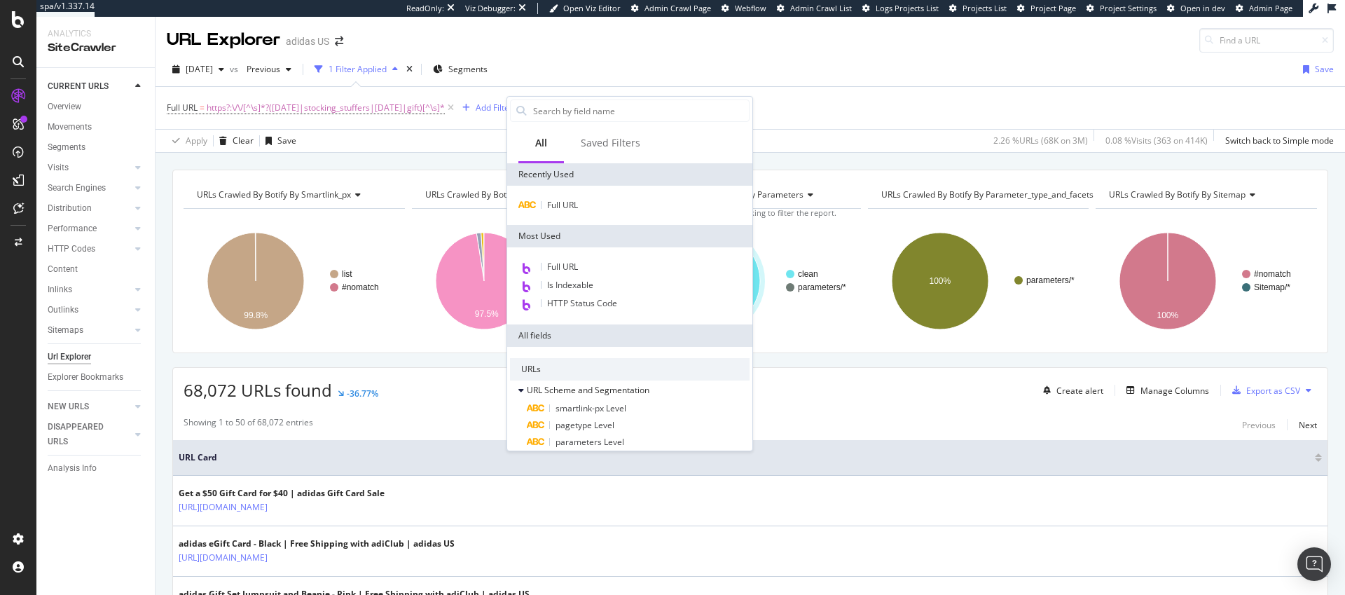
click at [787, 116] on div "Full URL = https?:\/\/[^\s]*?(black_friday|stocking_stuffers|cyber_monday|gift)…" at bounding box center [750, 108] width 1167 height 42
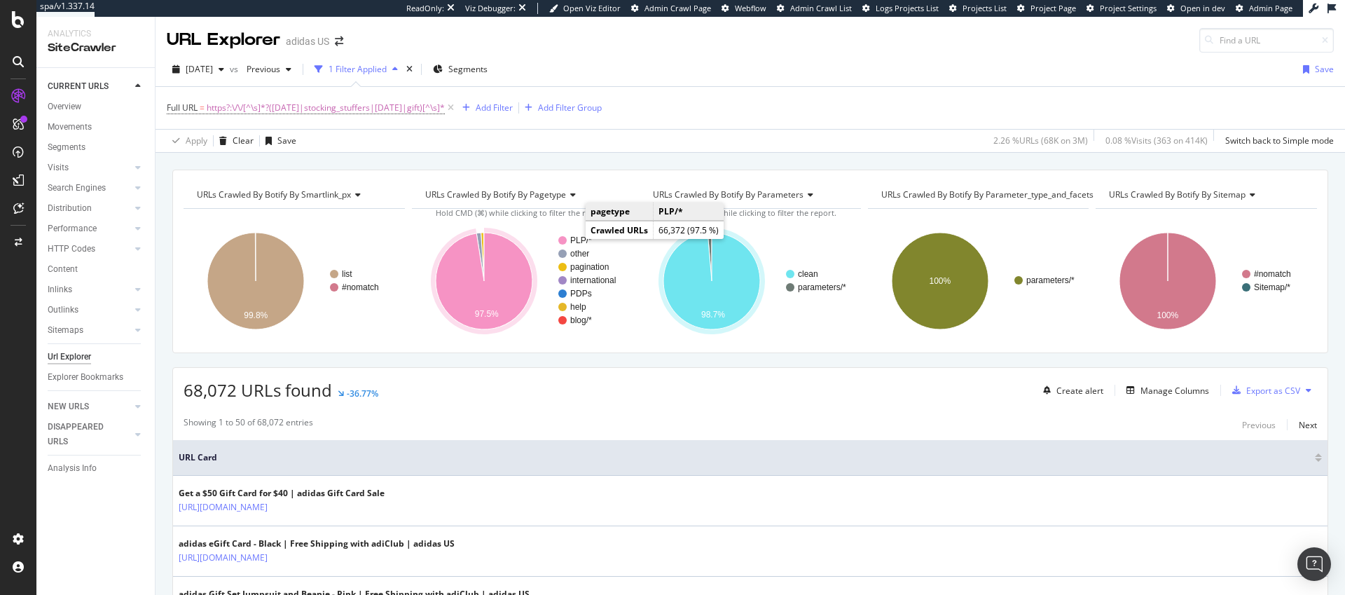
click at [572, 240] on text "PLP/*" at bounding box center [581, 240] width 22 height 10
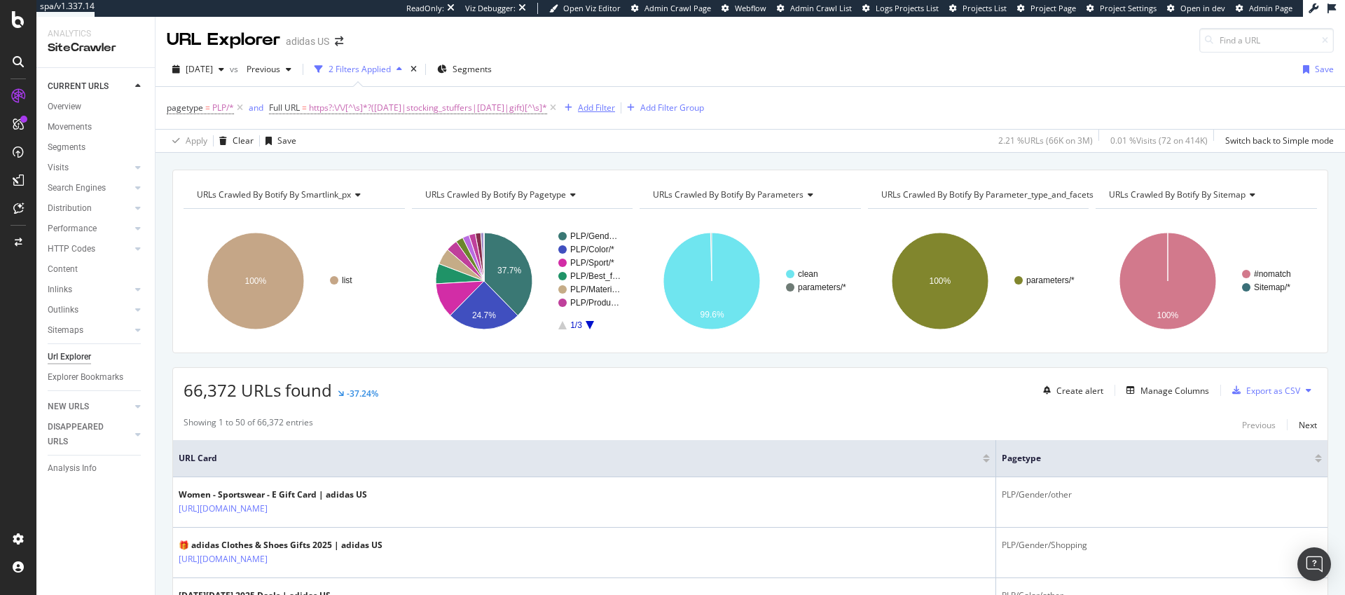
click at [615, 109] on div "Add Filter" at bounding box center [596, 108] width 37 height 12
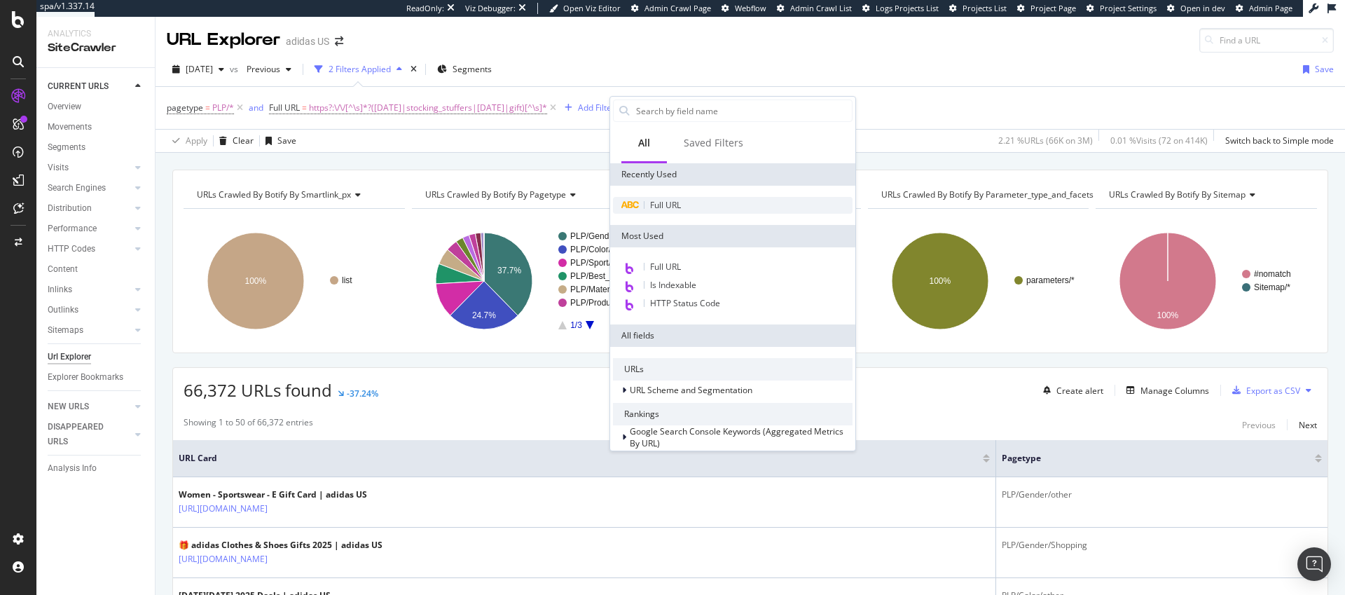
click at [671, 207] on span "Full URL" at bounding box center [665, 205] width 31 height 12
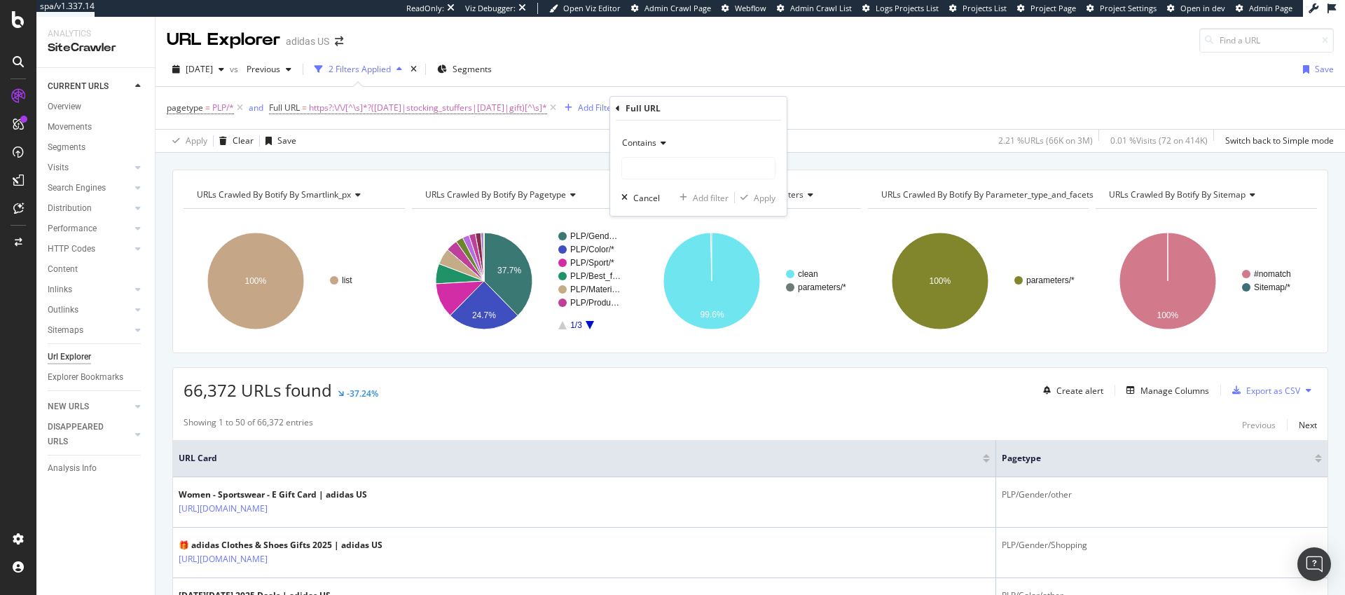
click at [651, 142] on span "Contains" at bounding box center [639, 143] width 34 height 12
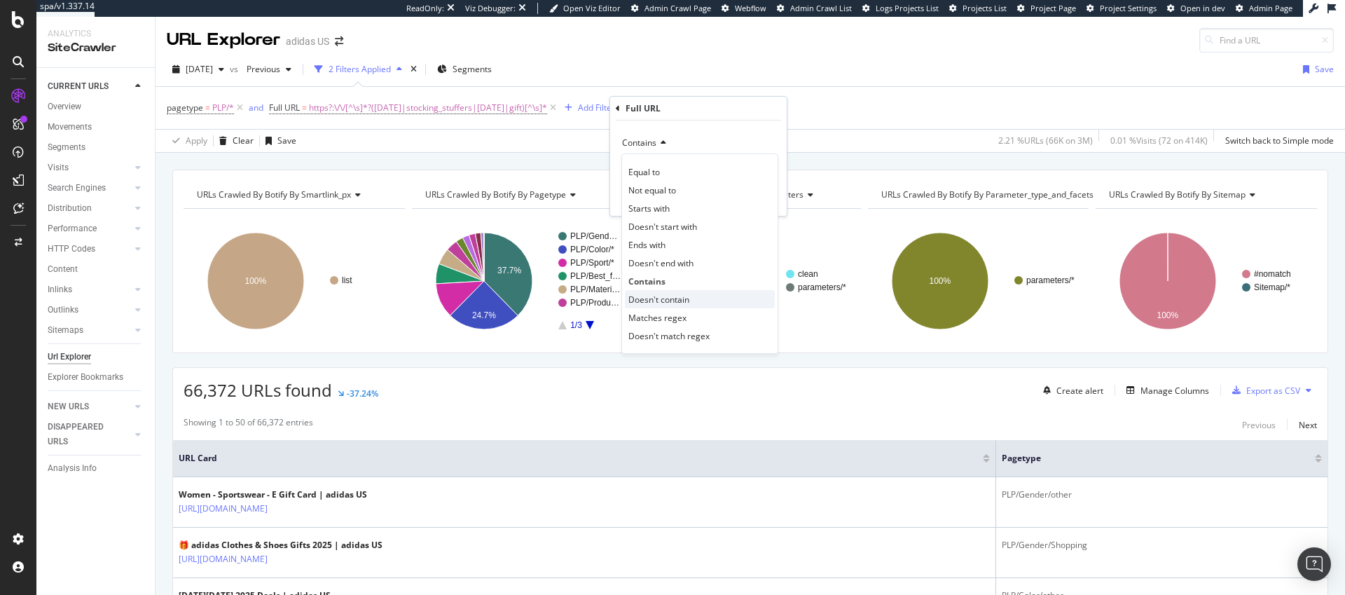
click at [679, 298] on span "Doesn't contain" at bounding box center [659, 300] width 61 height 12
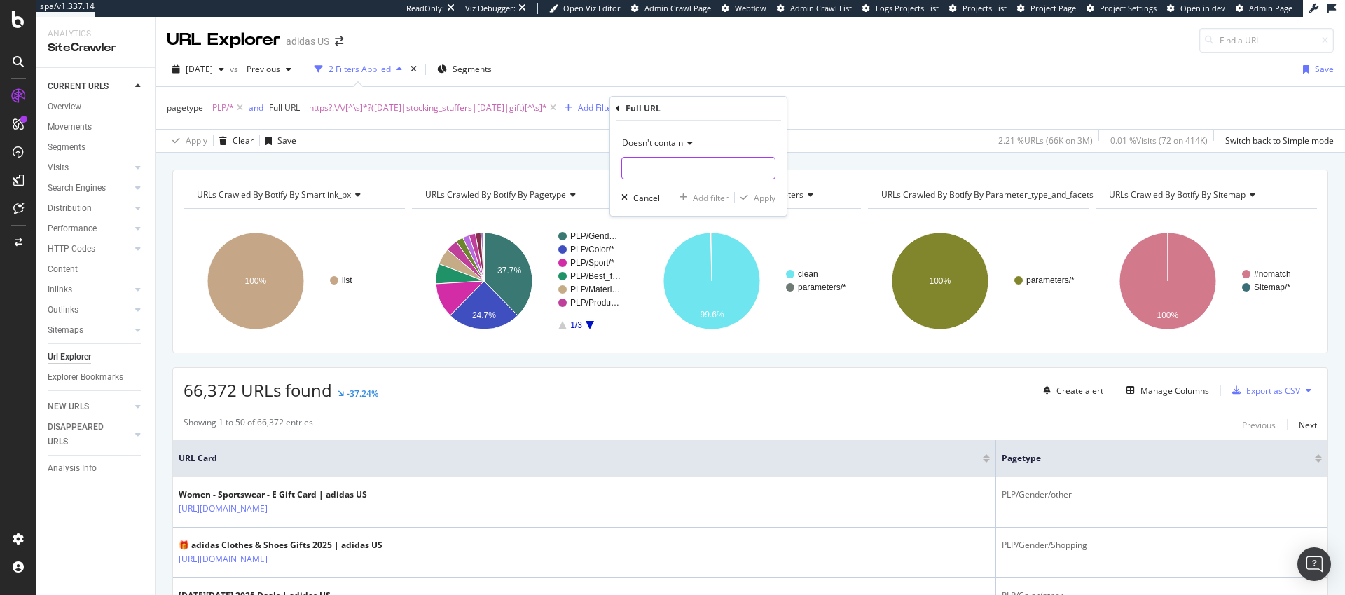
click at [655, 175] on input "text" at bounding box center [698, 168] width 153 height 22
type input "gift_card"
click at [762, 199] on div "Apply" at bounding box center [765, 198] width 22 height 12
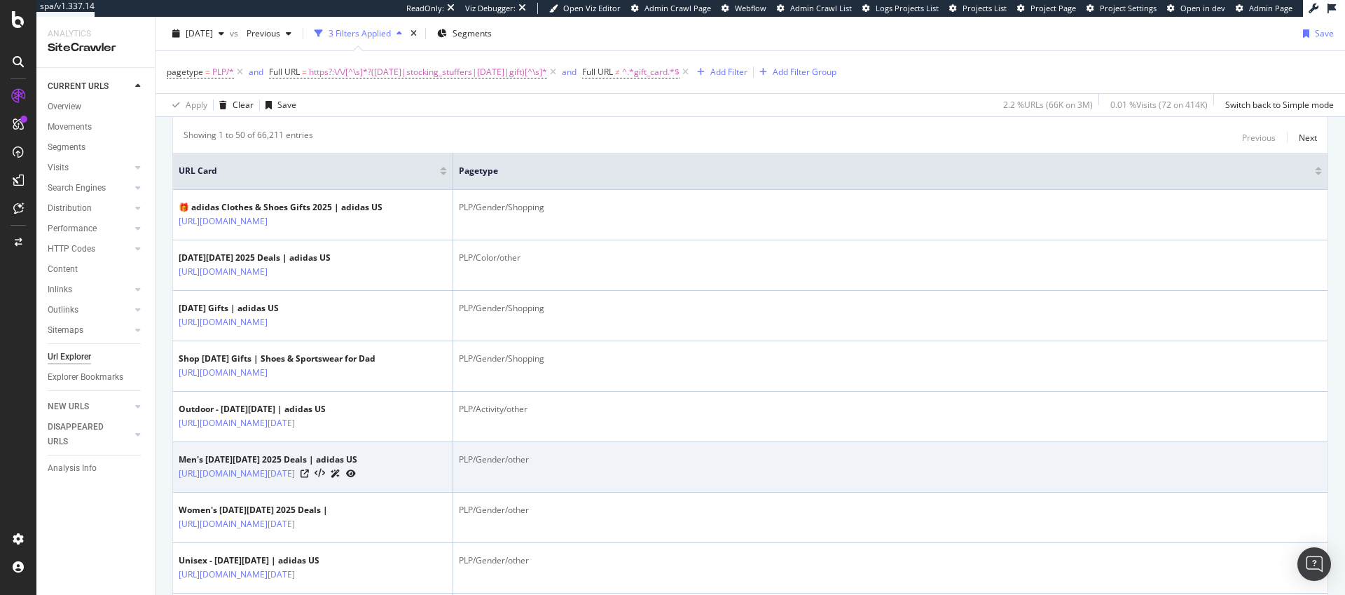
scroll to position [95, 0]
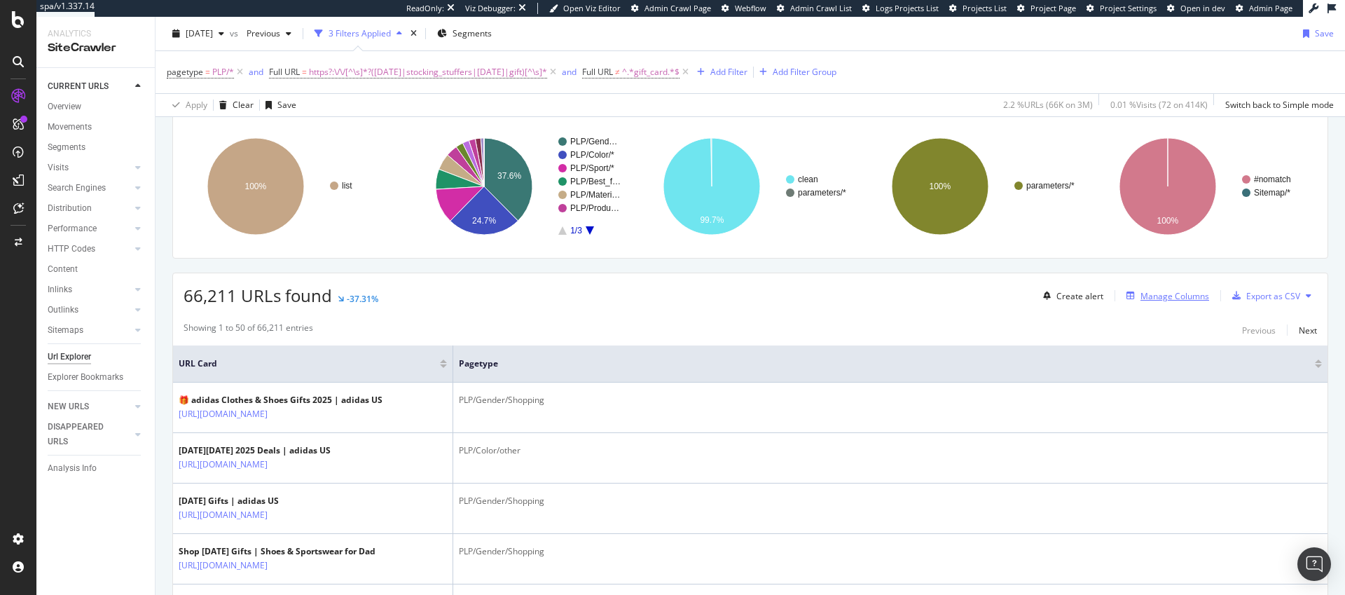
click at [1168, 295] on div "Manage Columns" at bounding box center [1175, 296] width 69 height 12
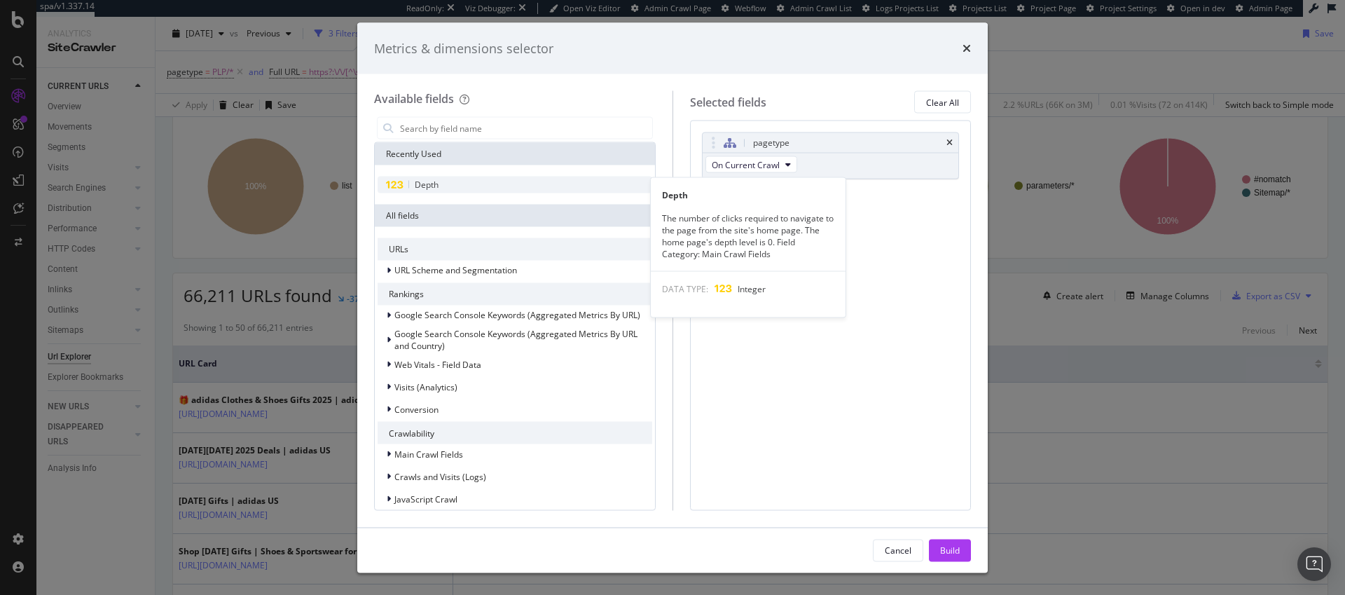
click at [411, 177] on div "Depth" at bounding box center [515, 185] width 275 height 17
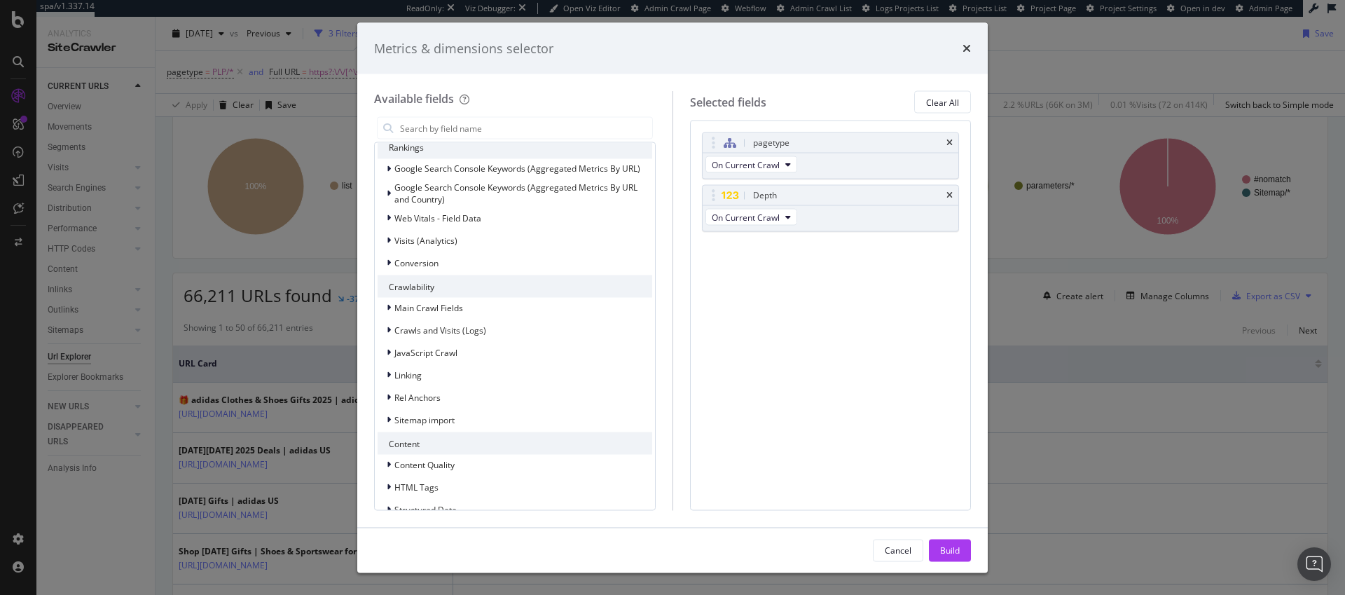
scroll to position [148, 0]
click at [390, 217] on icon "modal" at bounding box center [389, 216] width 4 height 8
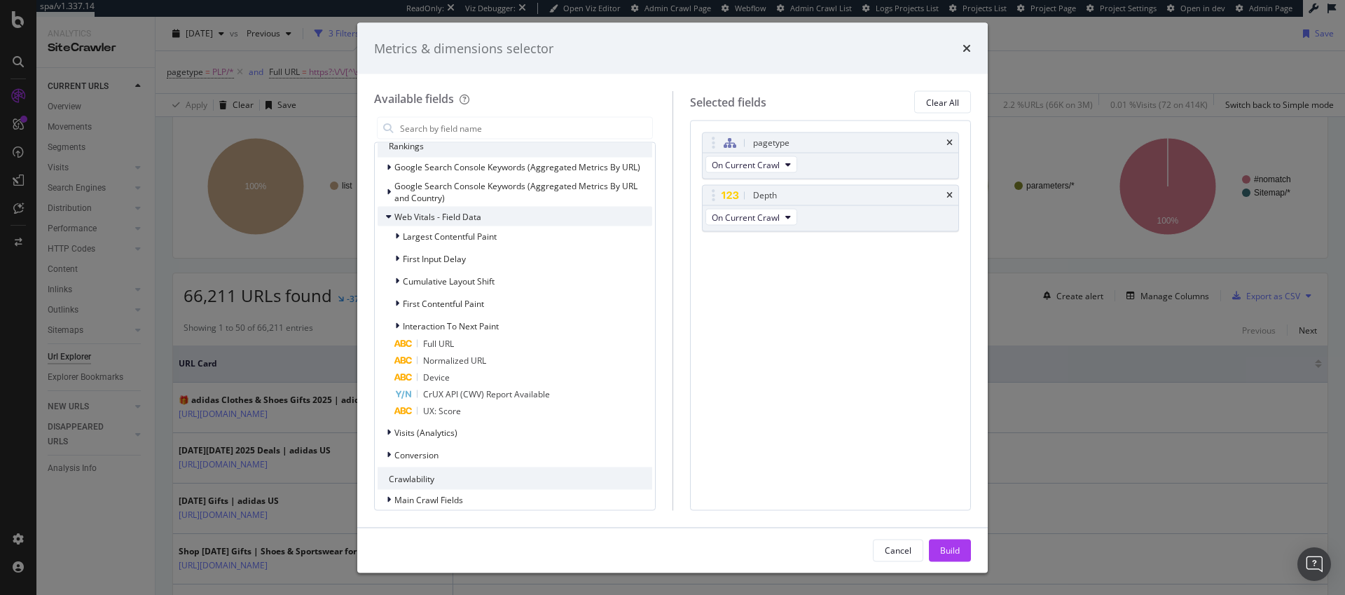
click at [390, 215] on icon "modal" at bounding box center [389, 216] width 6 height 8
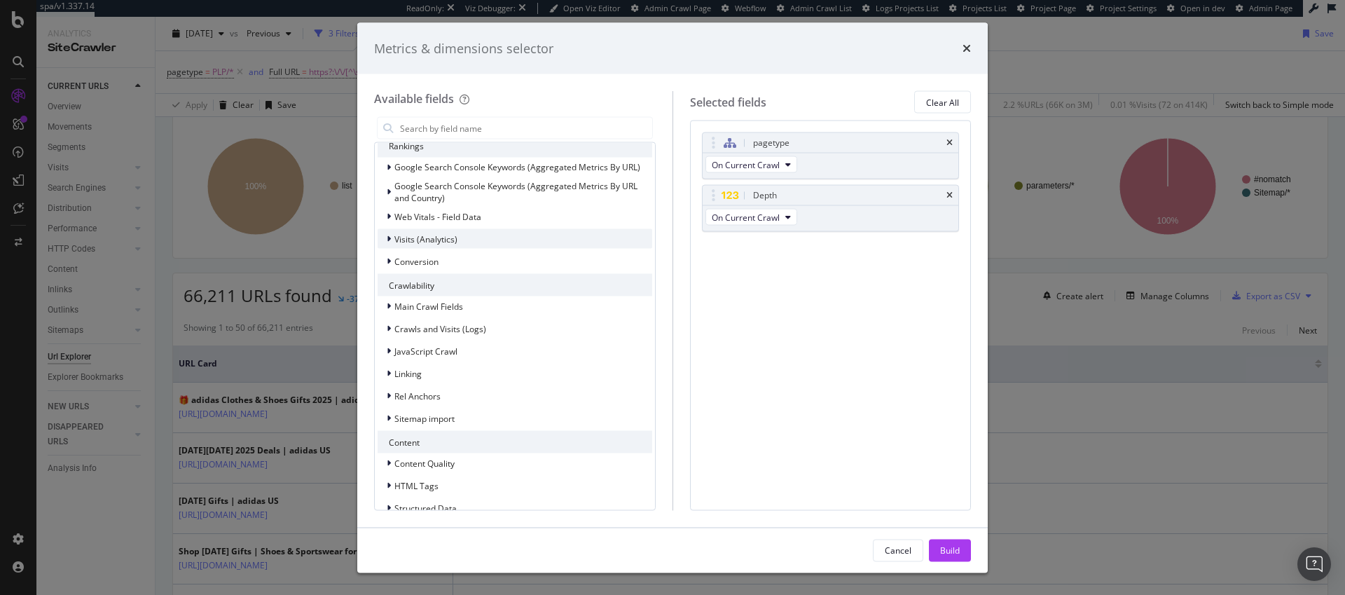
click at [389, 238] on icon "modal" at bounding box center [389, 239] width 4 height 8
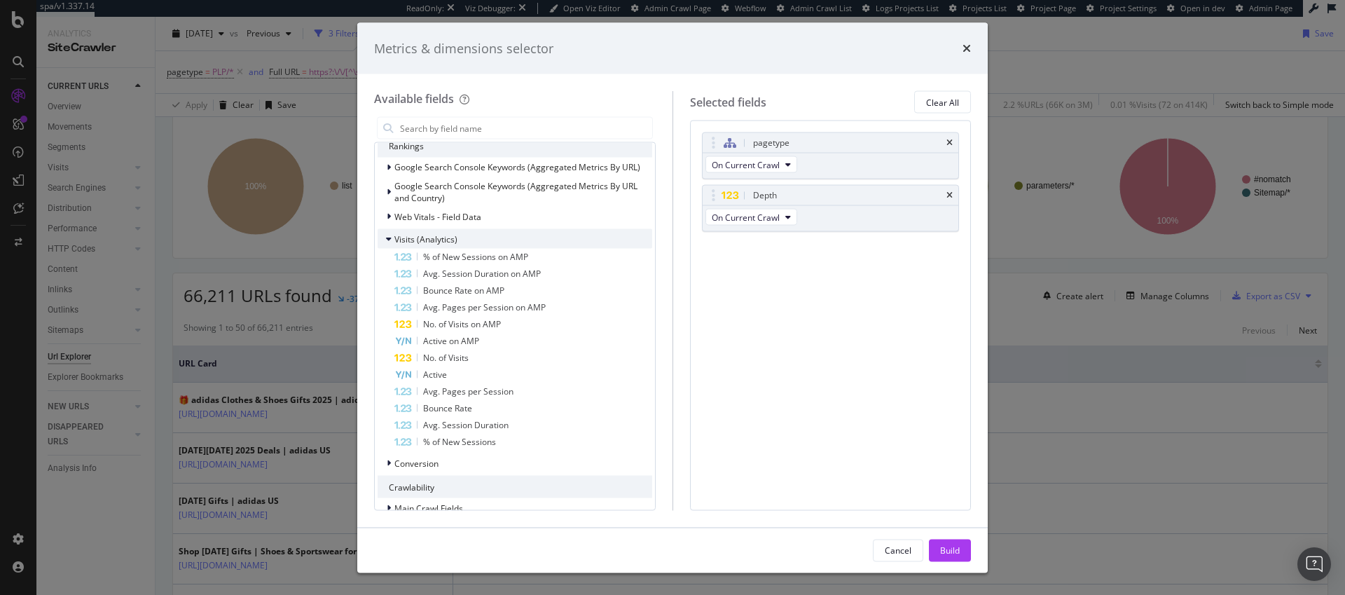
click at [389, 238] on icon "modal" at bounding box center [389, 239] width 6 height 8
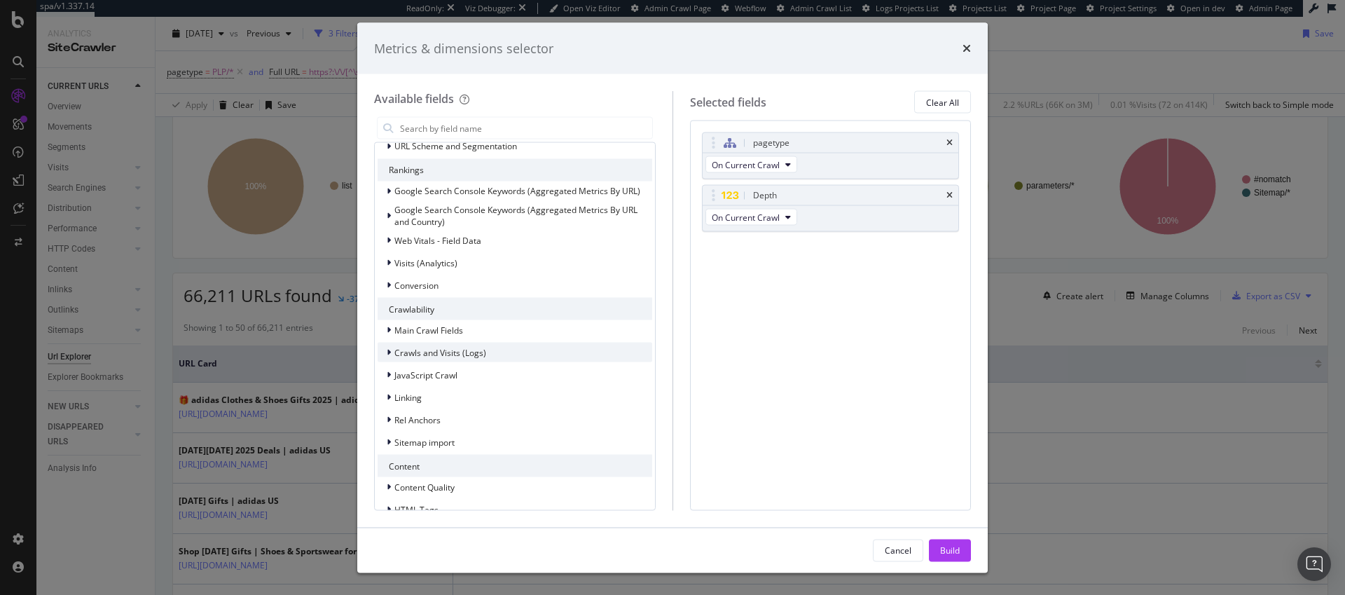
scroll to position [132, 0]
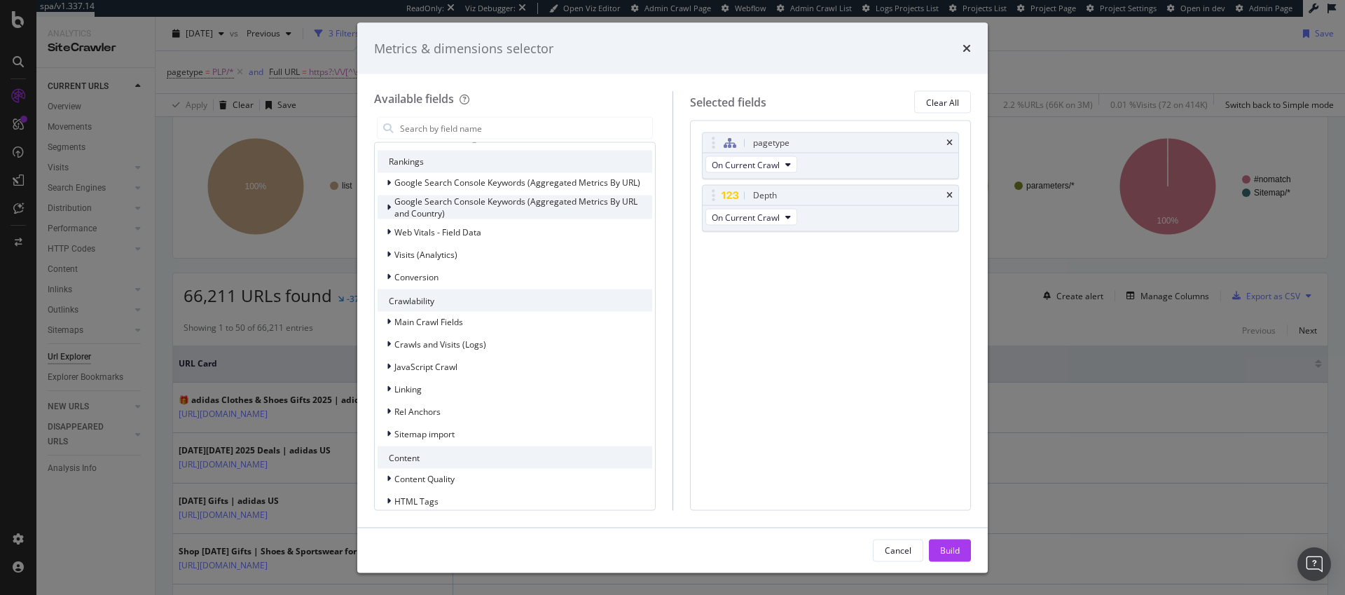
click at [503, 201] on span "Google Search Console Keywords (Aggregated Metrics By URL and Country)" at bounding box center [516, 208] width 243 height 24
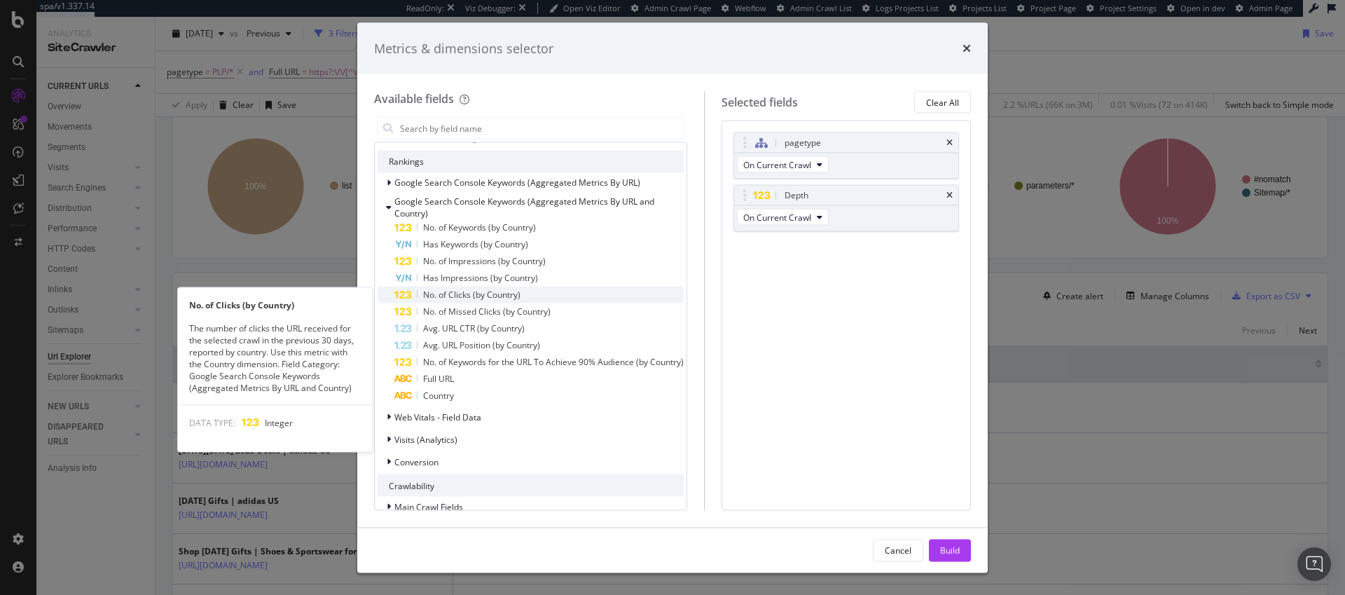
click at [486, 295] on span "No. of Clicks (by Country)" at bounding box center [471, 295] width 97 height 12
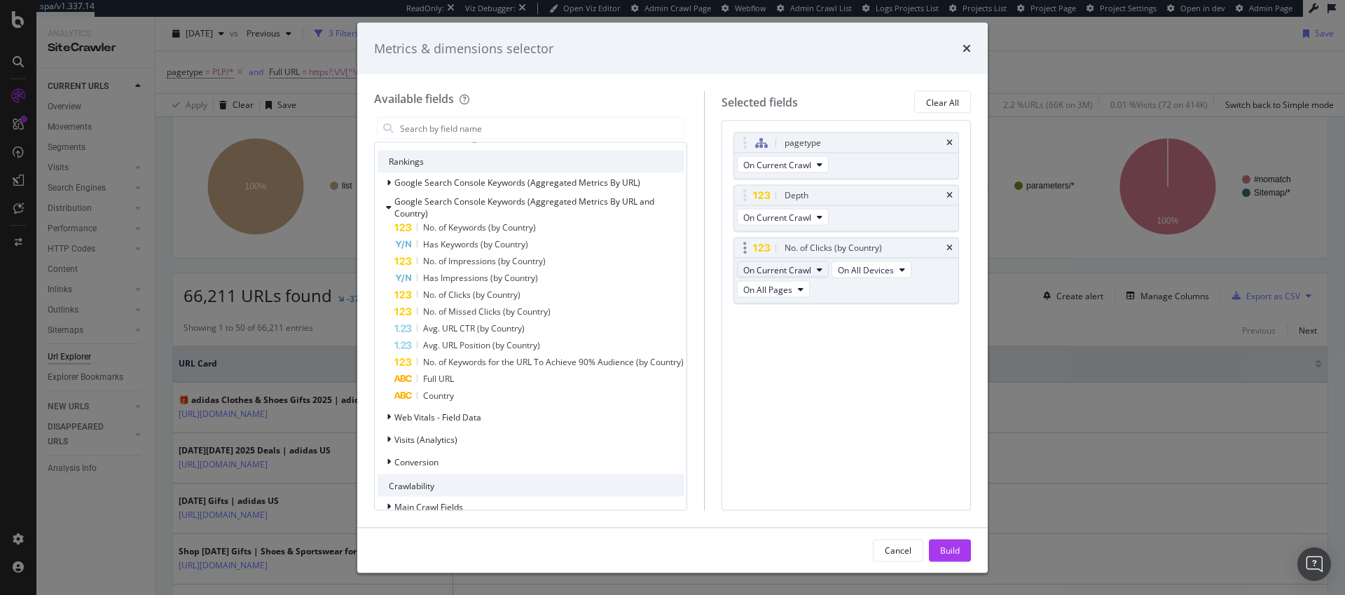
click at [823, 269] on icon "modal" at bounding box center [820, 270] width 6 height 8
click at [823, 268] on icon "modal" at bounding box center [820, 270] width 6 height 8
click at [804, 289] on icon "modal" at bounding box center [801, 289] width 6 height 8
click at [811, 271] on span "On Current Crawl" at bounding box center [777, 269] width 68 height 12
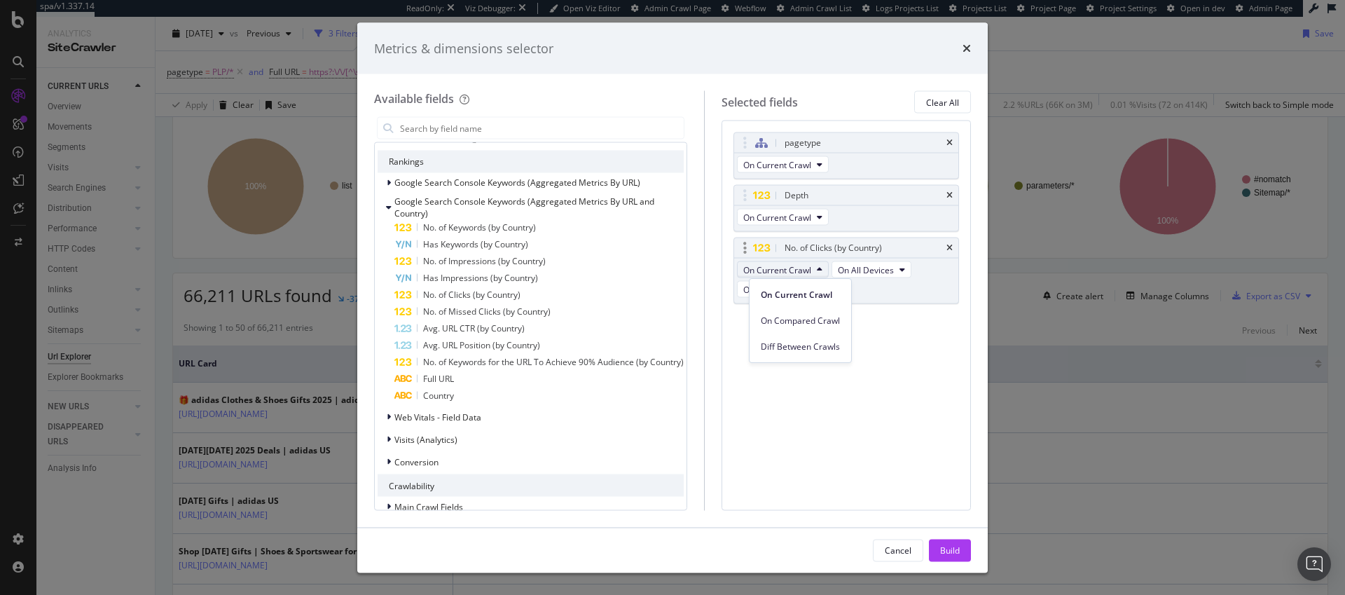
click at [811, 271] on span "On Current Crawl" at bounding box center [777, 269] width 68 height 12
click at [863, 266] on span "On All Devices" at bounding box center [866, 269] width 56 height 12
click at [950, 247] on icon "times" at bounding box center [950, 248] width 6 height 8
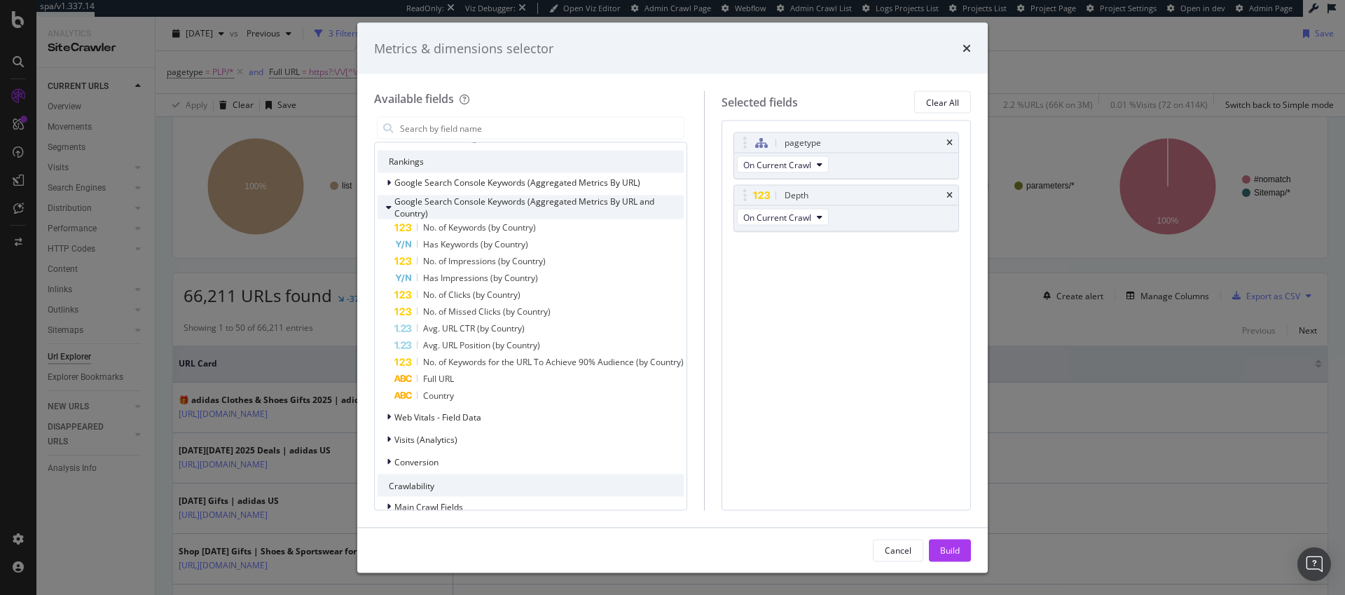
click at [390, 207] on icon "modal" at bounding box center [389, 207] width 6 height 8
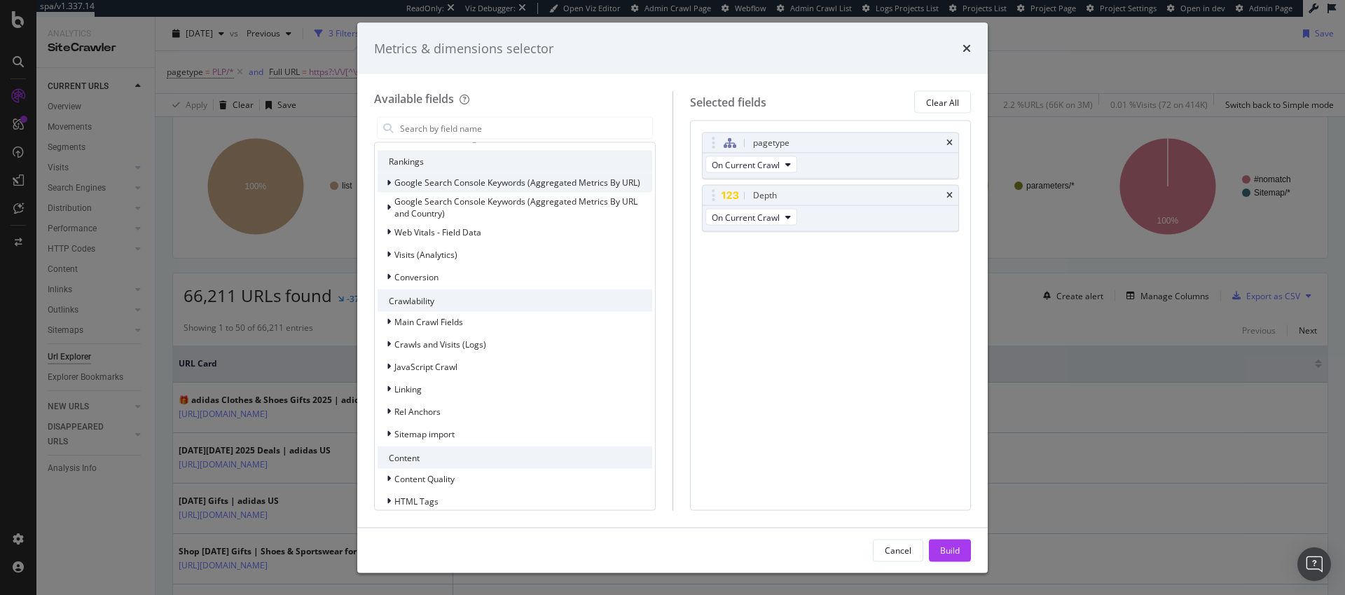
click at [389, 183] on icon "modal" at bounding box center [389, 183] width 4 height 8
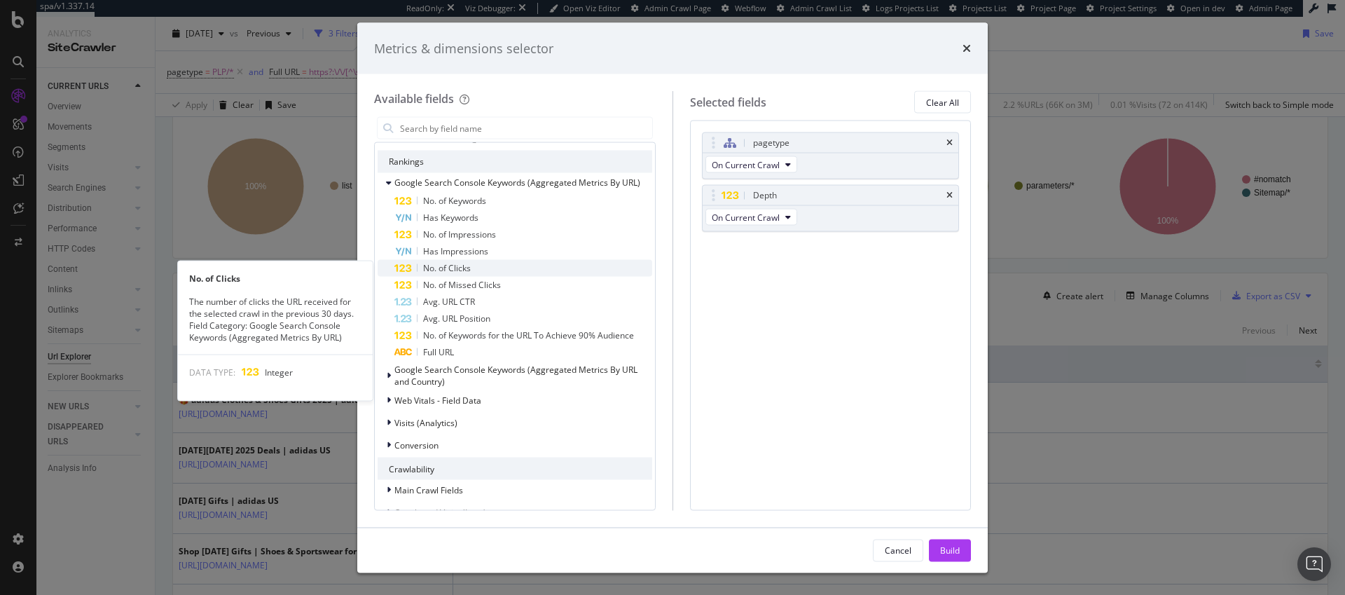
click at [455, 266] on span "No. of Clicks" at bounding box center [447, 268] width 48 height 12
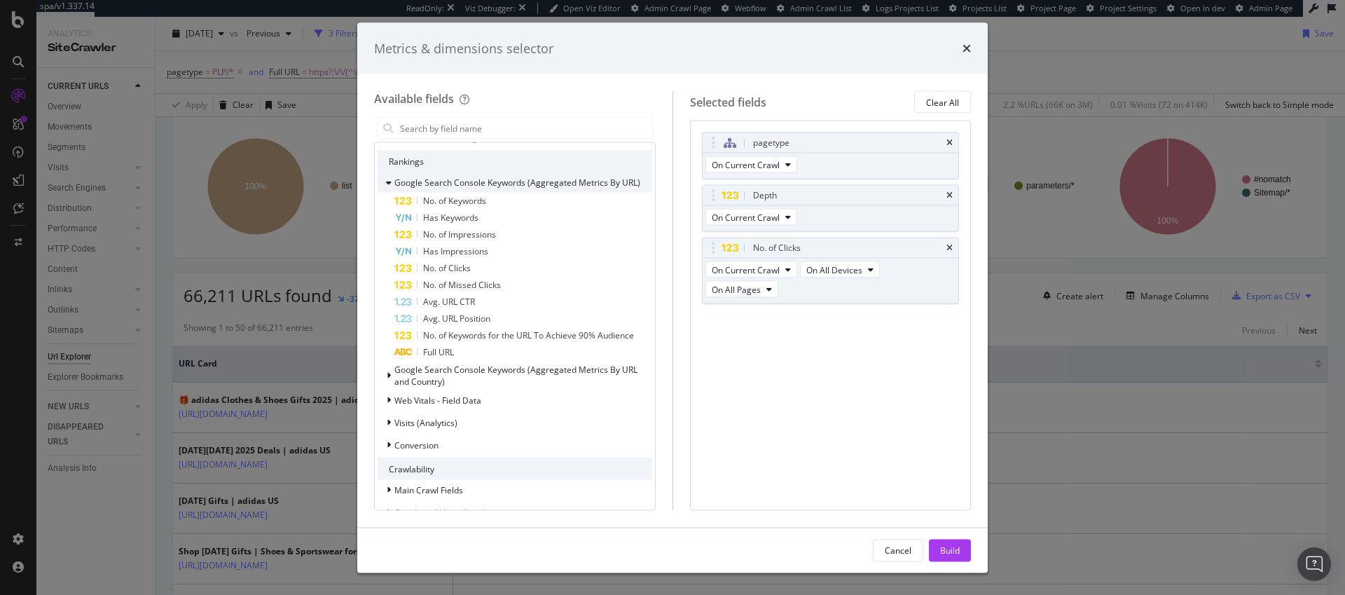
click at [390, 182] on icon "modal" at bounding box center [389, 183] width 6 height 8
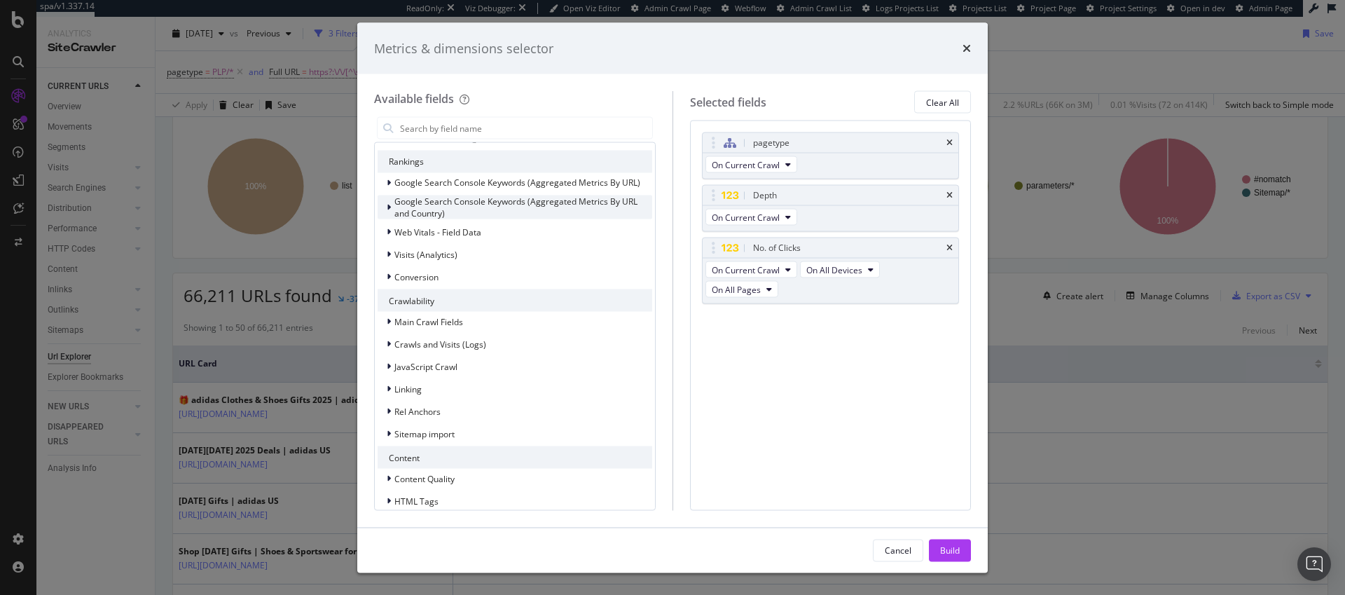
click at [397, 212] on span "Google Search Console Keywords (Aggregated Metrics By URL and Country)" at bounding box center [516, 208] width 243 height 24
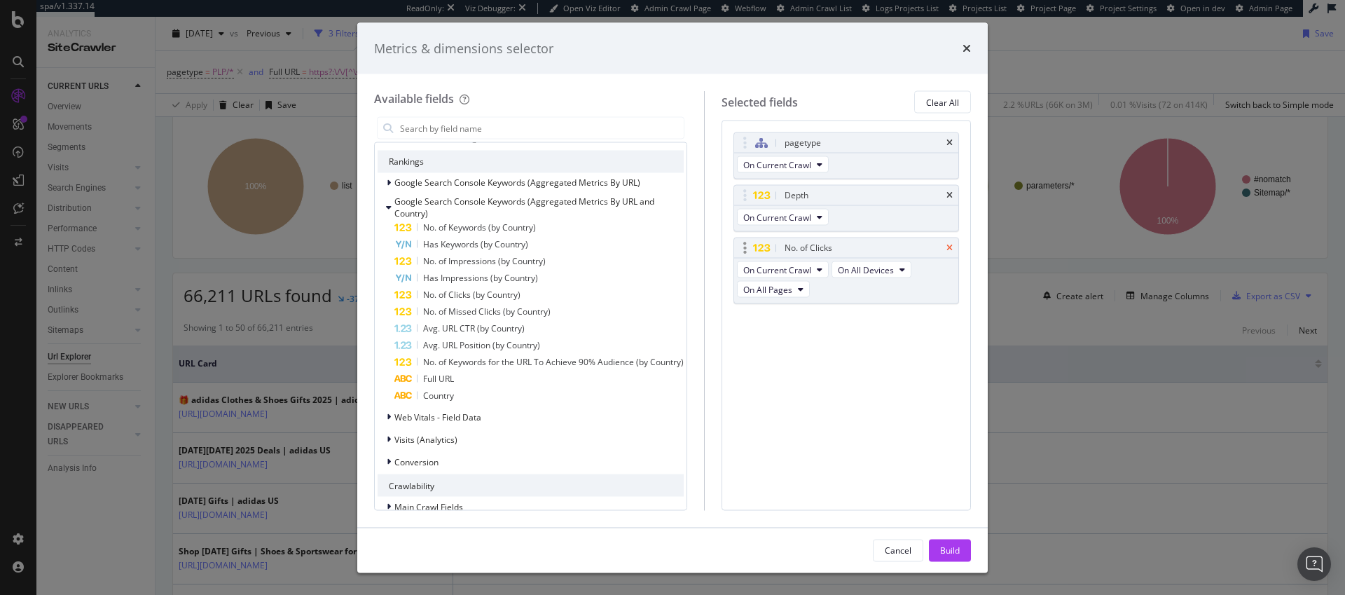
click at [950, 247] on icon "times" at bounding box center [950, 248] width 6 height 8
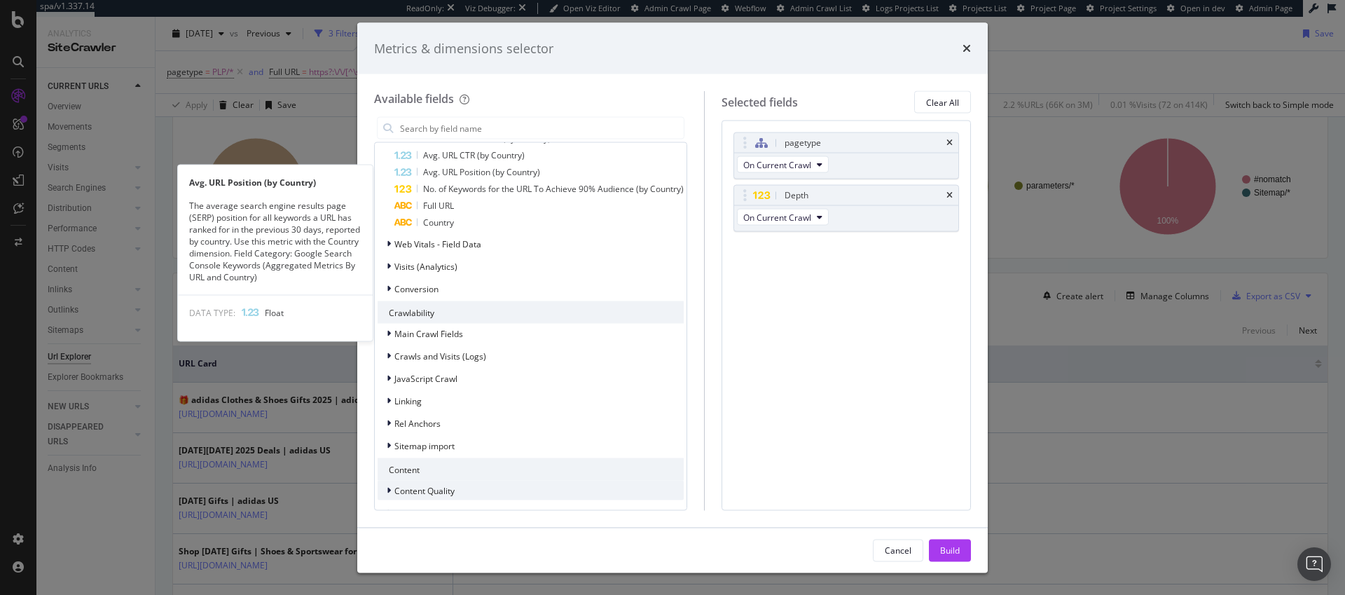
scroll to position [441, 0]
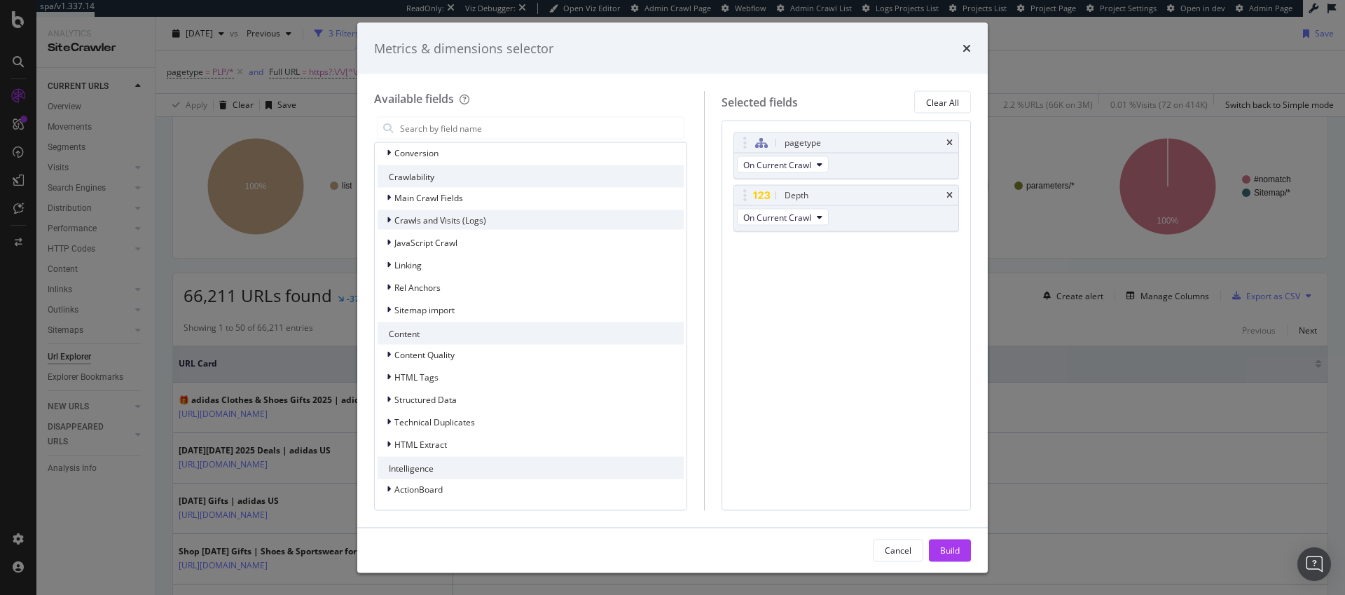
click at [389, 219] on icon "modal" at bounding box center [389, 220] width 4 height 8
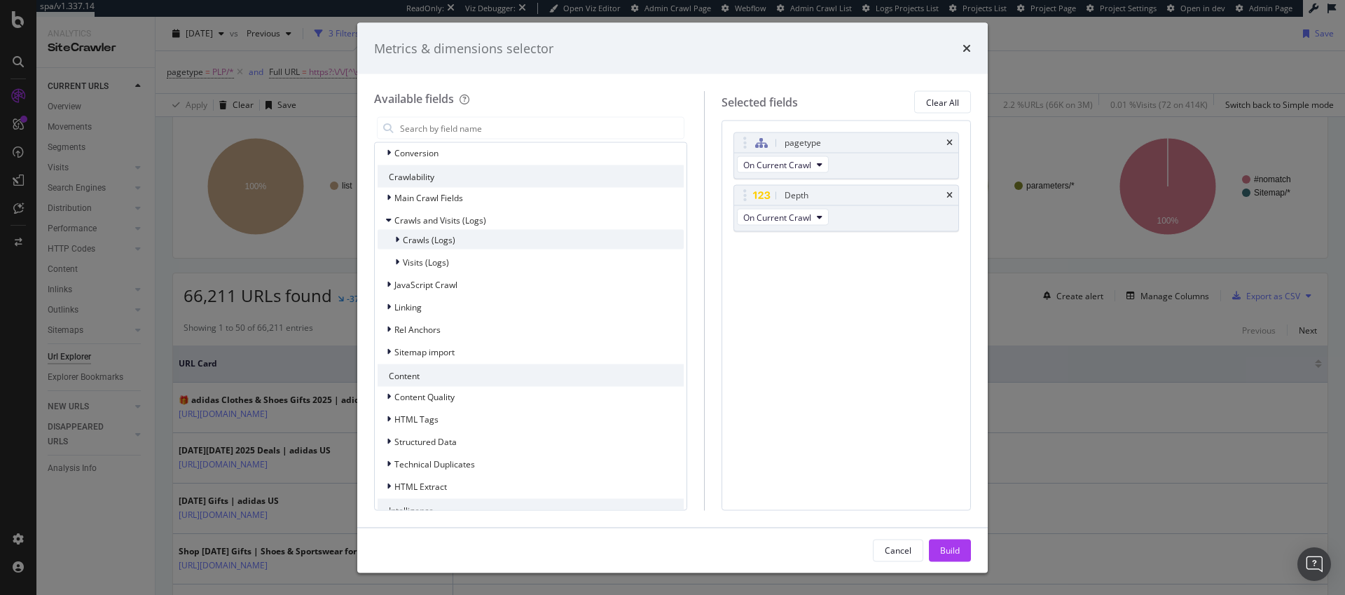
click at [399, 239] on div "modal" at bounding box center [399, 240] width 8 height 14
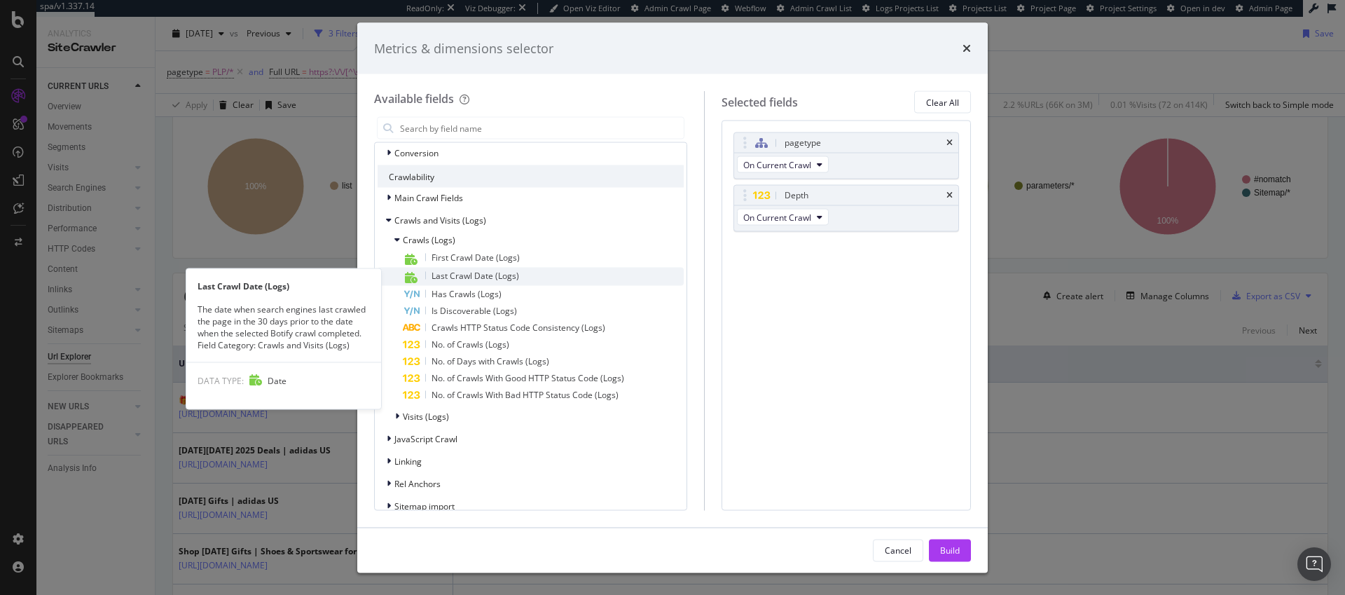
click at [500, 275] on span "Last Crawl Date (Logs)" at bounding box center [476, 276] width 88 height 12
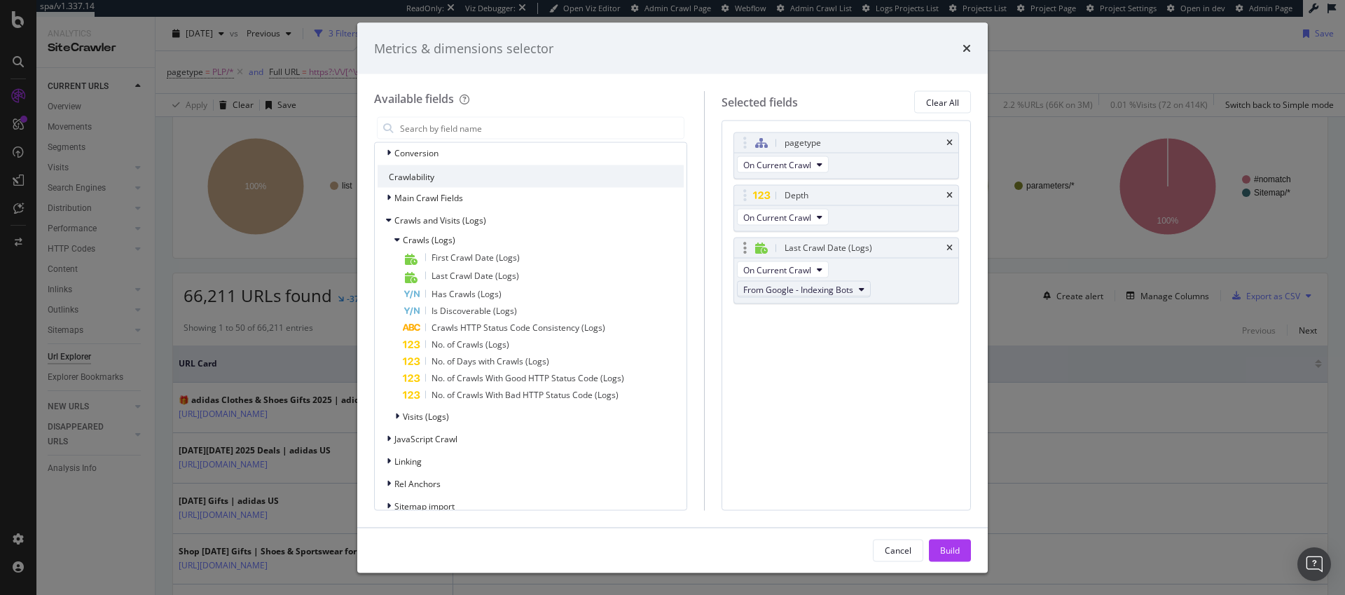
click at [865, 289] on icon "modal" at bounding box center [862, 289] width 6 height 8
click at [949, 549] on div "Build" at bounding box center [950, 550] width 20 height 12
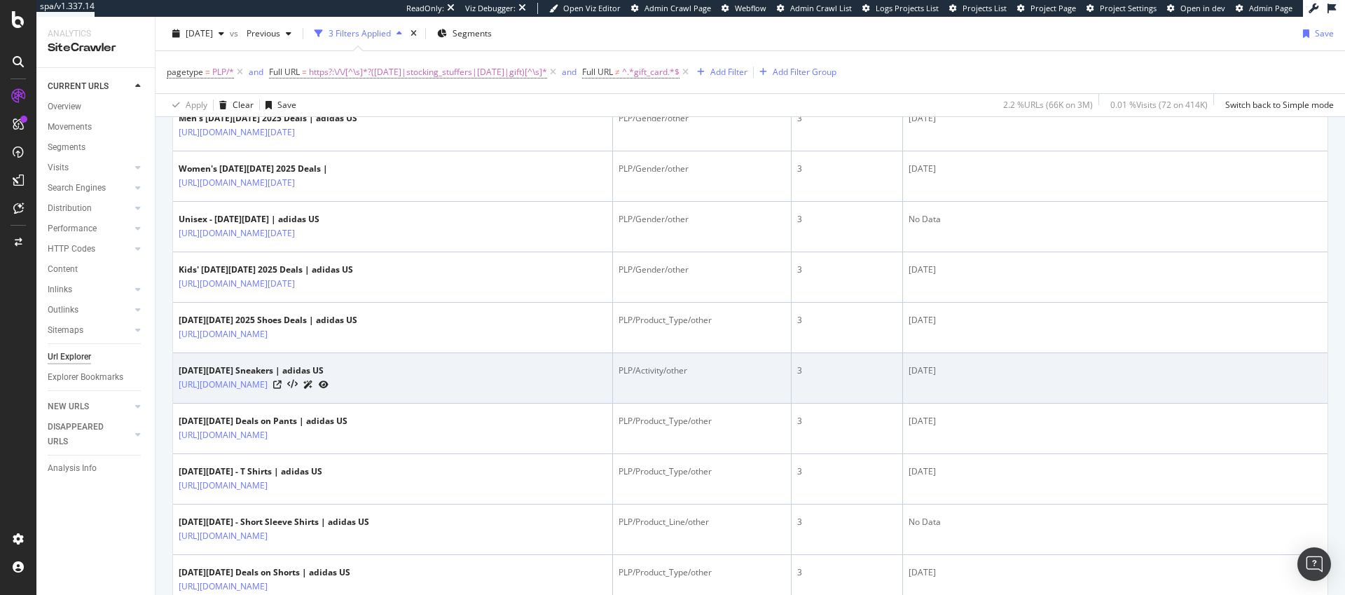
scroll to position [661, 0]
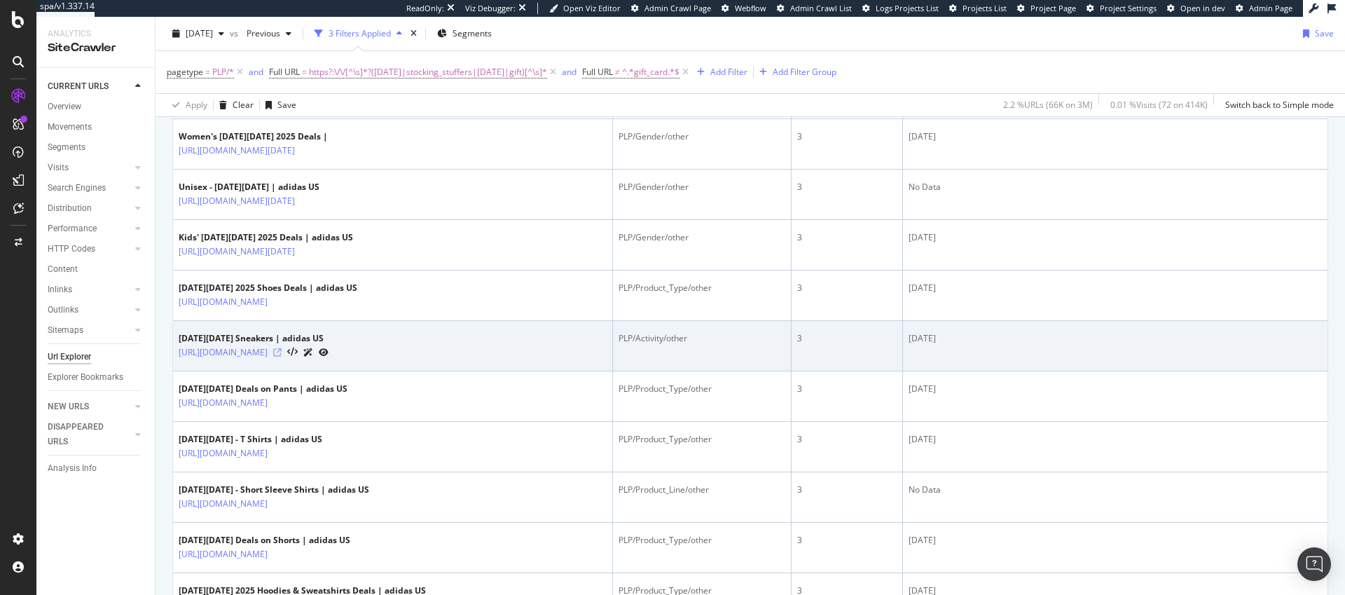
click at [282, 354] on icon at bounding box center [277, 352] width 8 height 8
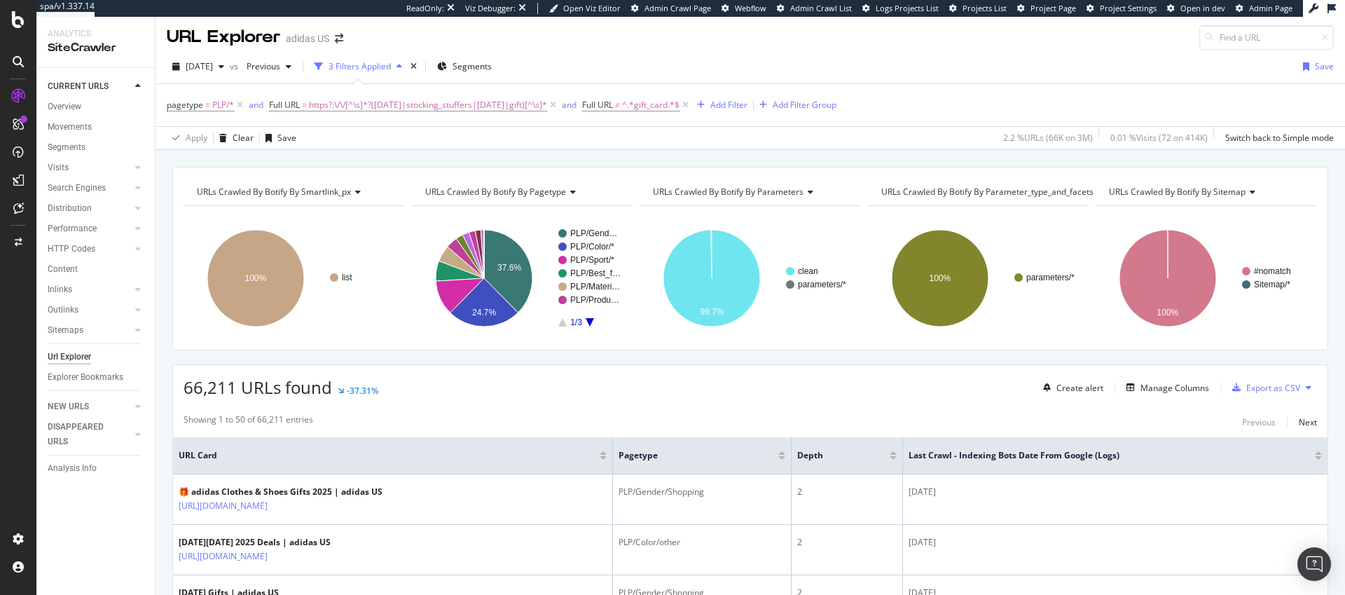
scroll to position [0, 0]
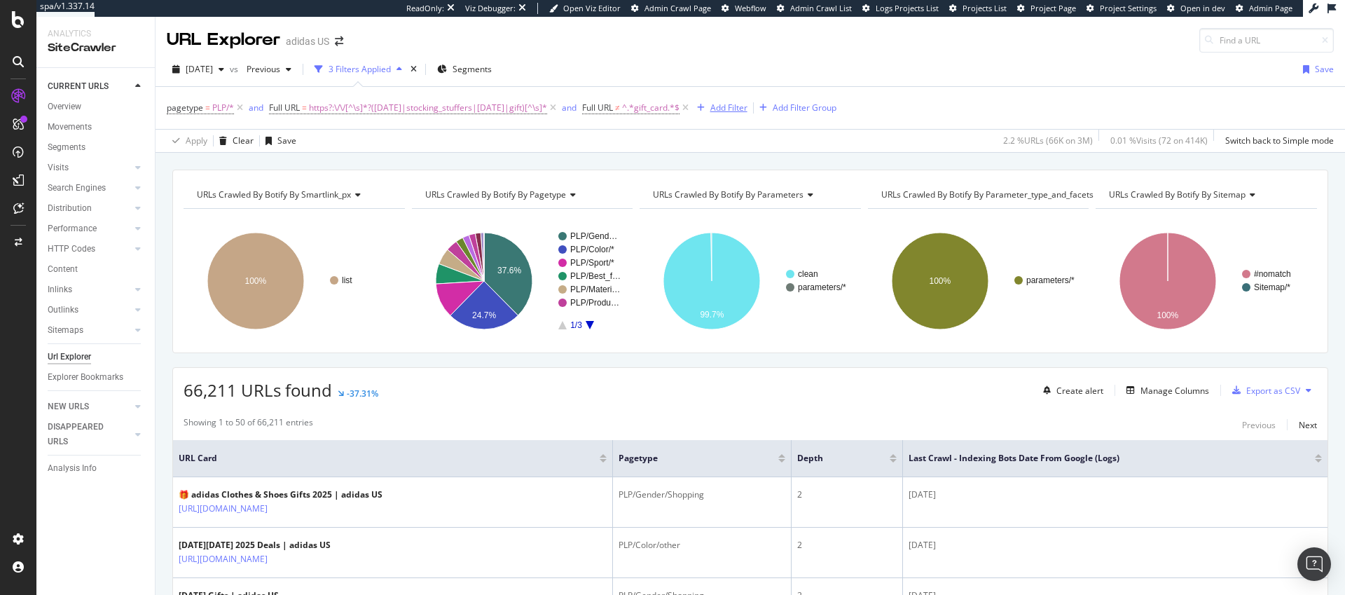
click at [748, 105] on div "Add Filter" at bounding box center [729, 108] width 37 height 12
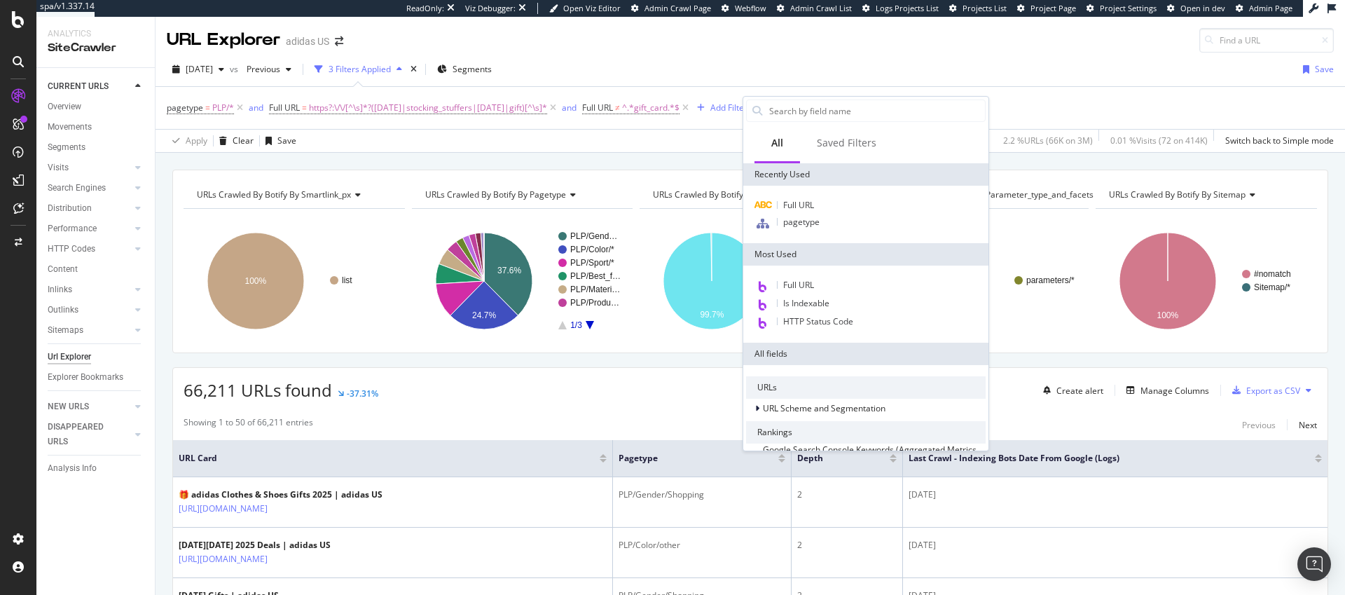
click at [687, 145] on div "Apply Clear Save 2.2 % URLs ( 66K on 3M ) 0.01 % Visits ( 72 on 414K ) Switch b…" at bounding box center [751, 140] width 1190 height 23
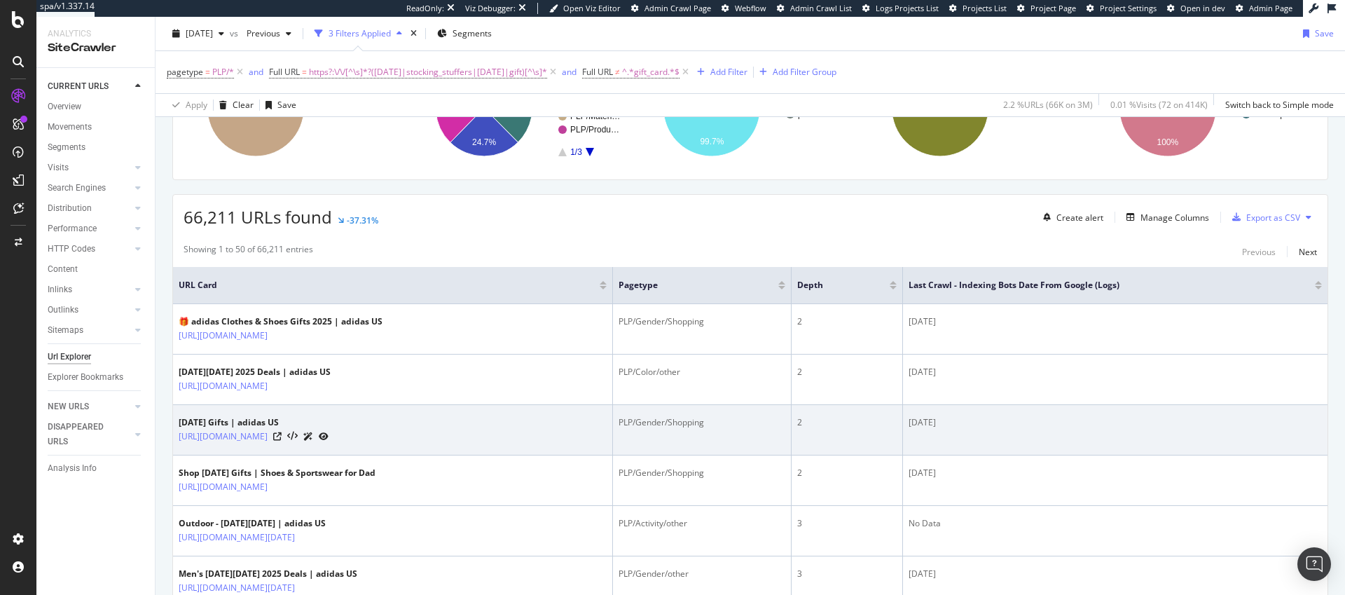
scroll to position [200, 0]
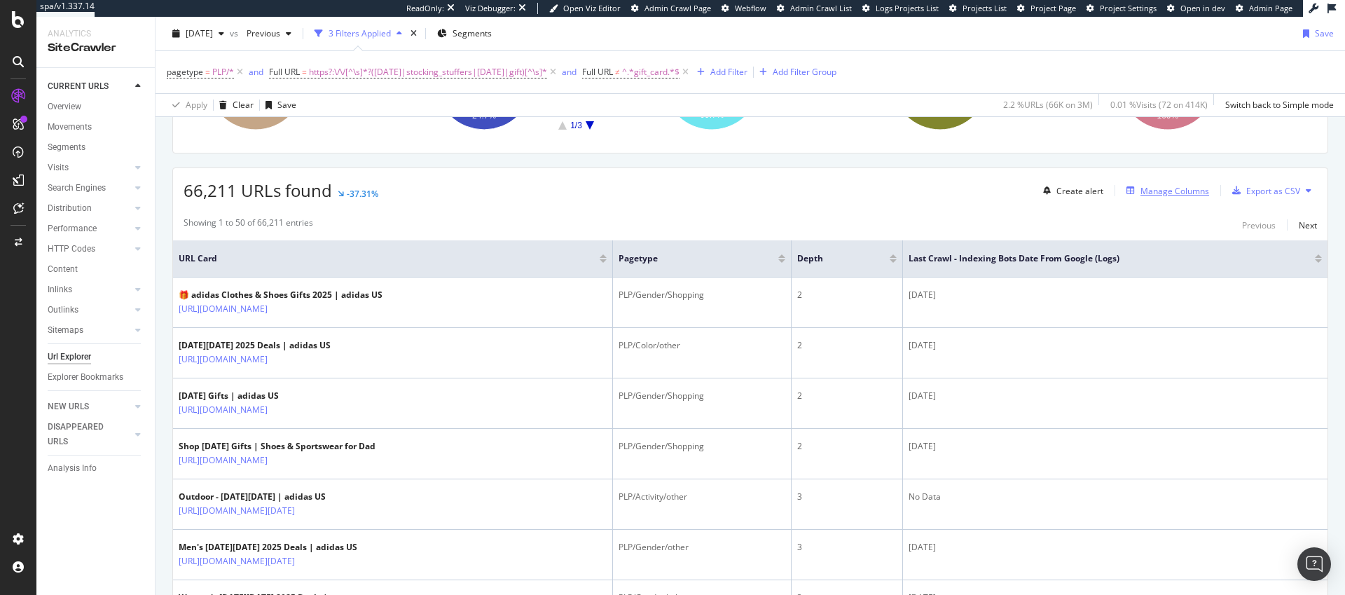
click at [1155, 195] on div "Manage Columns" at bounding box center [1175, 191] width 69 height 12
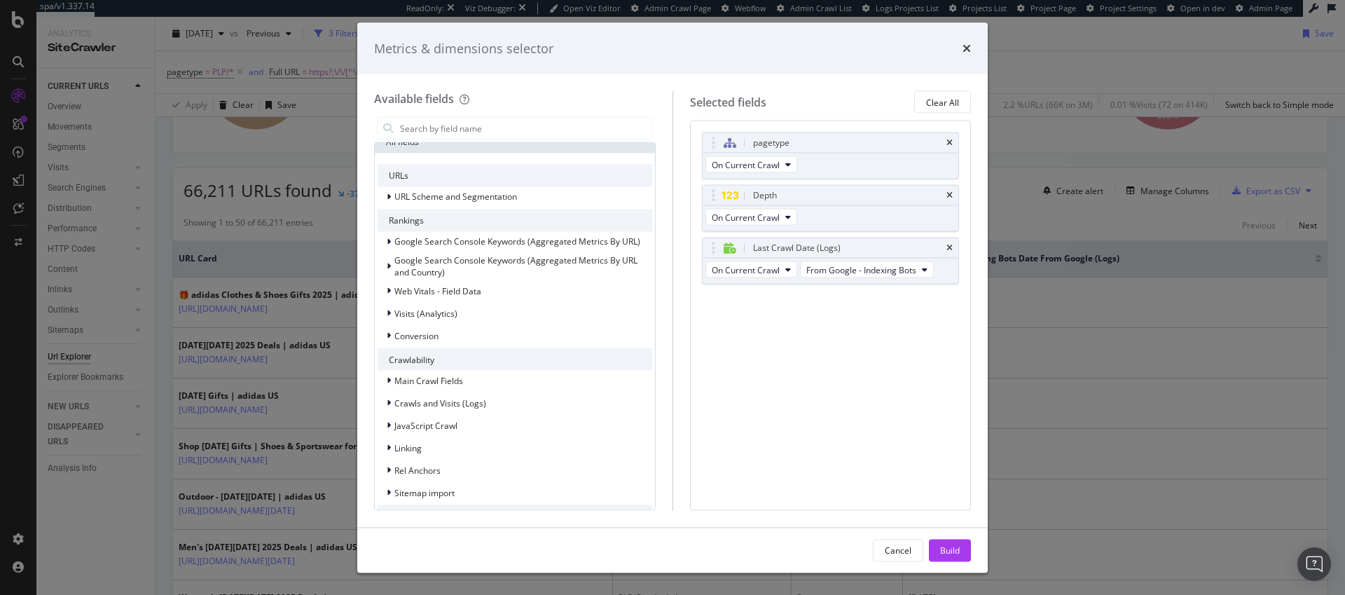
scroll to position [109, 0]
click at [390, 313] on icon "modal" at bounding box center [389, 314] width 4 height 8
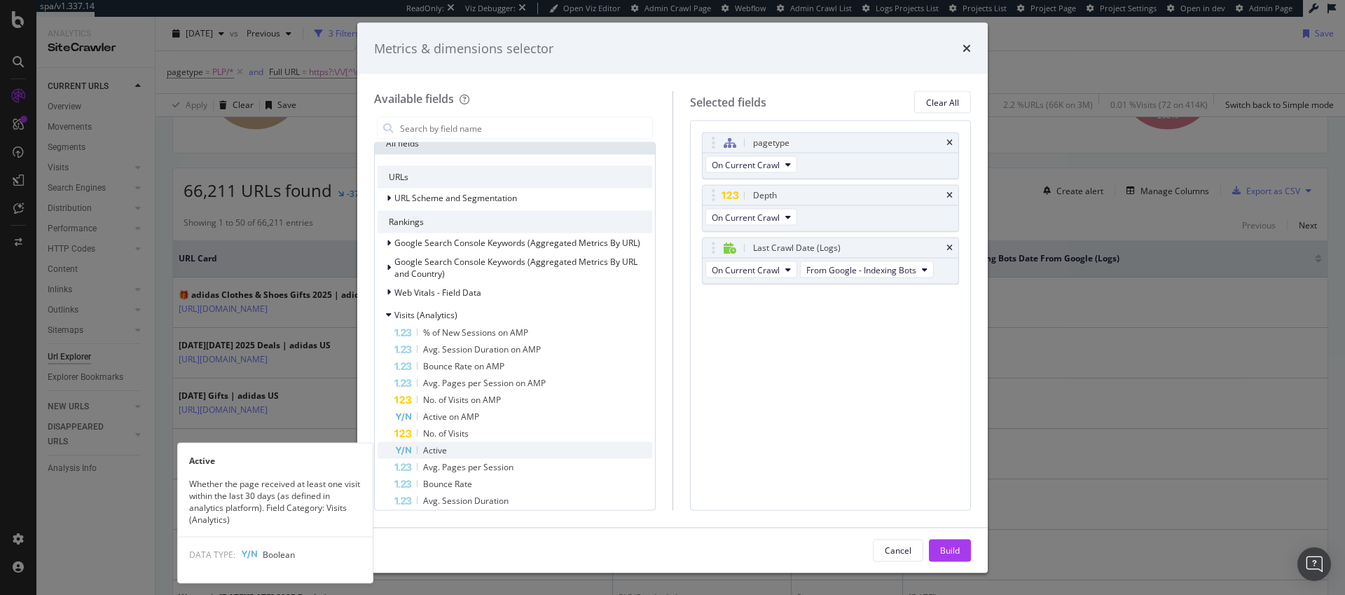
click at [446, 449] on span "Active" at bounding box center [435, 450] width 24 height 12
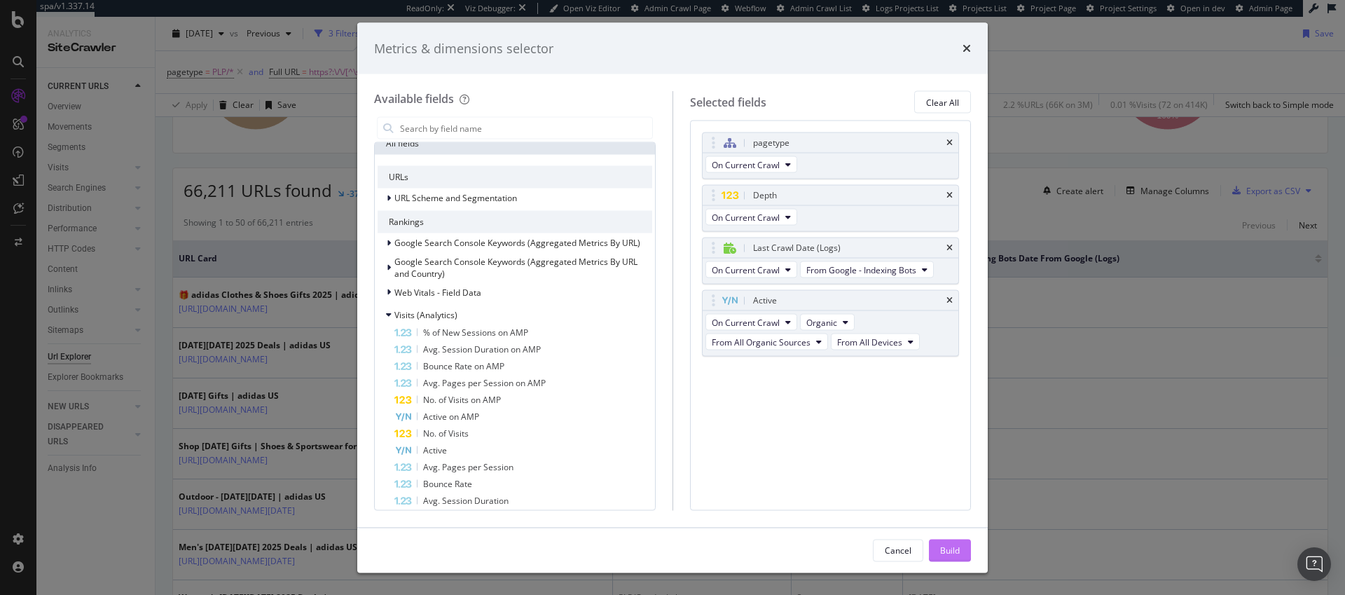
click at [951, 547] on div "Build" at bounding box center [950, 550] width 20 height 12
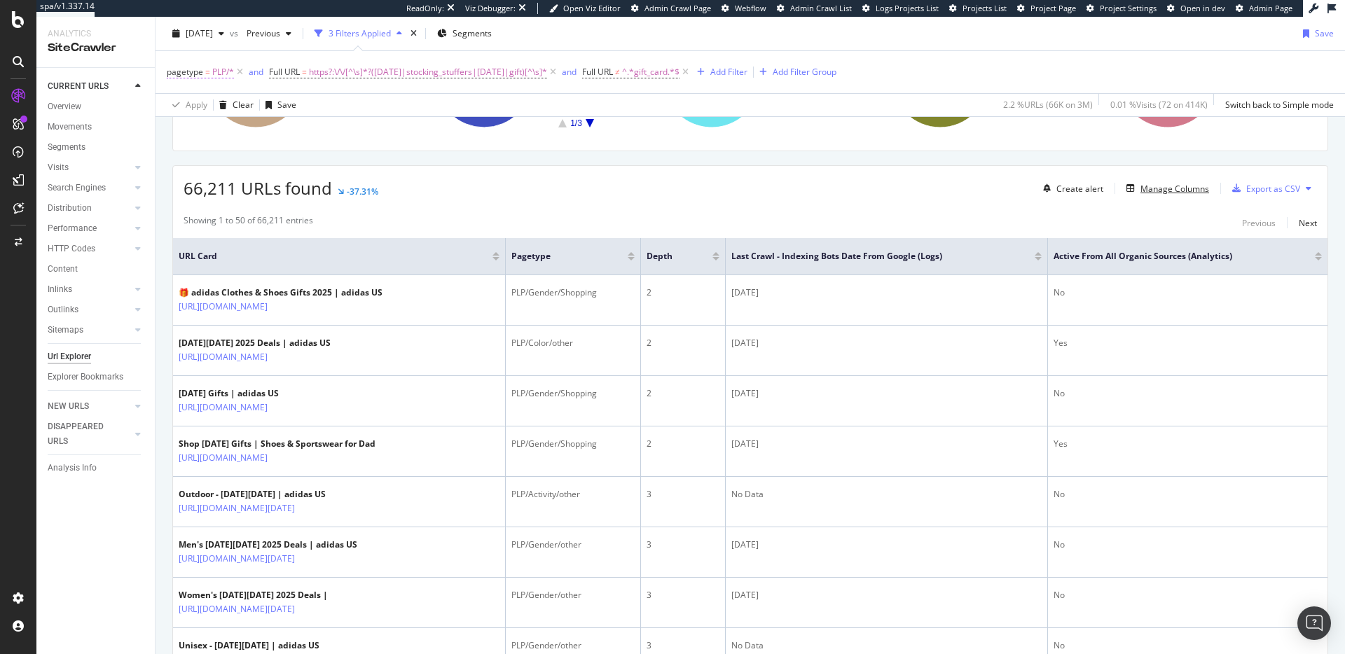
scroll to position [158, 0]
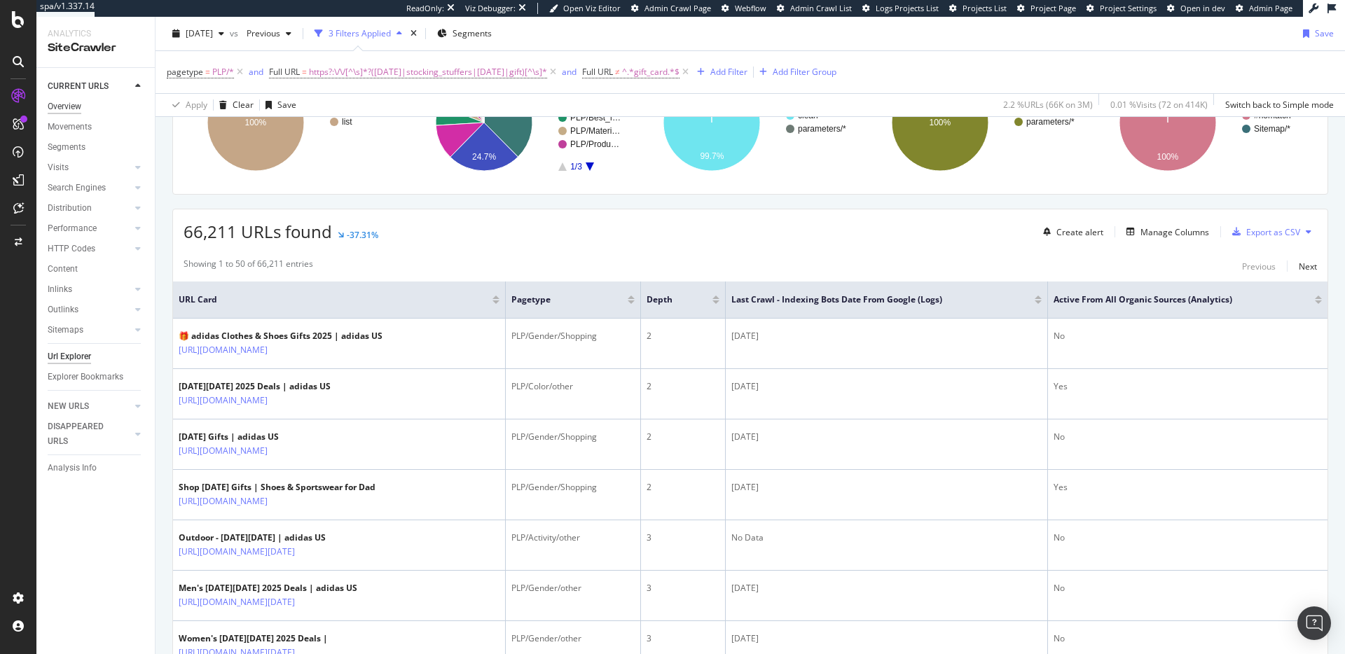
click at [81, 106] on div "Overview" at bounding box center [65, 107] width 34 height 15
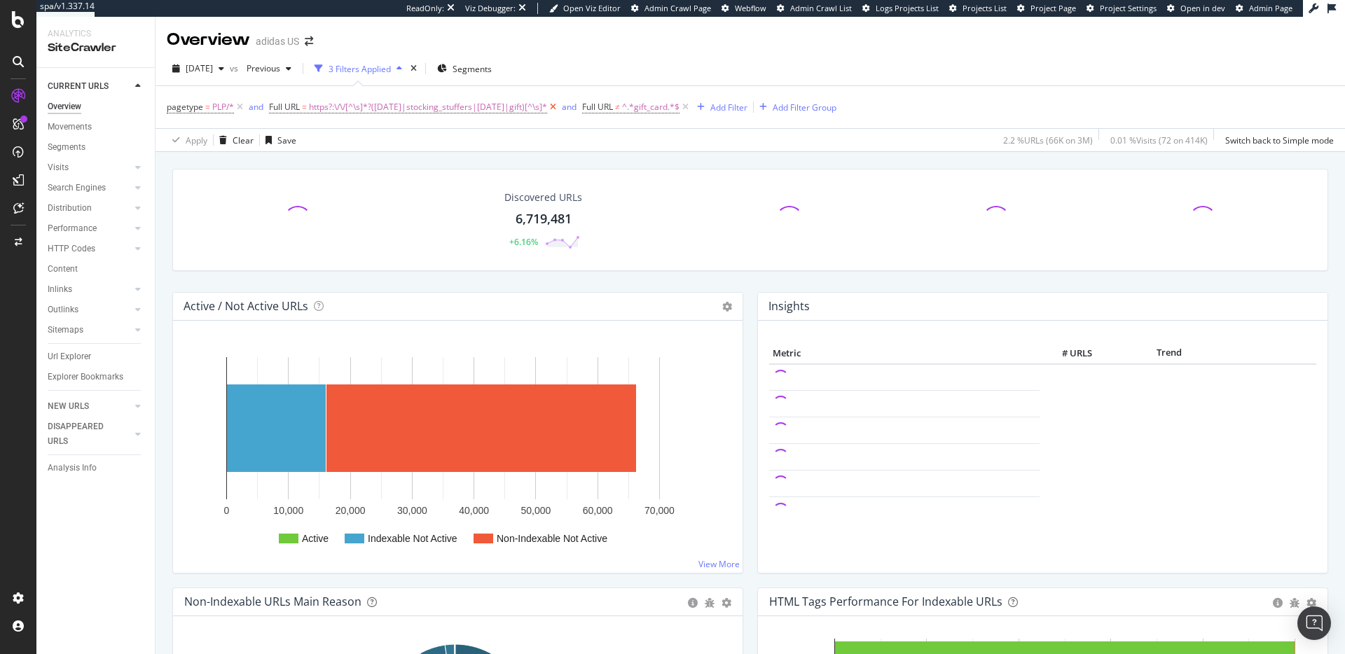
click at [559, 106] on icon at bounding box center [553, 107] width 12 height 14
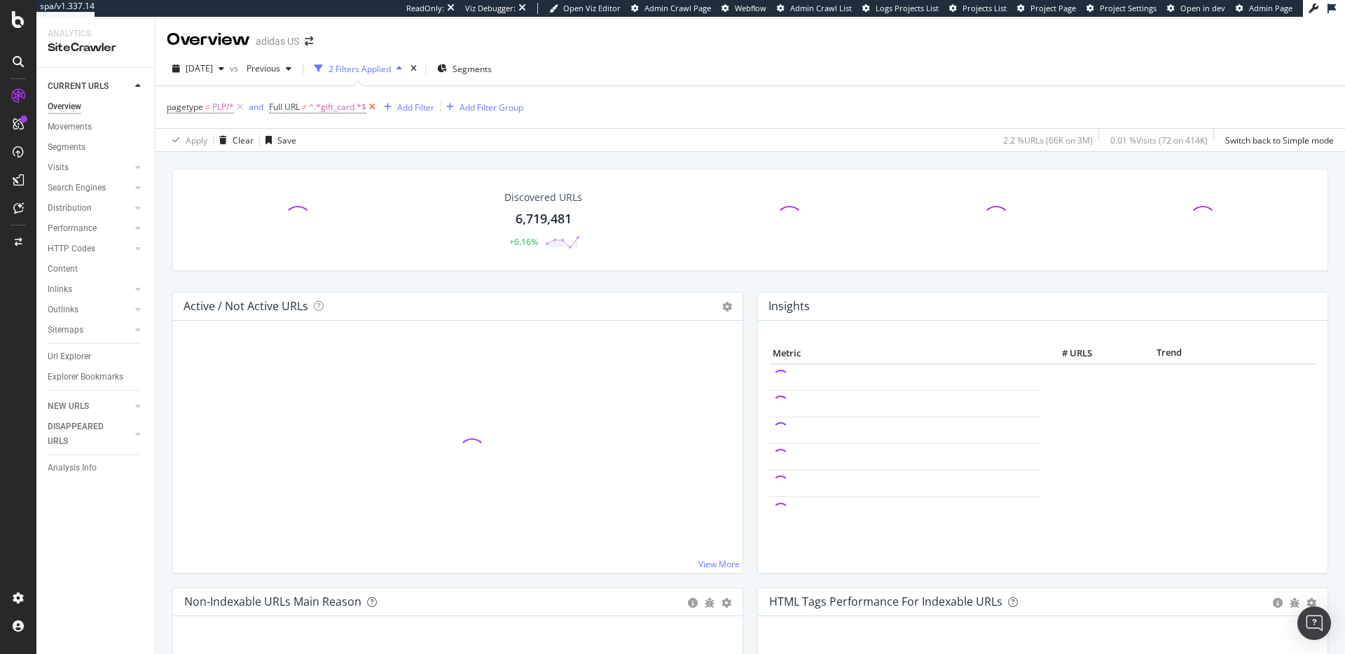
click at [375, 109] on icon at bounding box center [372, 107] width 12 height 14
click at [239, 109] on icon at bounding box center [240, 107] width 12 height 14
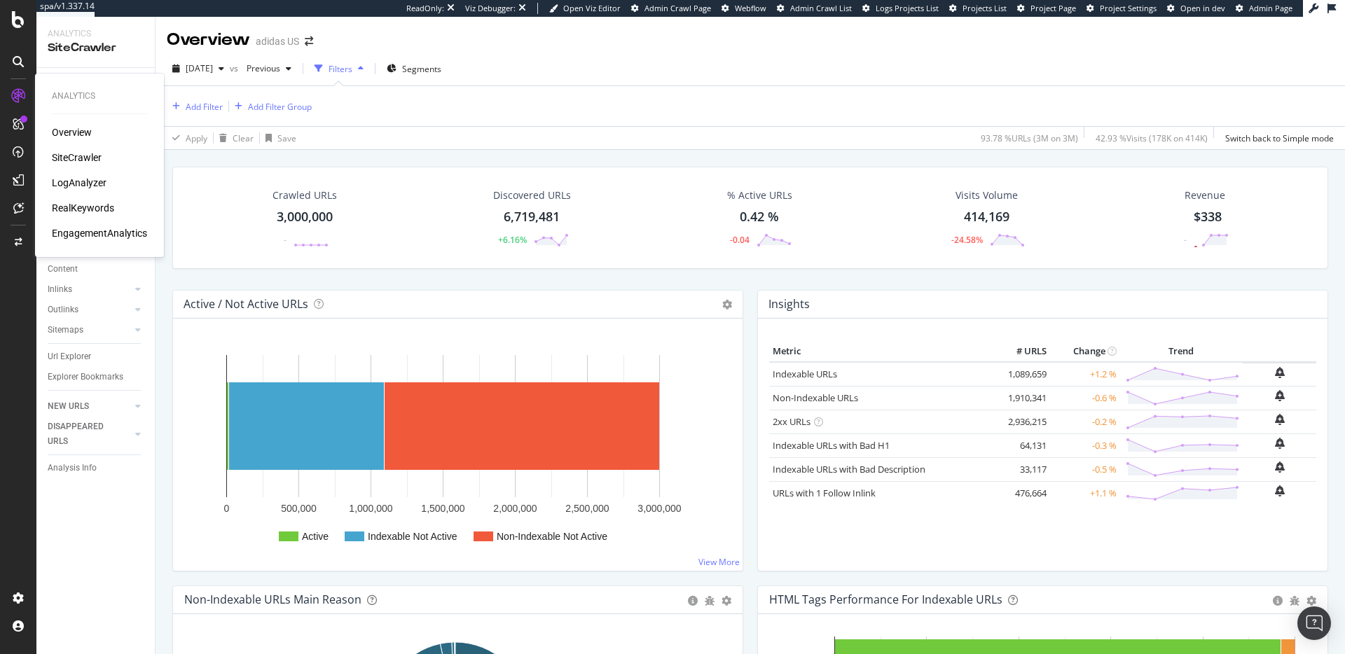
click at [74, 130] on div "Overview" at bounding box center [72, 132] width 40 height 14
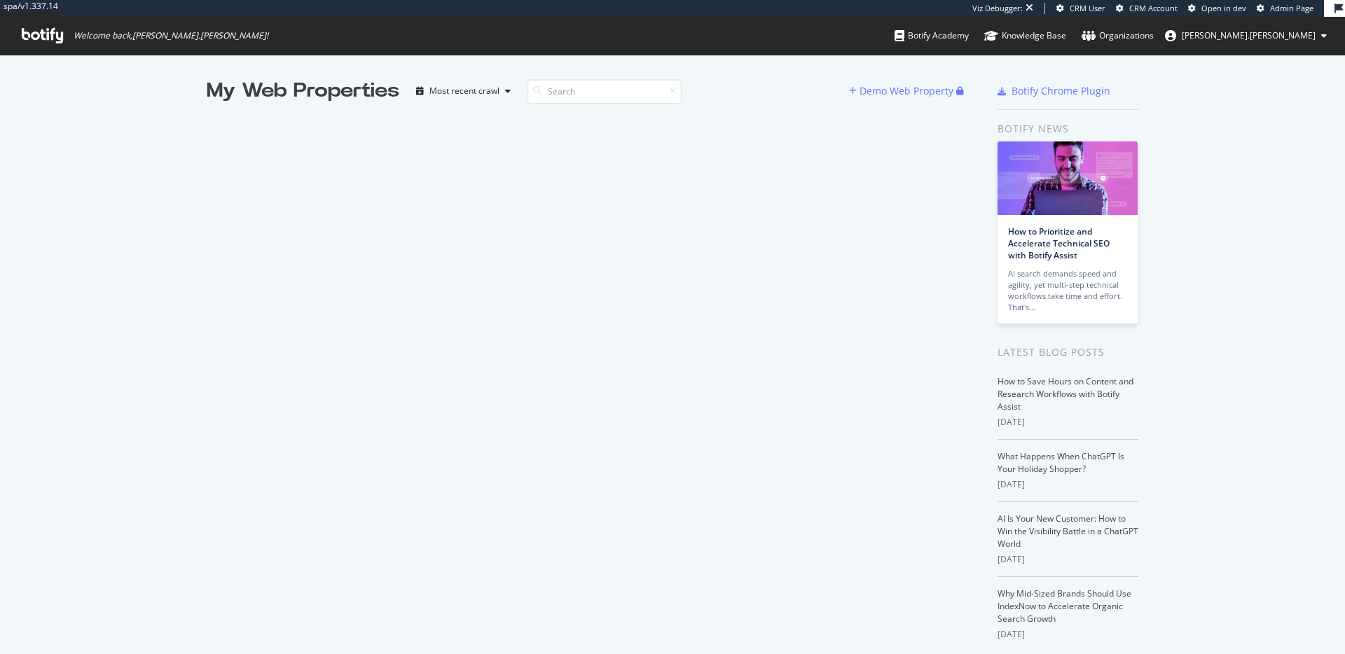
scroll to position [644, 1324]
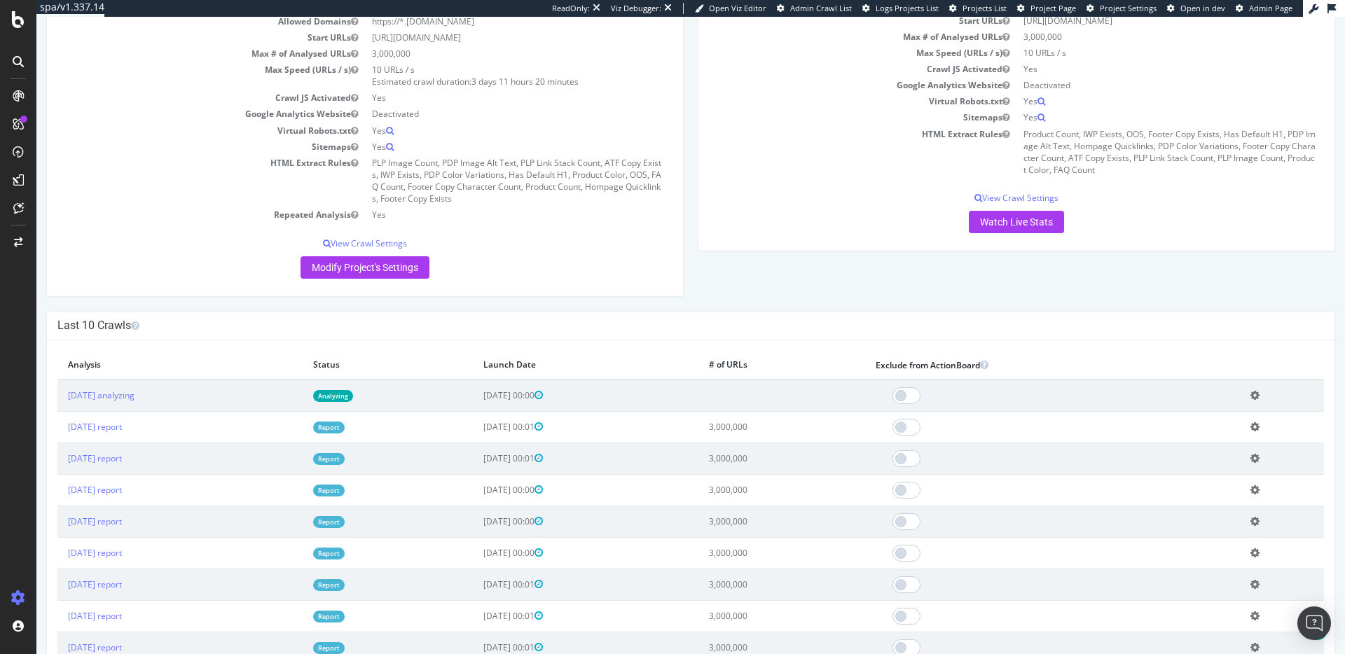
scroll to position [262, 0]
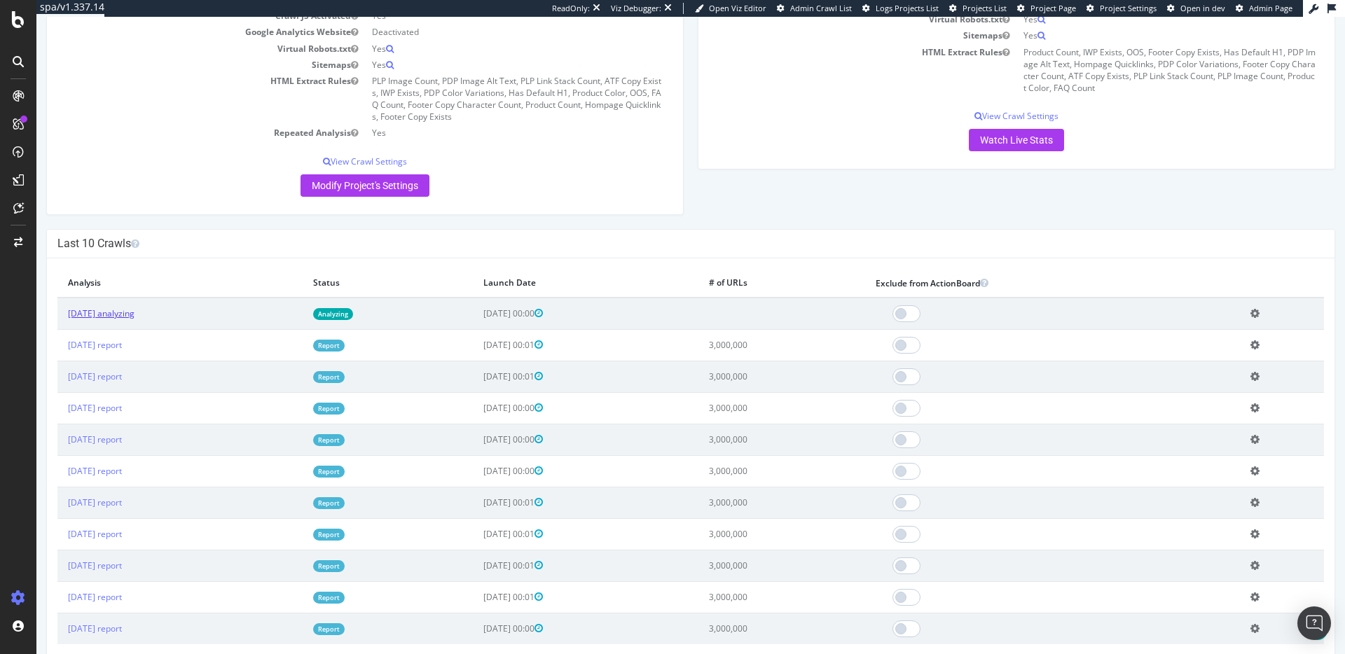
click at [133, 317] on link "[DATE] analyzing" at bounding box center [101, 314] width 67 height 12
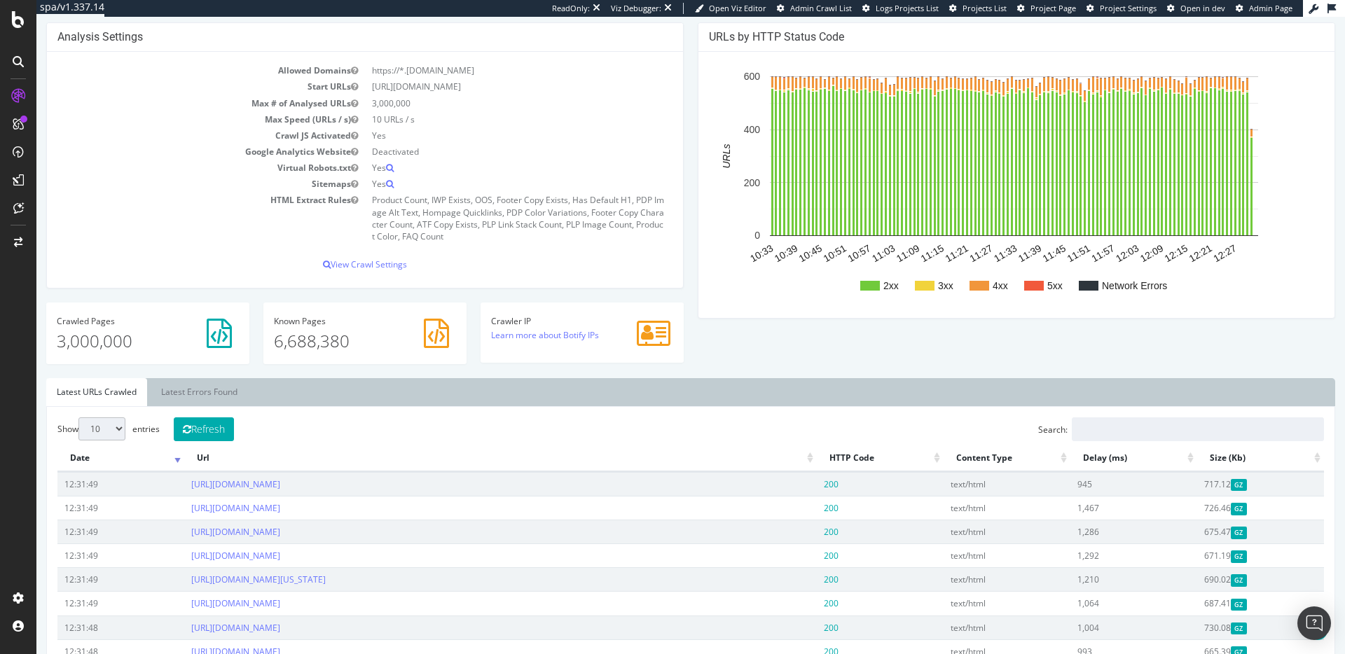
scroll to position [9, 0]
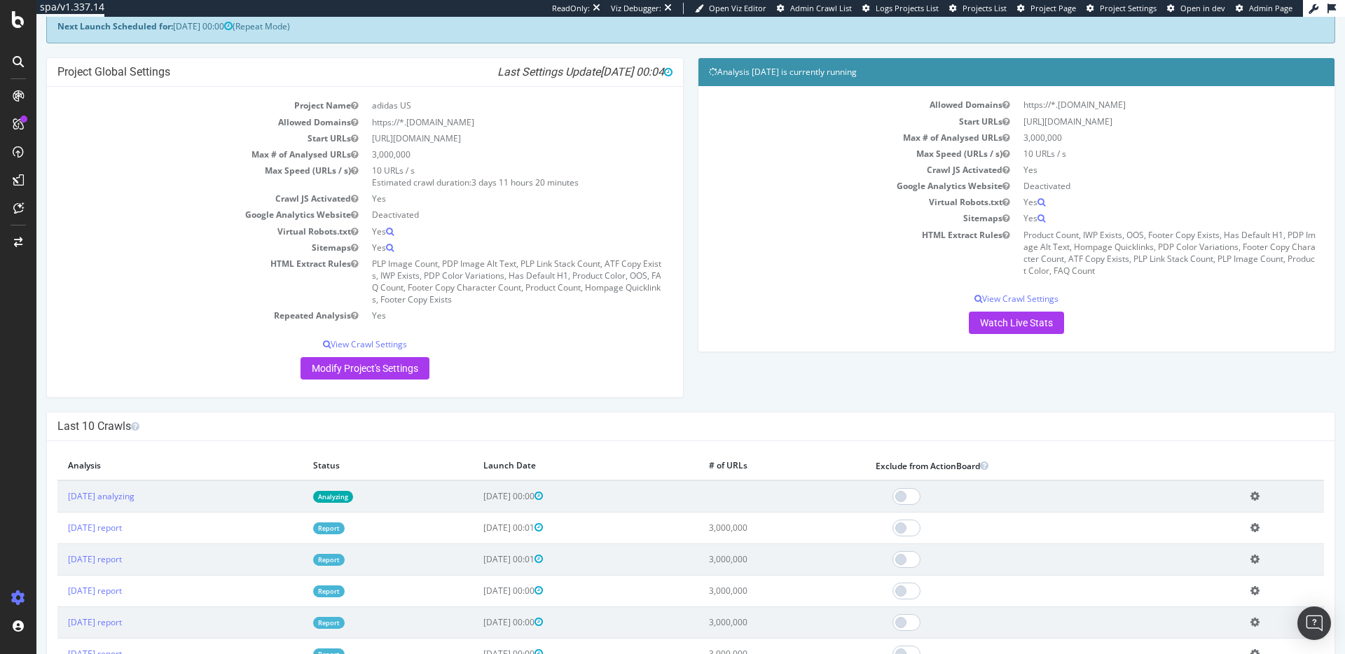
scroll to position [100, 0]
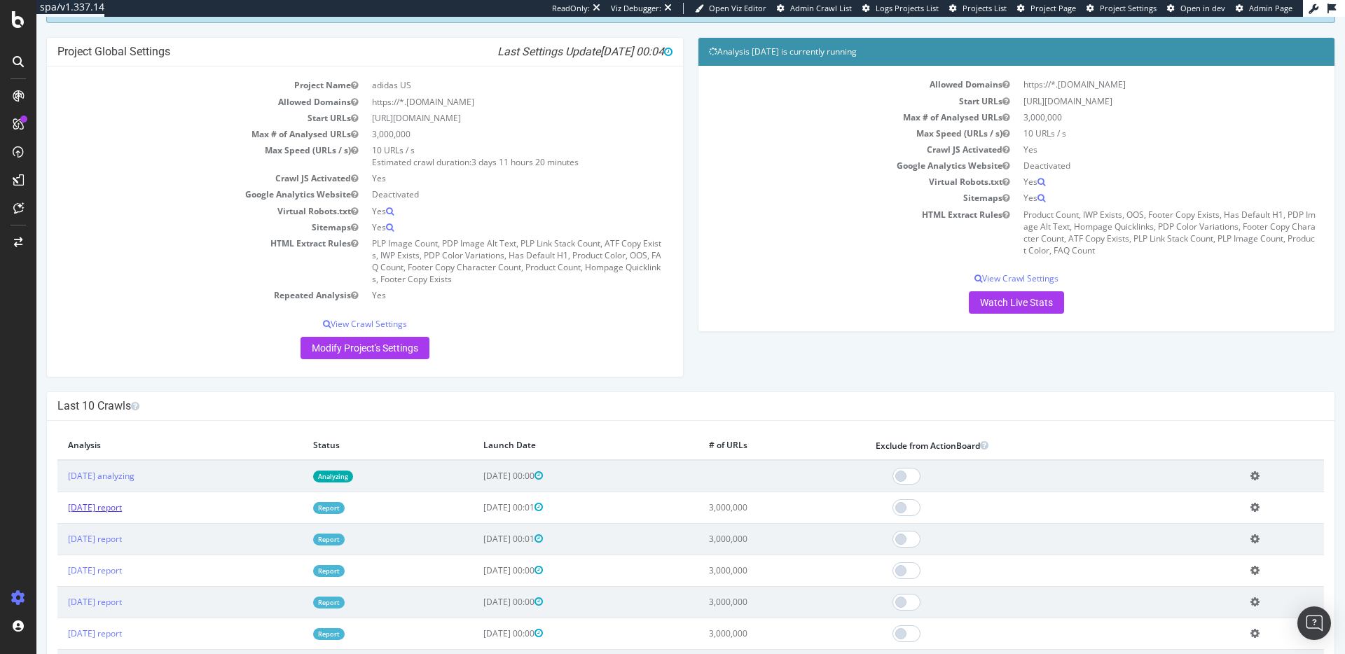
click at [122, 510] on link "[DATE] report" at bounding box center [95, 508] width 54 height 12
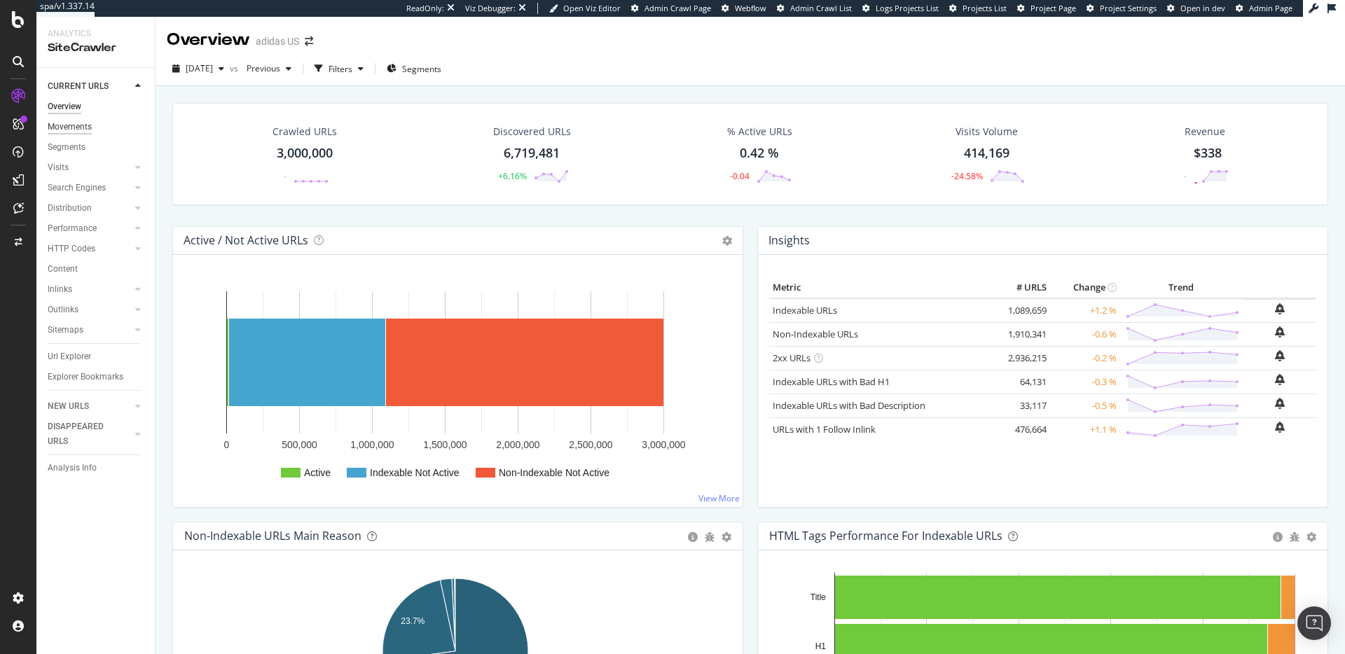
click at [88, 130] on div "Movements" at bounding box center [70, 127] width 44 height 15
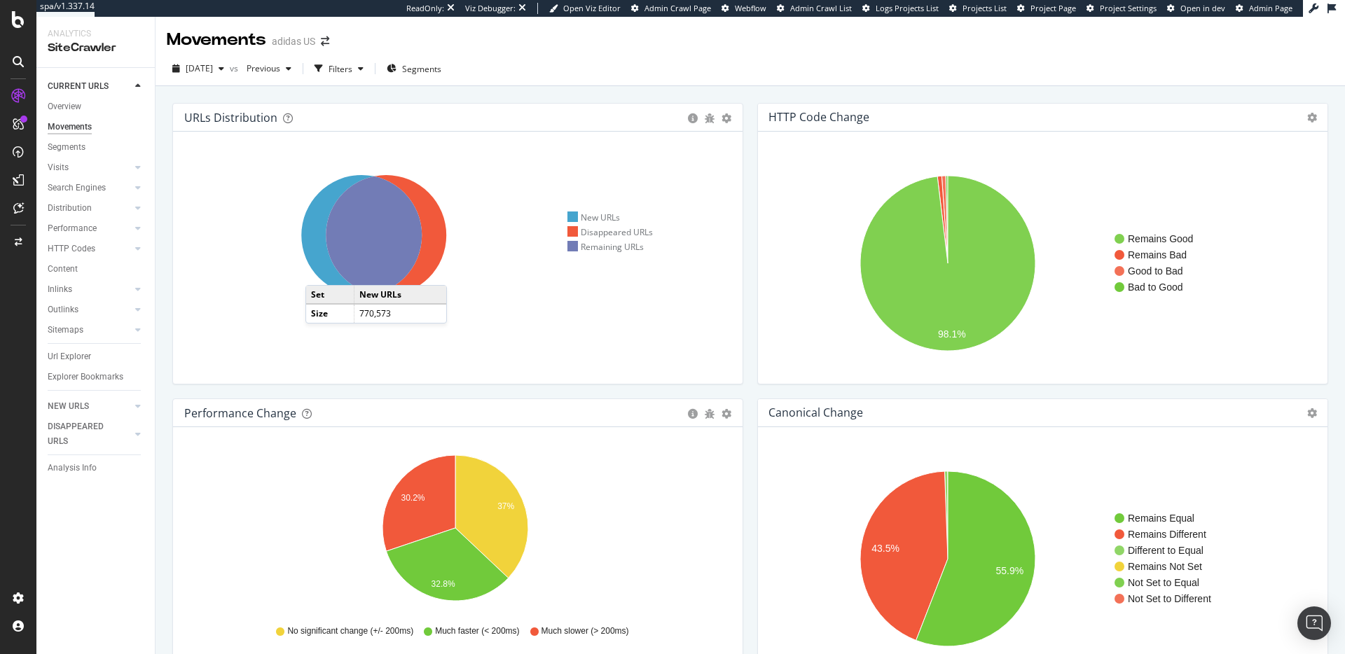
click at [320, 271] on icon at bounding box center [361, 235] width 121 height 121
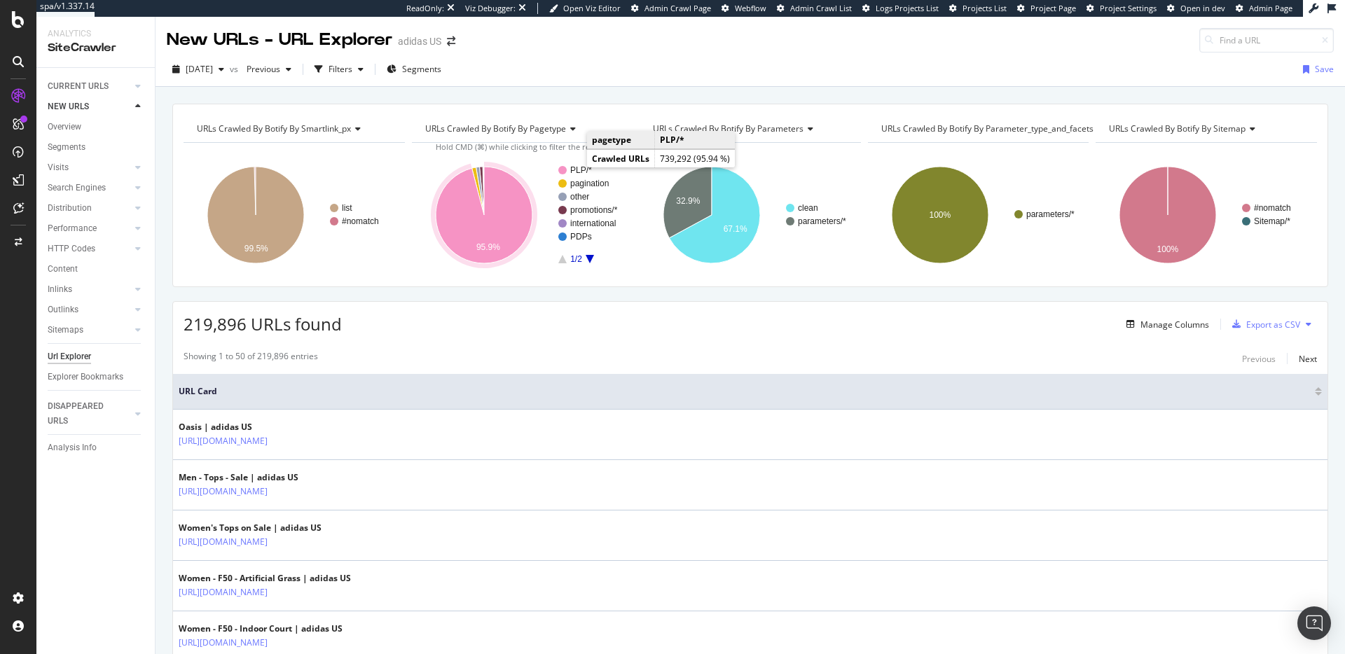
click at [572, 169] on text "PLP/*" at bounding box center [581, 170] width 22 height 10
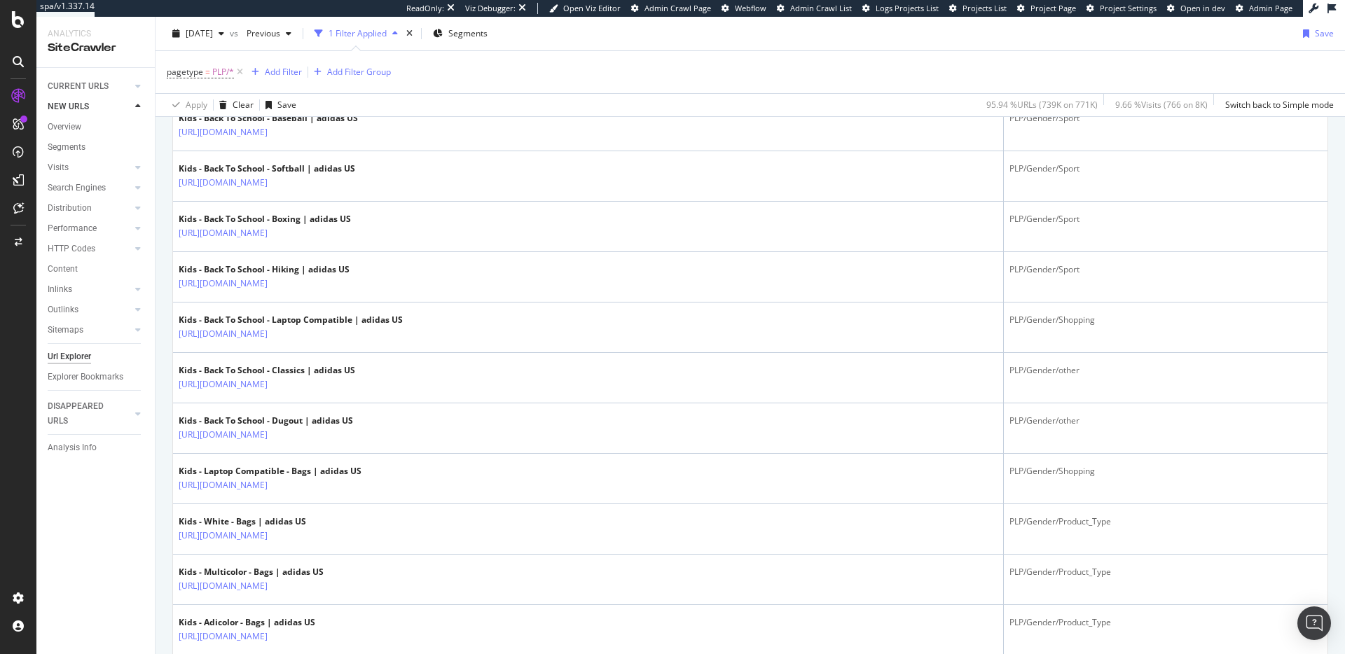
scroll to position [1616, 0]
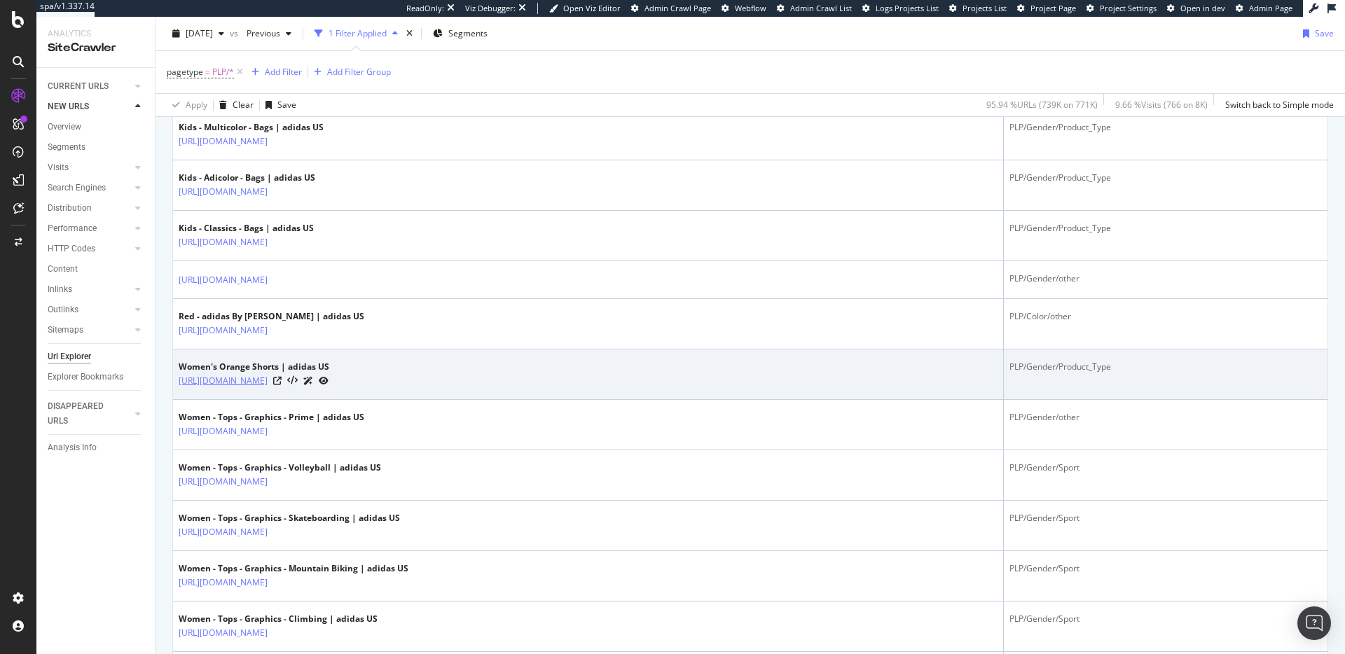
click at [268, 383] on link "[URL][DOMAIN_NAME]" at bounding box center [223, 381] width 89 height 14
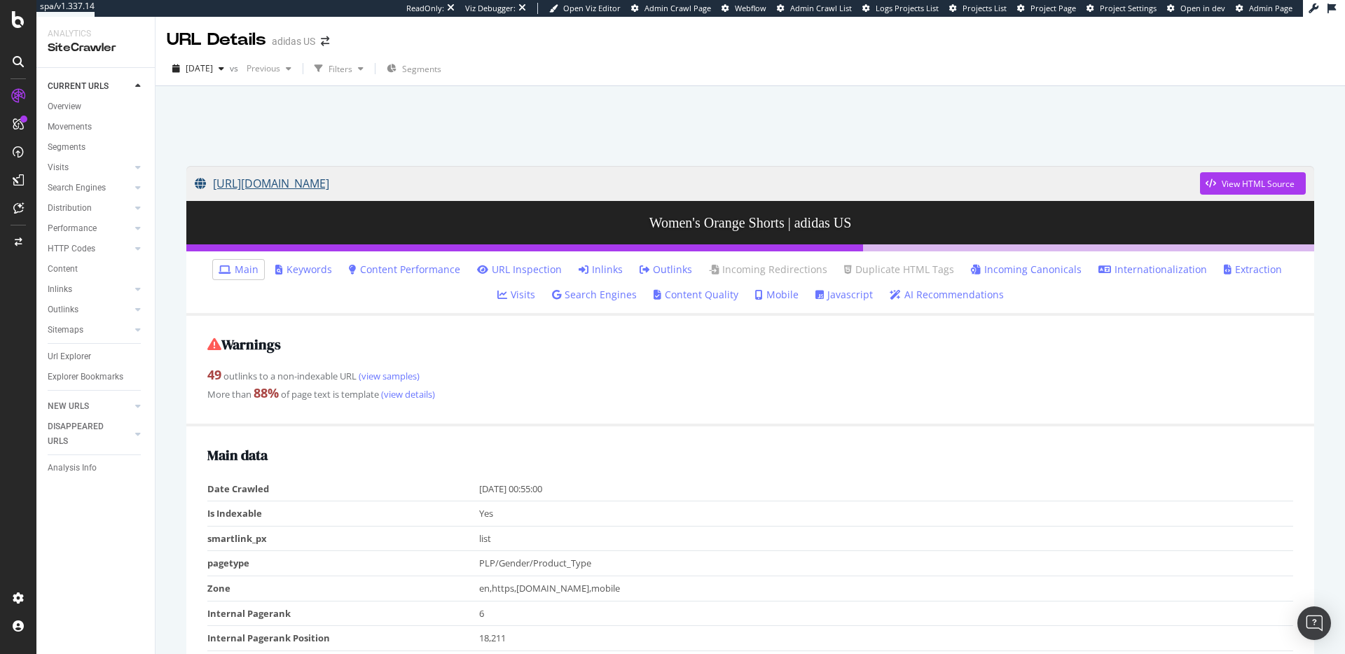
click at [466, 184] on link "[URL][DOMAIN_NAME]" at bounding box center [698, 183] width 1006 height 35
click at [579, 267] on link "Inlinks" at bounding box center [601, 270] width 44 height 14
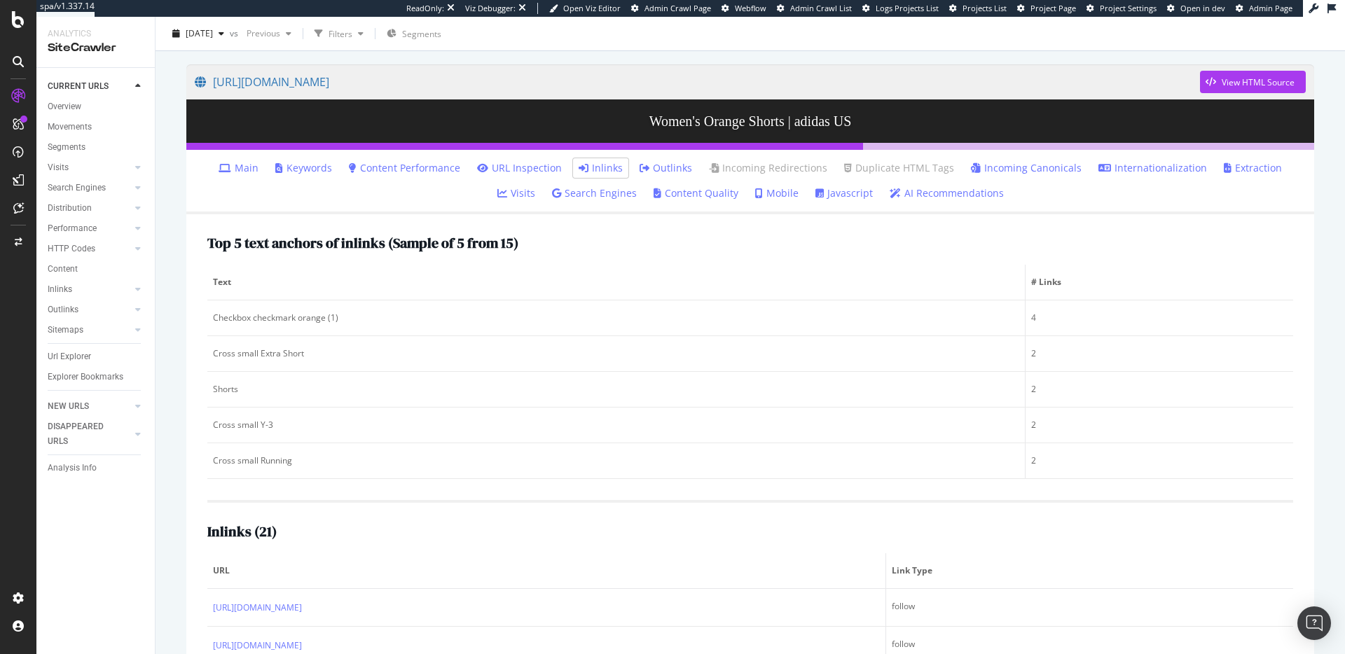
scroll to position [296, 0]
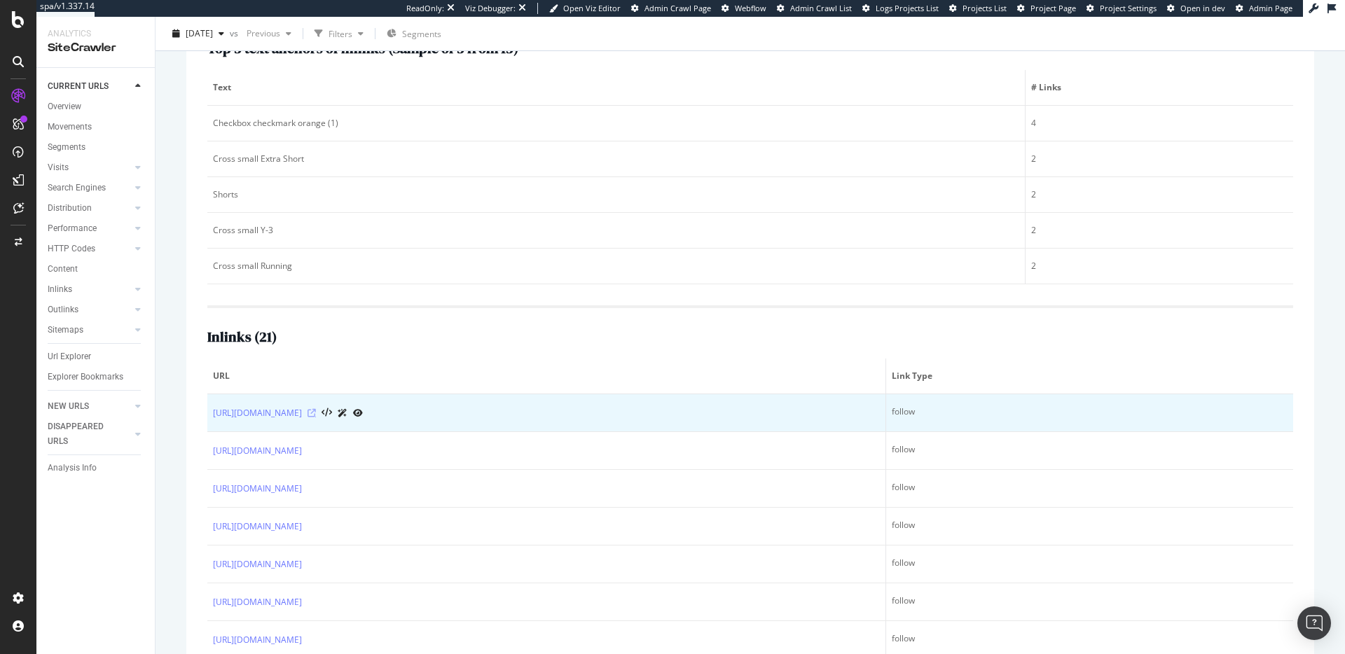
click at [316, 412] on icon at bounding box center [312, 413] width 8 height 8
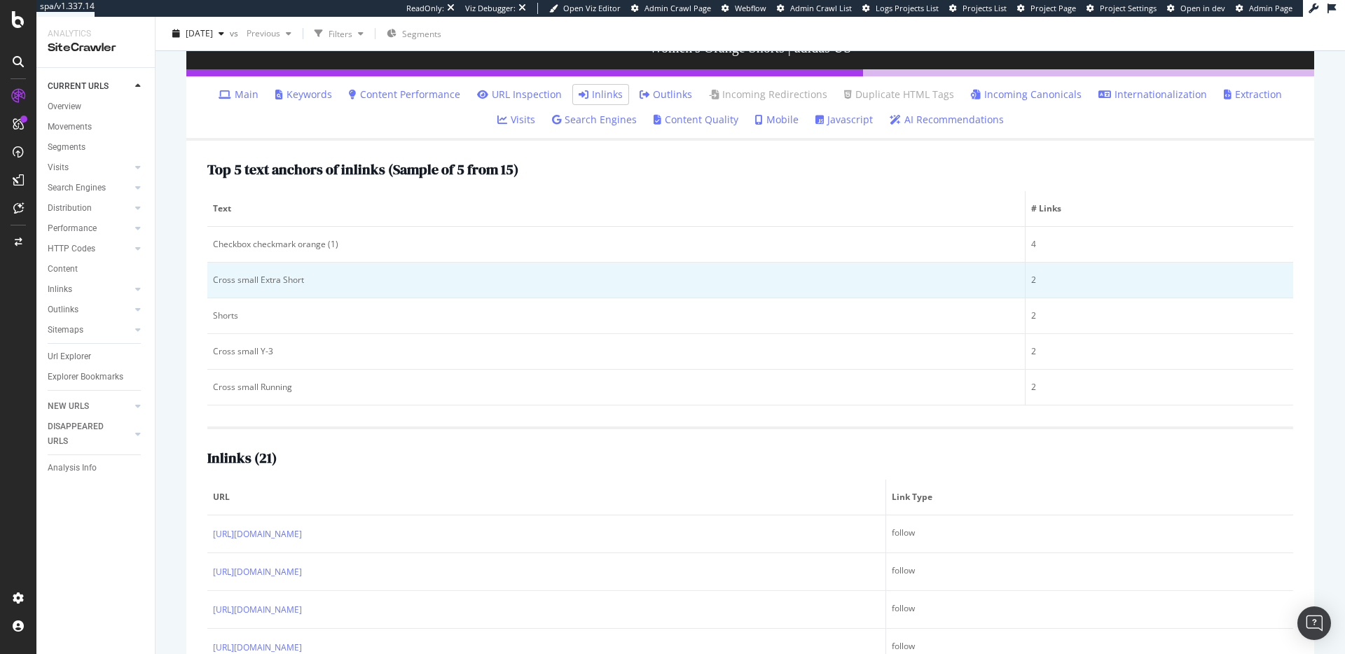
scroll to position [173, 0]
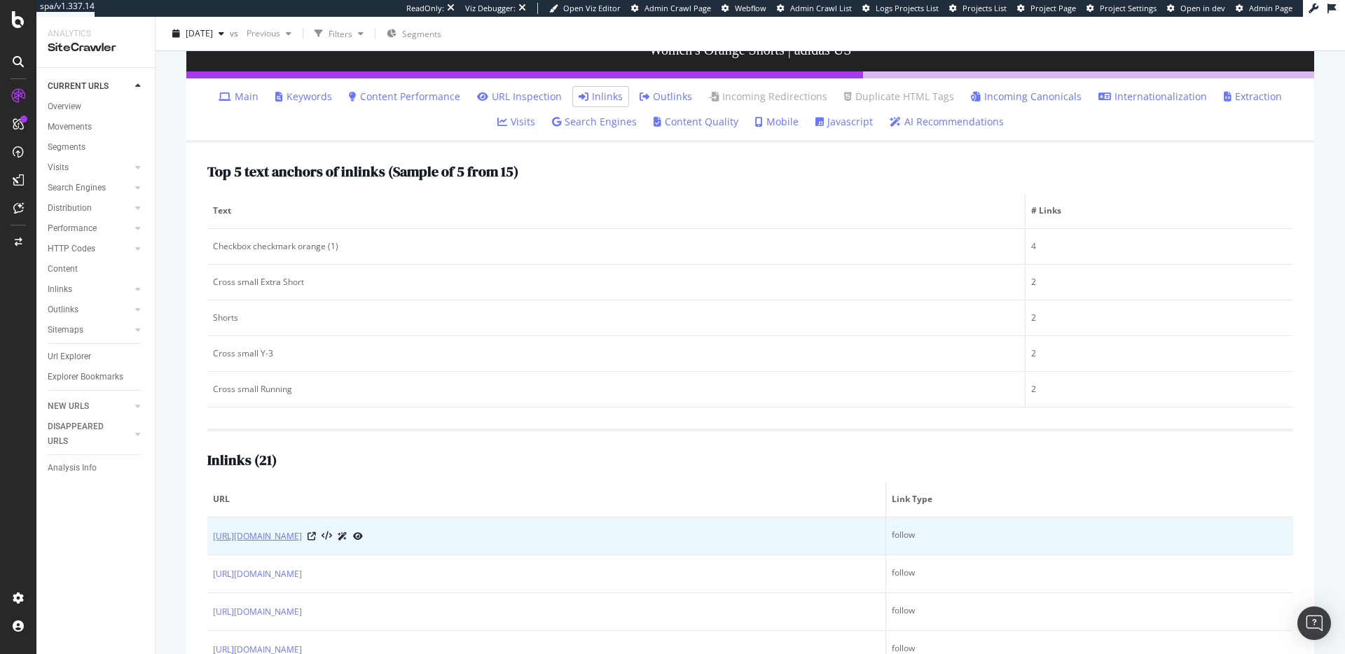
click at [302, 538] on link "[URL][DOMAIN_NAME]" at bounding box center [257, 537] width 89 height 14
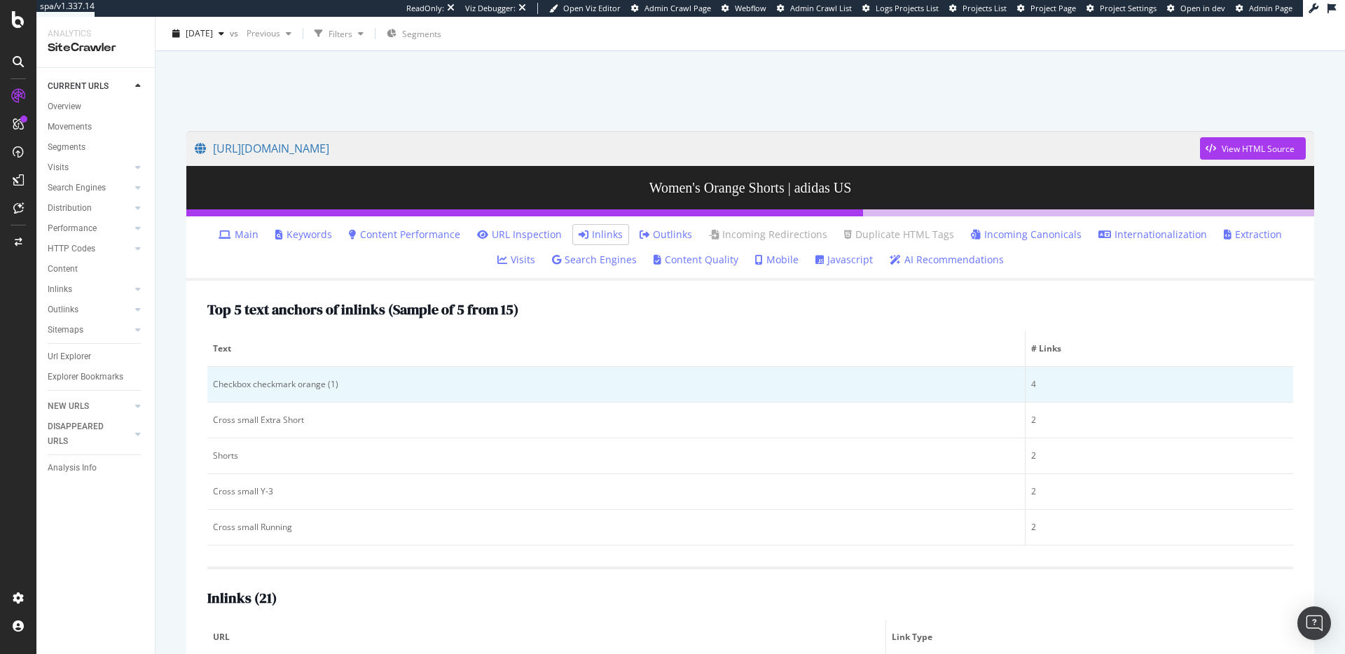
scroll to position [0, 0]
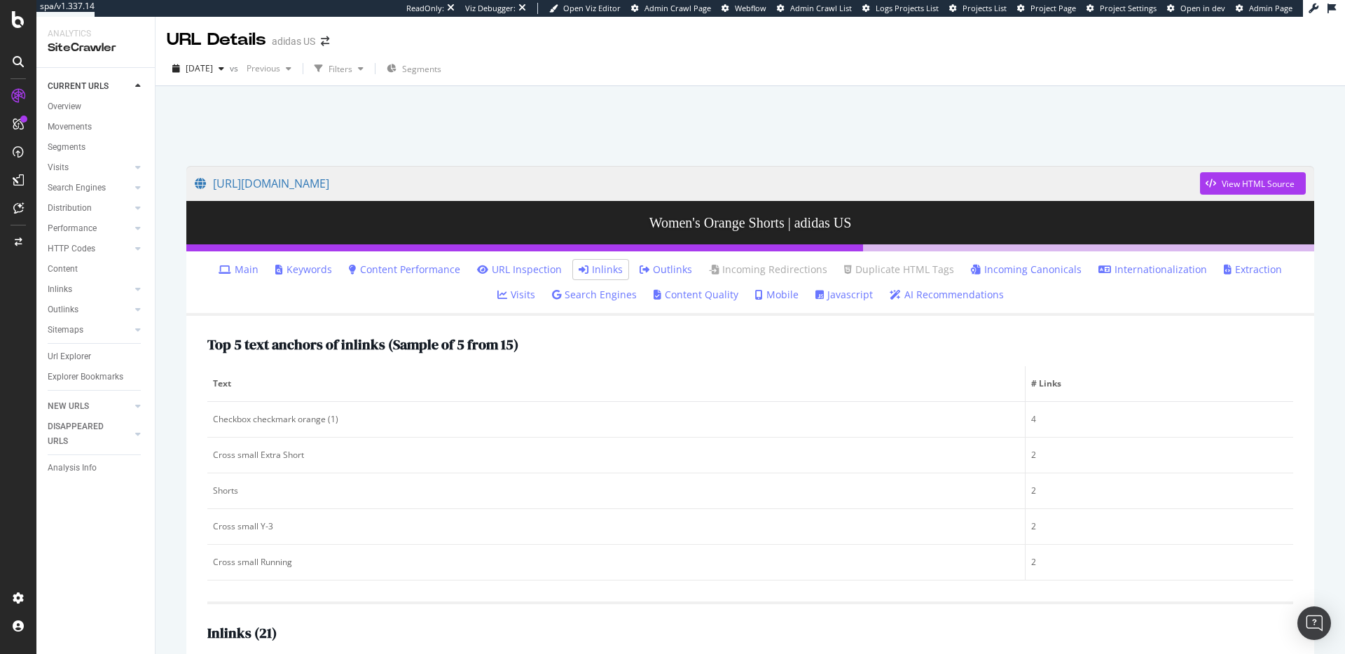
click at [495, 270] on link "URL Inspection" at bounding box center [519, 270] width 85 height 14
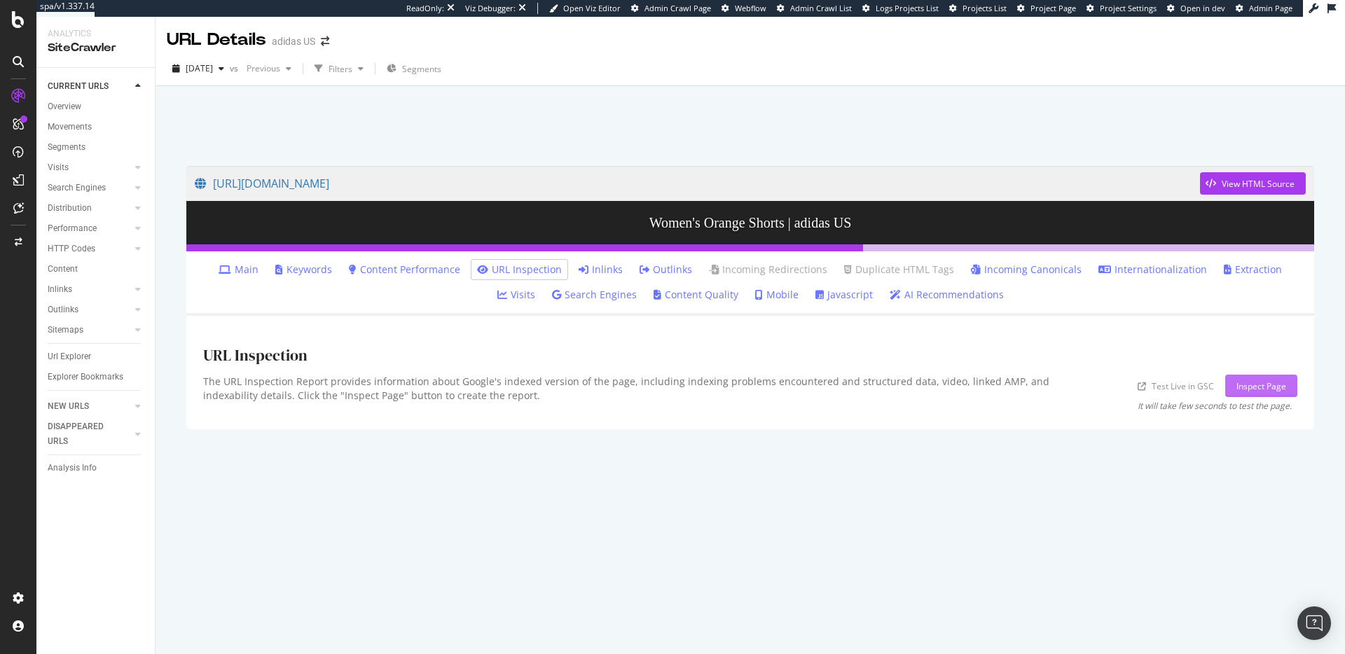
click at [1277, 391] on div "Inspect Page" at bounding box center [1262, 386] width 50 height 12
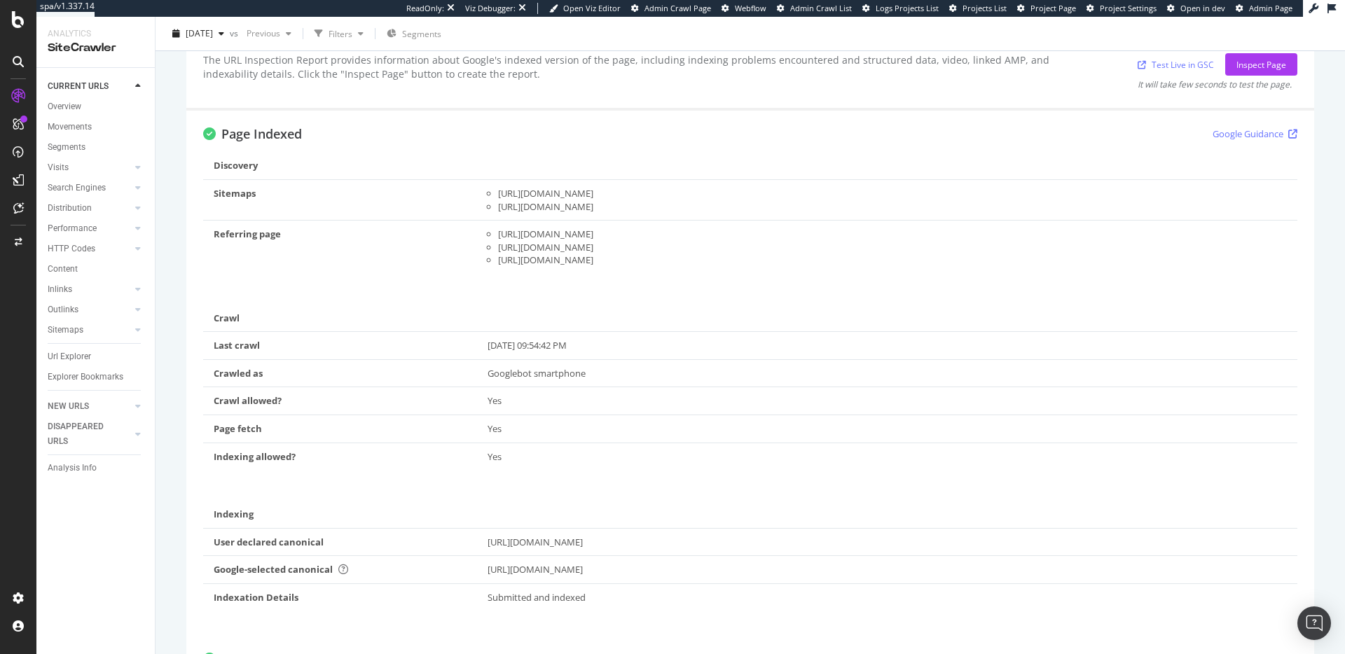
scroll to position [471, 0]
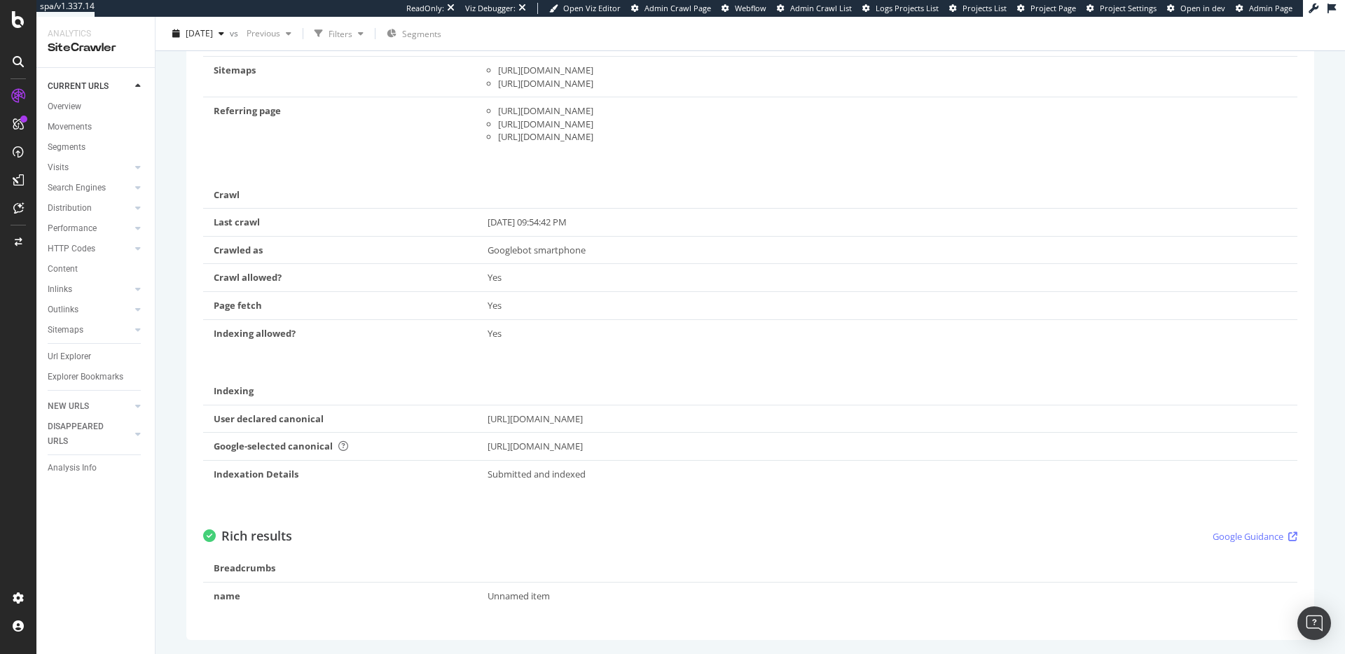
drag, startPoint x: 708, startPoint y: 446, endPoint x: 607, endPoint y: 451, distance: 101.0
click at [607, 451] on div "https://www.adidas.com/us/women-orange-shorts" at bounding box center [888, 446] width 800 height 13
drag, startPoint x: 951, startPoint y: 328, endPoint x: 617, endPoint y: 447, distance: 354.2
click at [617, 447] on div "Discovery Sitemaps https://www.adidas.com/glass/sitemaps/adidas/US/en/sitemap-i…" at bounding box center [750, 265] width 1095 height 473
drag, startPoint x: 711, startPoint y: 447, endPoint x: 605, endPoint y: 447, distance: 105.8
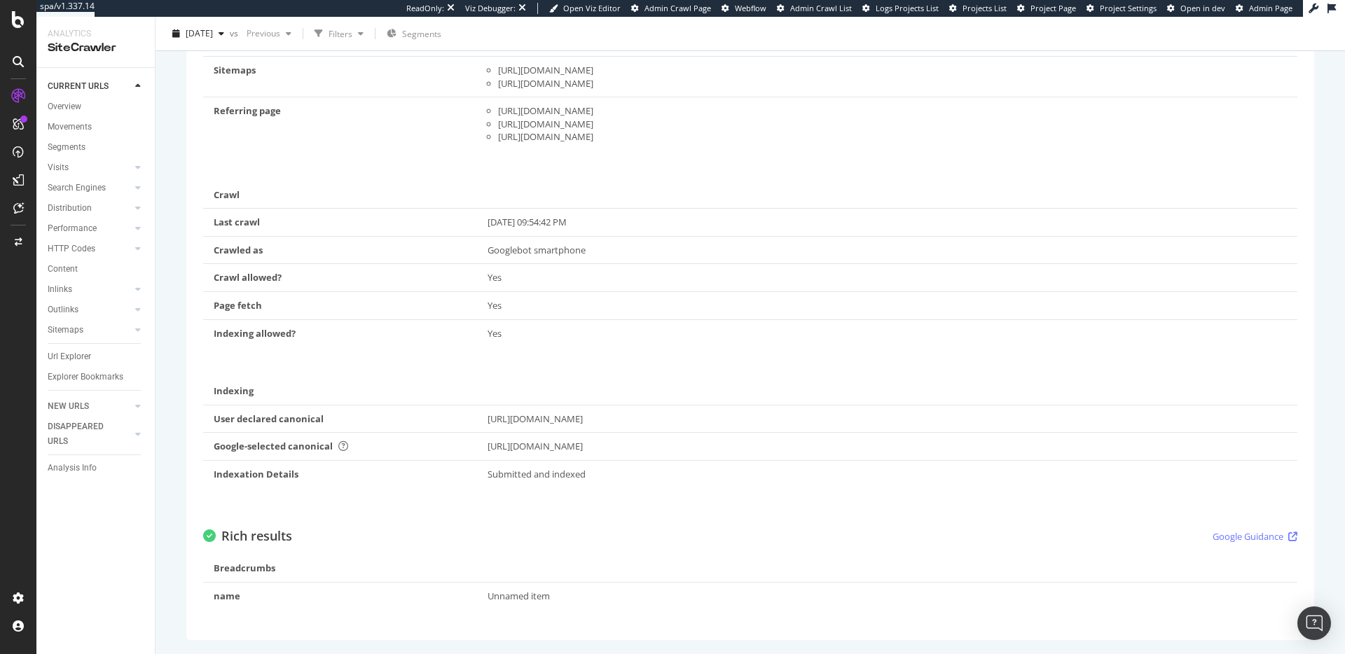
click at [605, 447] on div "https://www.adidas.com/us/women-orange-shorts" at bounding box center [888, 446] width 800 height 13
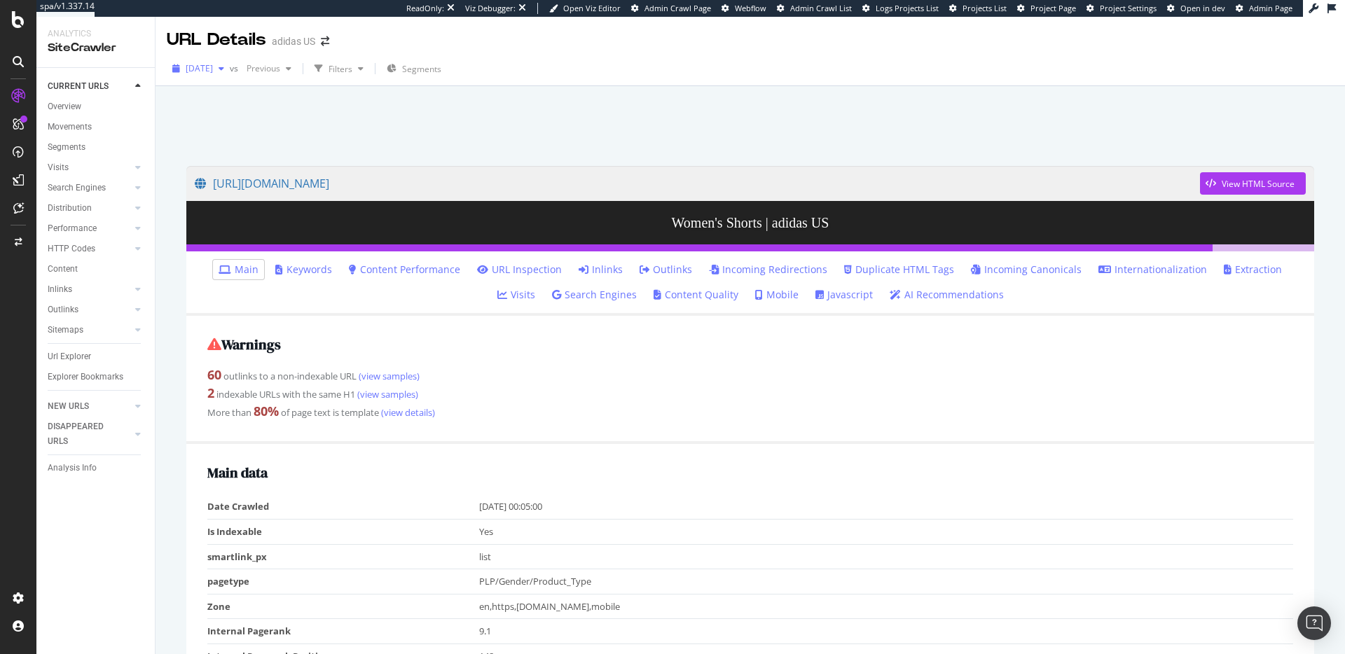
click at [213, 69] on span "[DATE]" at bounding box center [199, 68] width 27 height 12
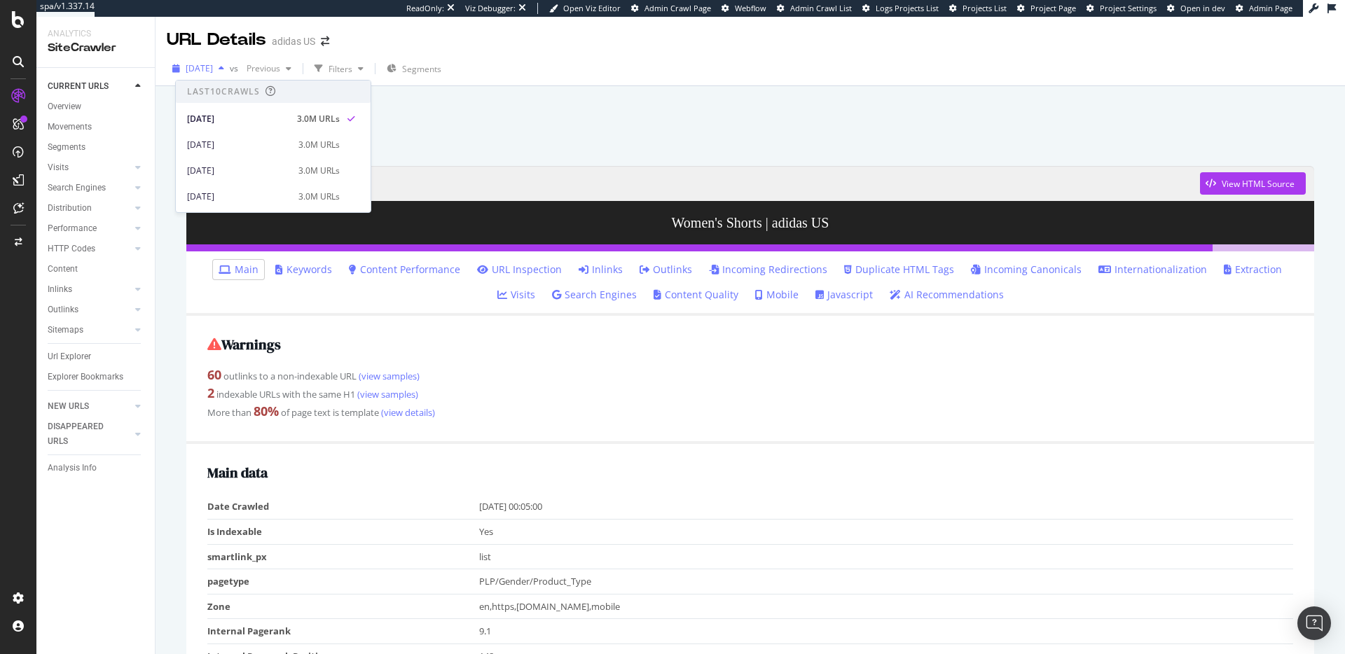
click at [213, 69] on span "[DATE]" at bounding box center [199, 68] width 27 height 12
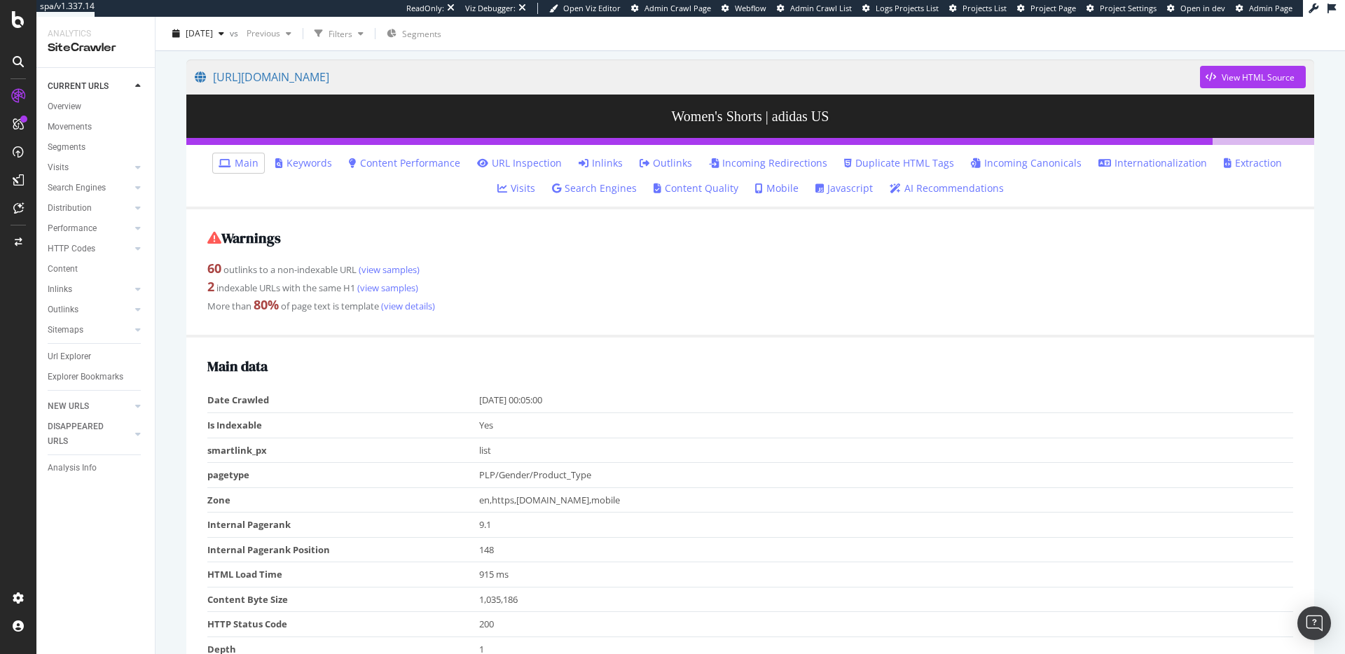
scroll to position [104, 0]
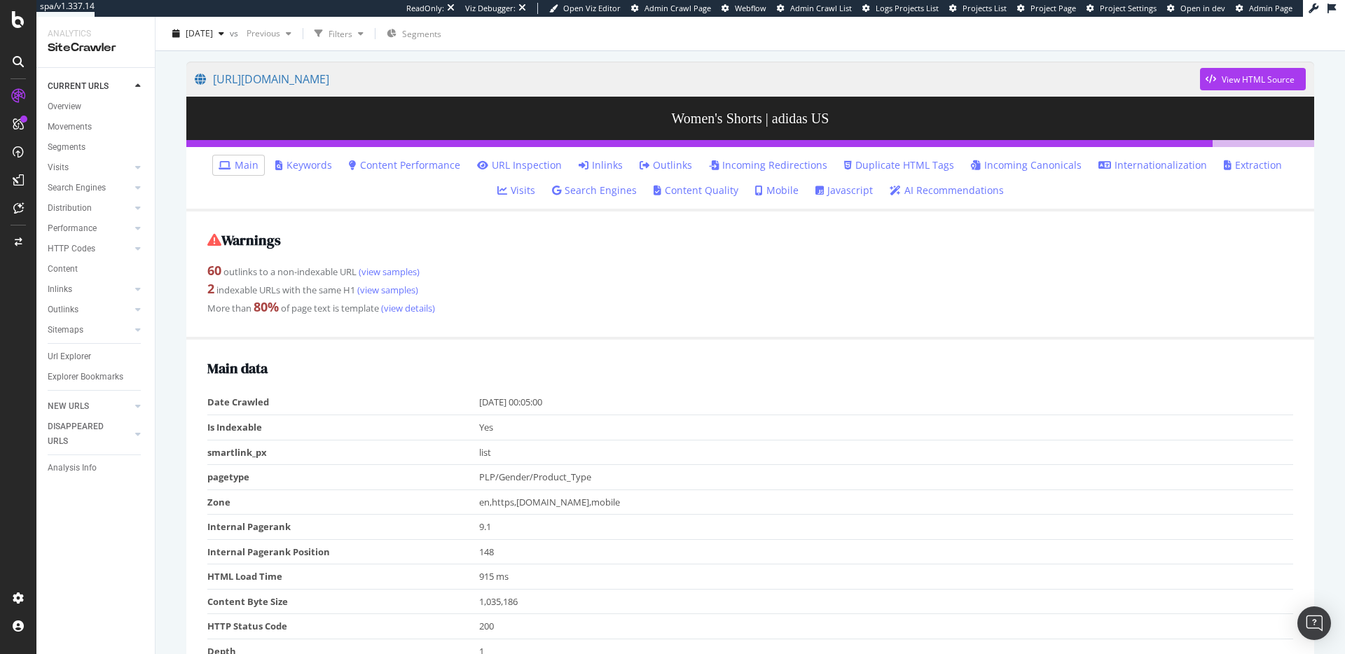
click at [640, 164] on link "Outlinks" at bounding box center [666, 165] width 53 height 14
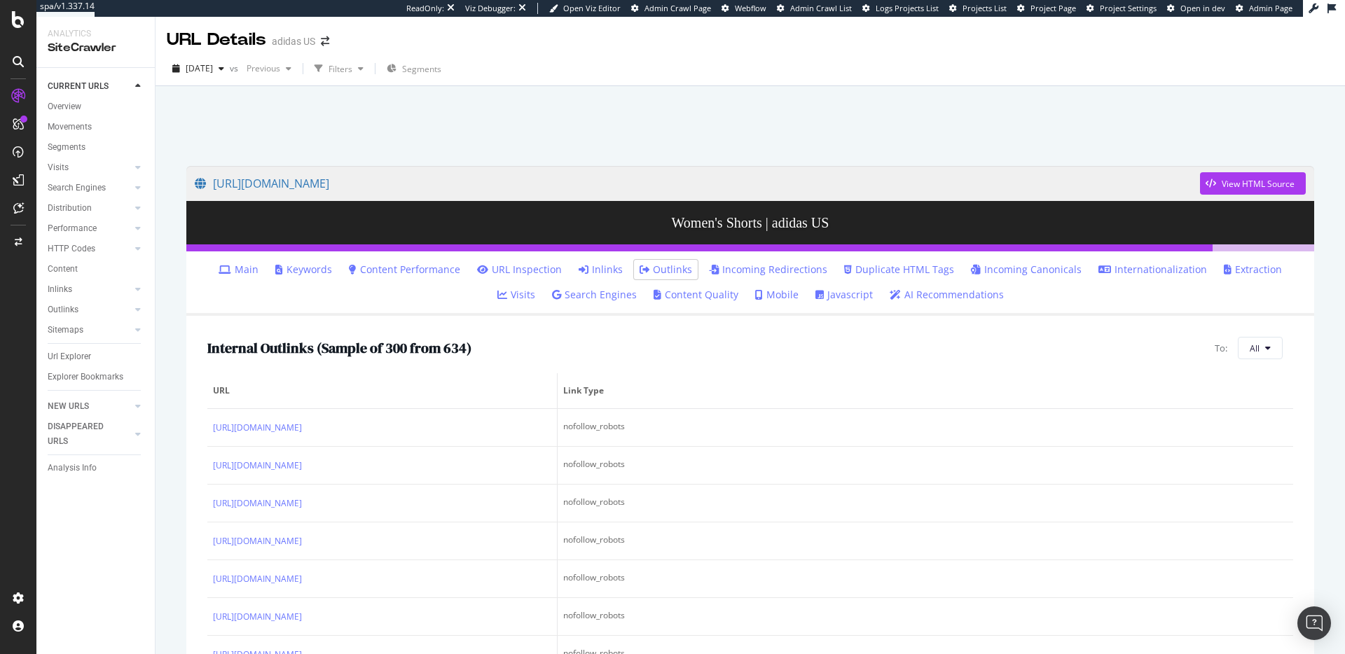
click at [570, 348] on div "Internal Outlinks ( Sample of 300 from 634 ) To: All" at bounding box center [750, 348] width 1086 height 22
click at [213, 69] on span "[DATE]" at bounding box center [199, 68] width 27 height 12
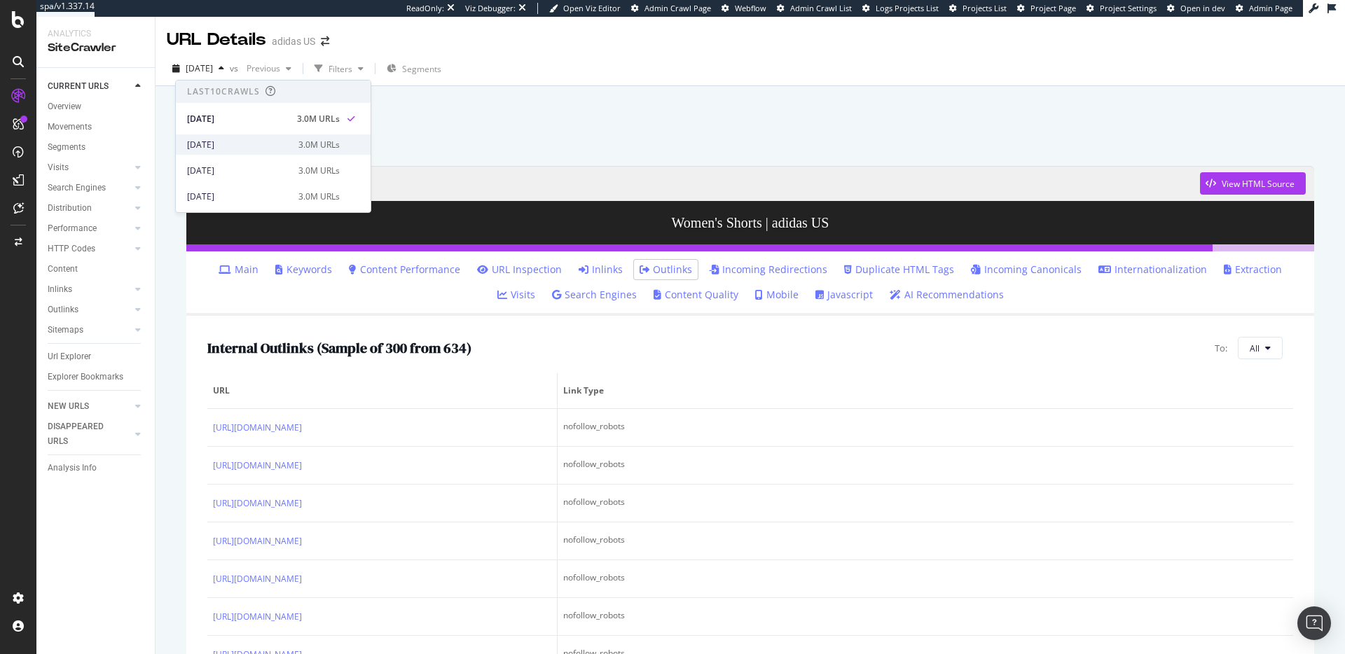
click at [235, 149] on div "[DATE]" at bounding box center [238, 145] width 103 height 13
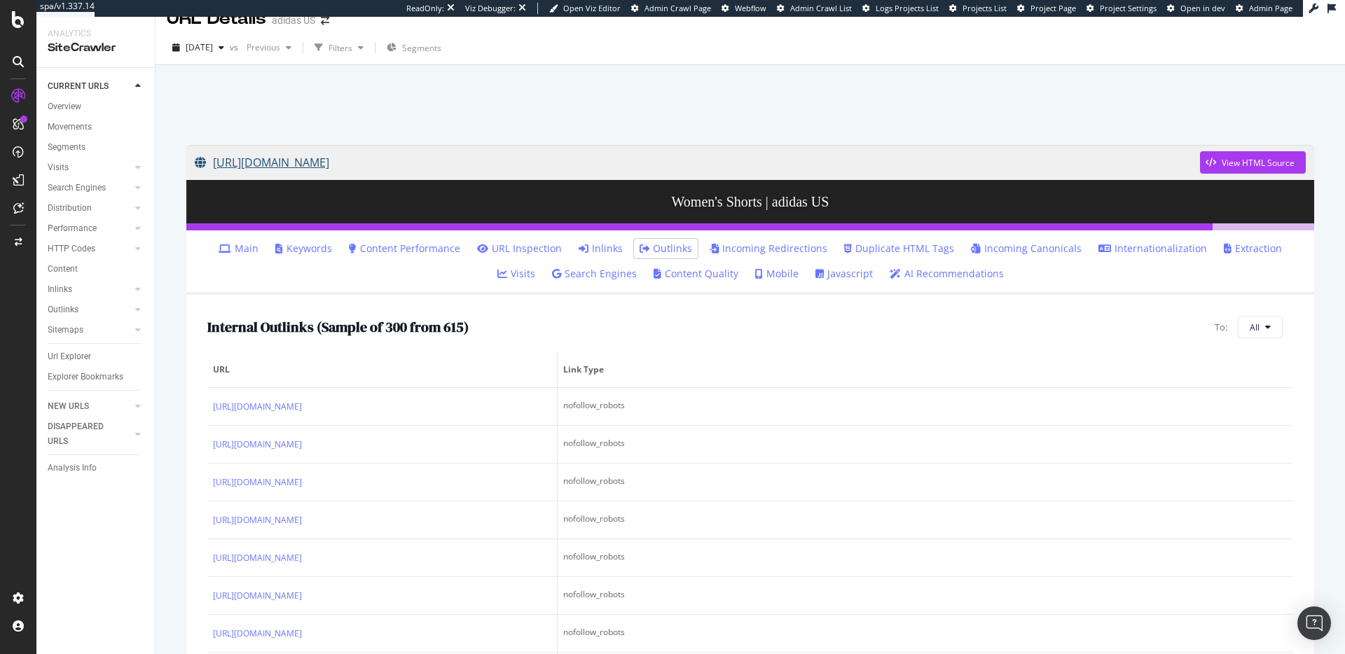
scroll to position [22, 0]
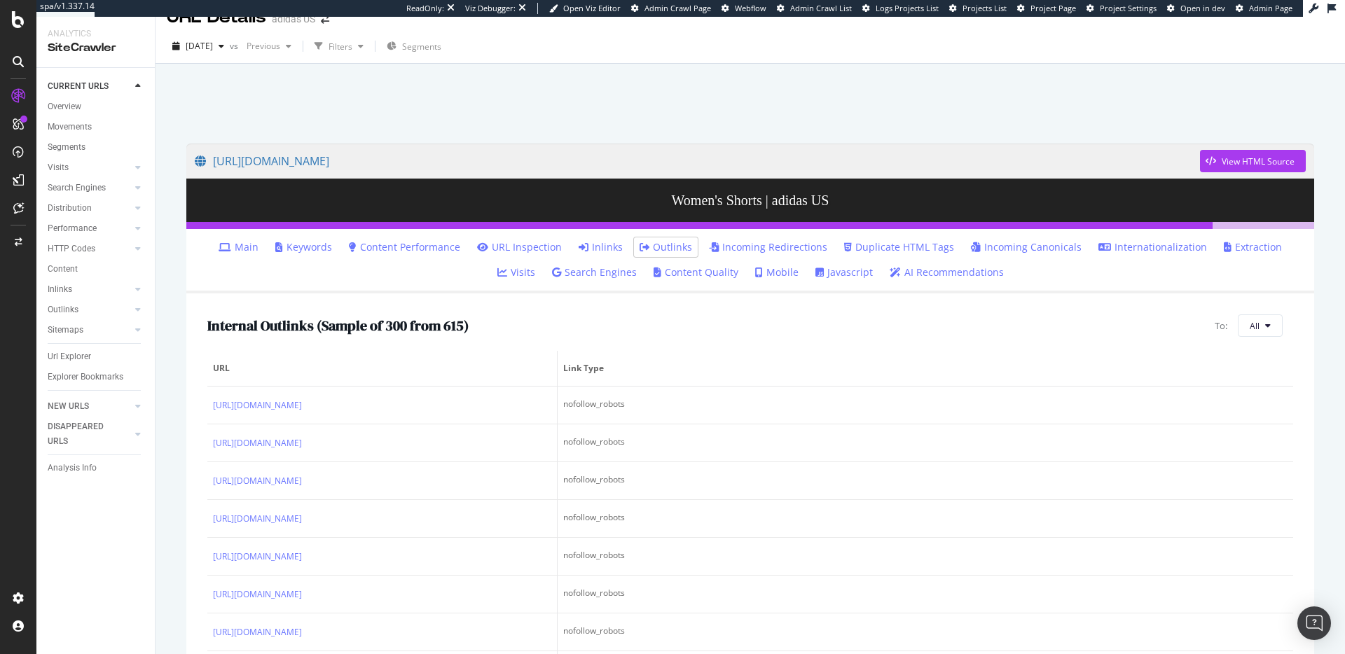
click at [223, 250] on link "Main" at bounding box center [239, 247] width 40 height 14
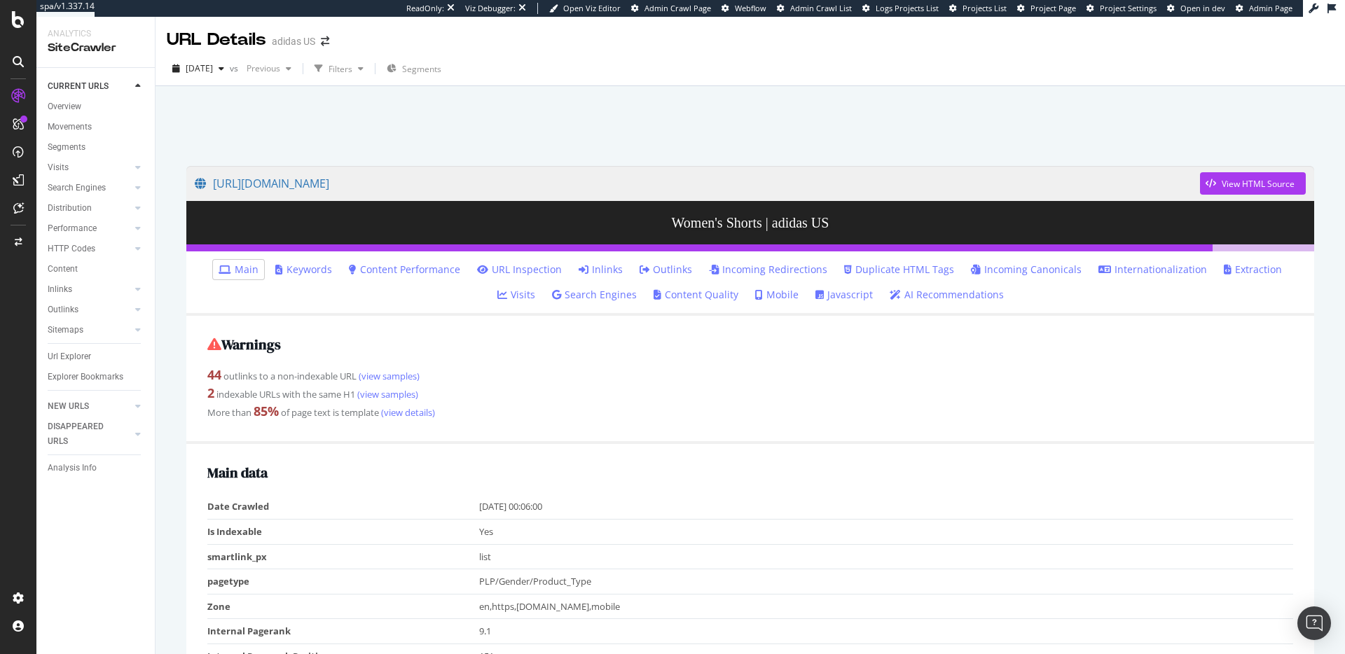
click at [516, 269] on link "URL Inspection" at bounding box center [519, 270] width 85 height 14
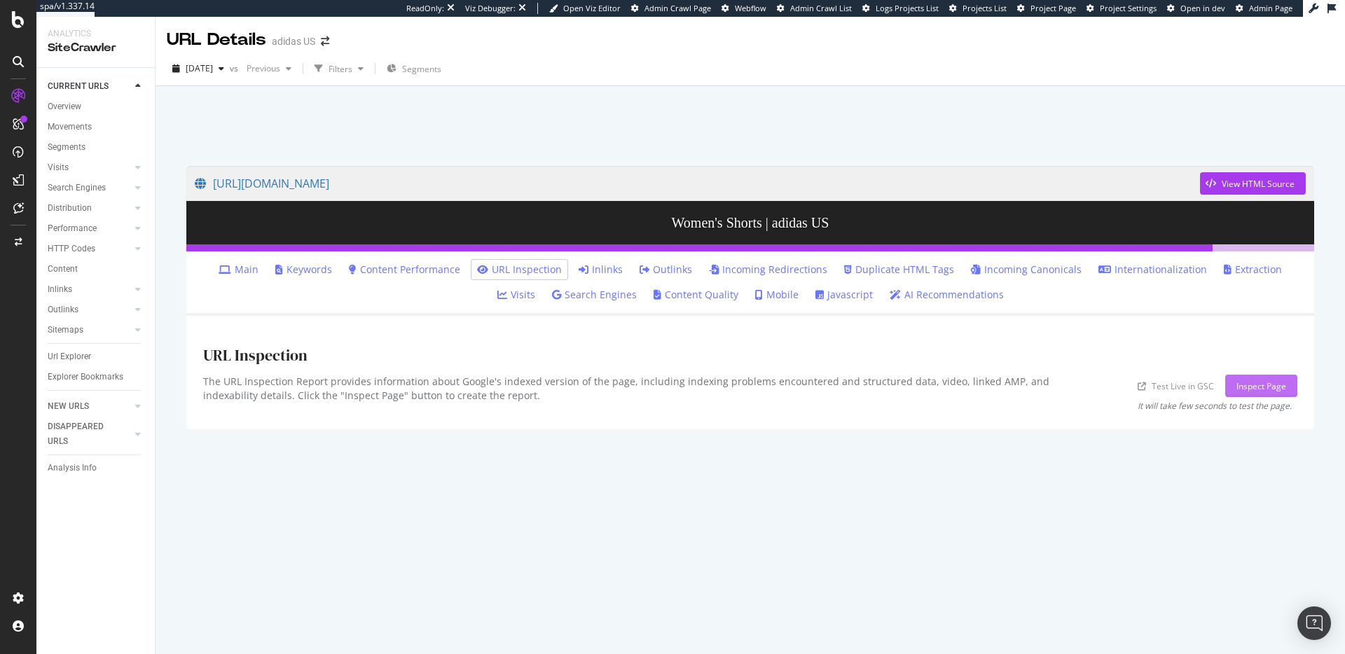
click at [1266, 387] on div "Inspect Page" at bounding box center [1262, 386] width 50 height 12
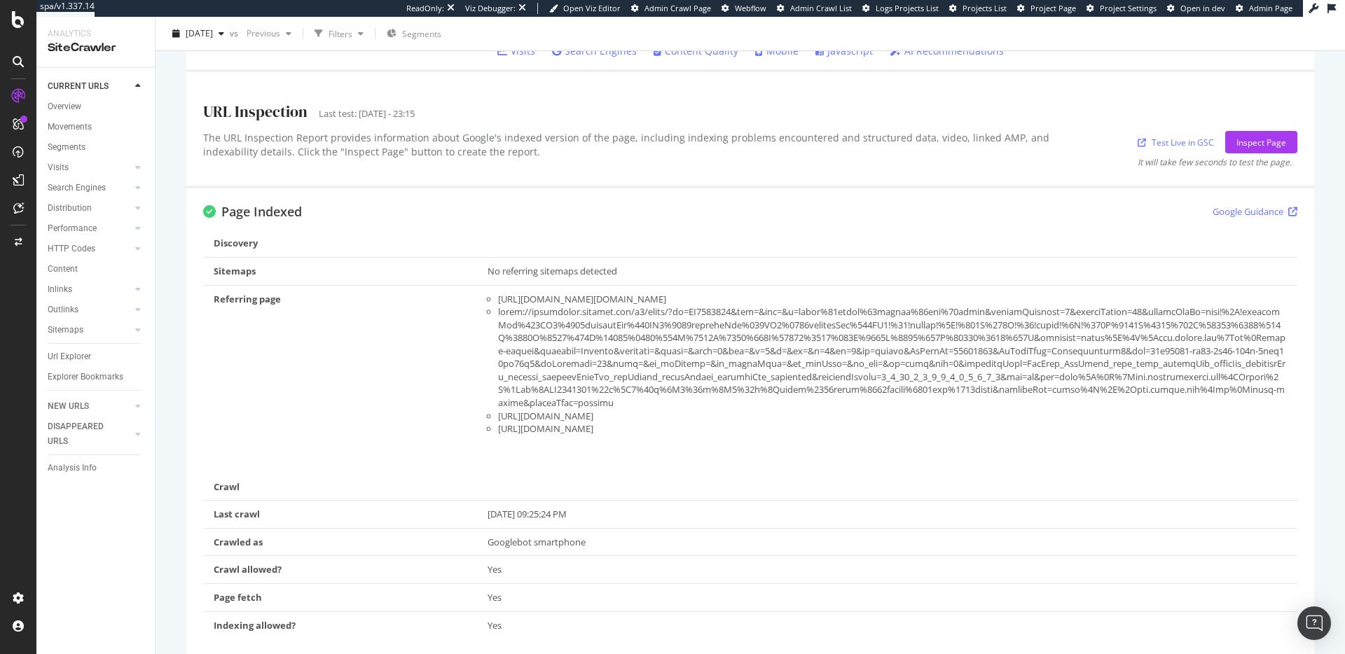
scroll to position [329, 0]
